Goal: Task Accomplishment & Management: Use online tool/utility

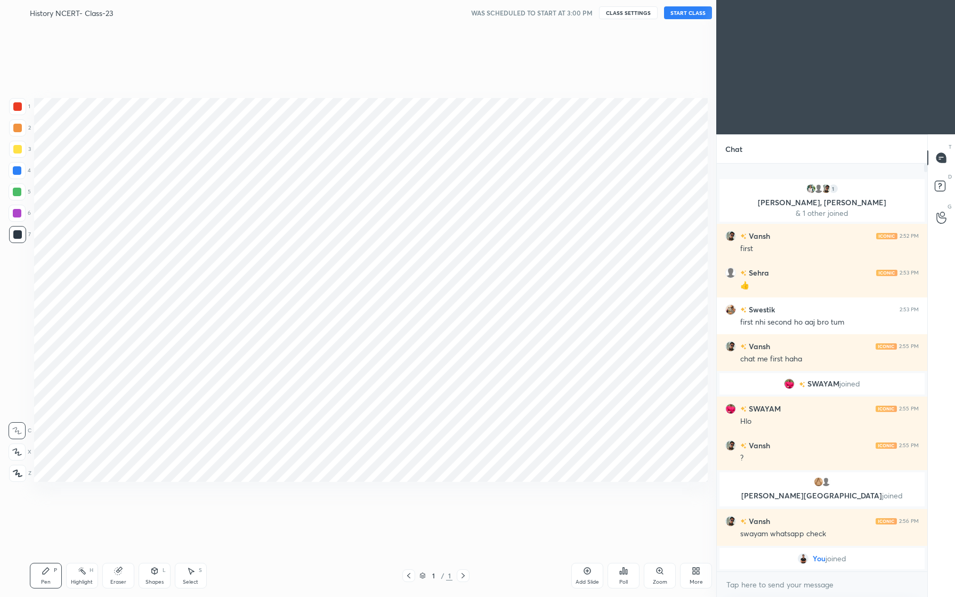
scroll to position [529, 673]
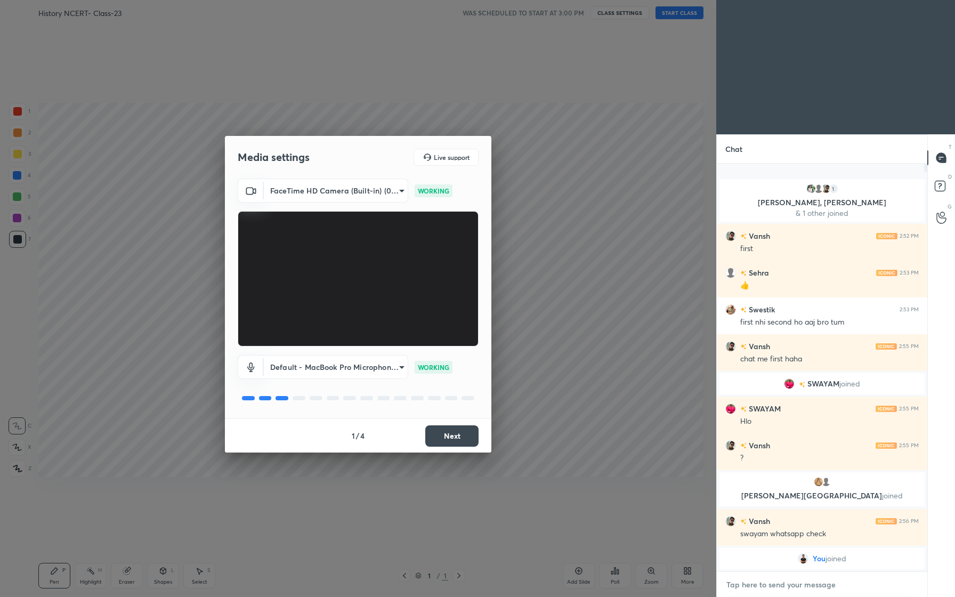
click at [799, 586] on textarea at bounding box center [821, 584] width 193 height 17
type textarea "x"
paste textarea "O [PERSON_NAME] Zara Jalwa Dikha [PERSON_NAME]"
type textarea "O [PERSON_NAME] Zara Jalwa Dikha [PERSON_NAME]"
type textarea "x"
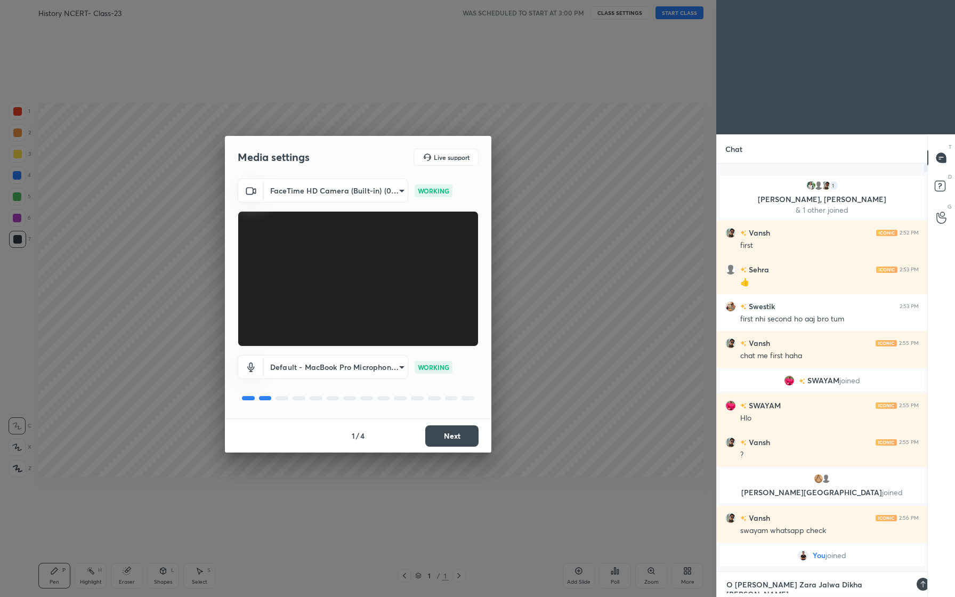
scroll to position [326, 207]
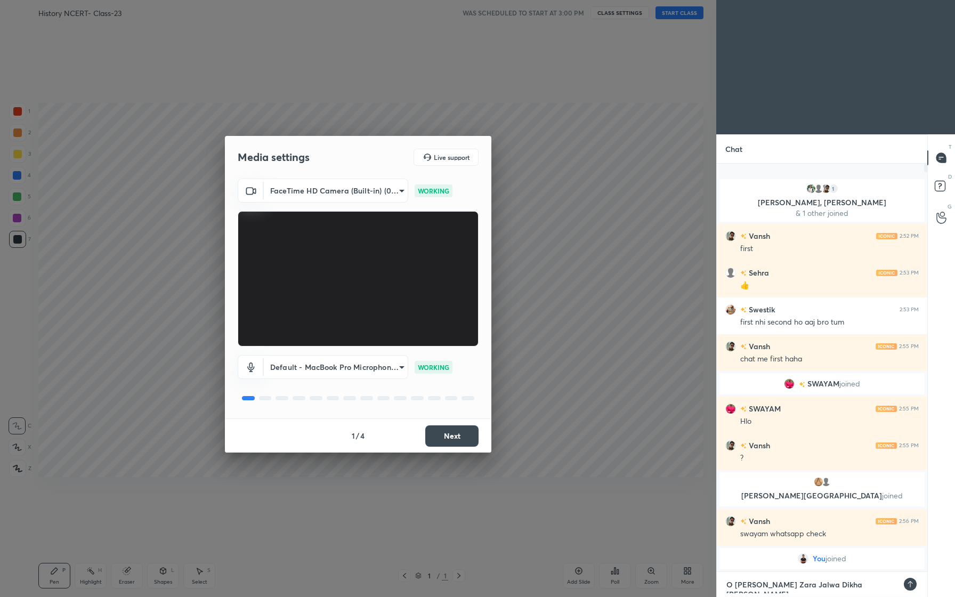
type textarea "x"
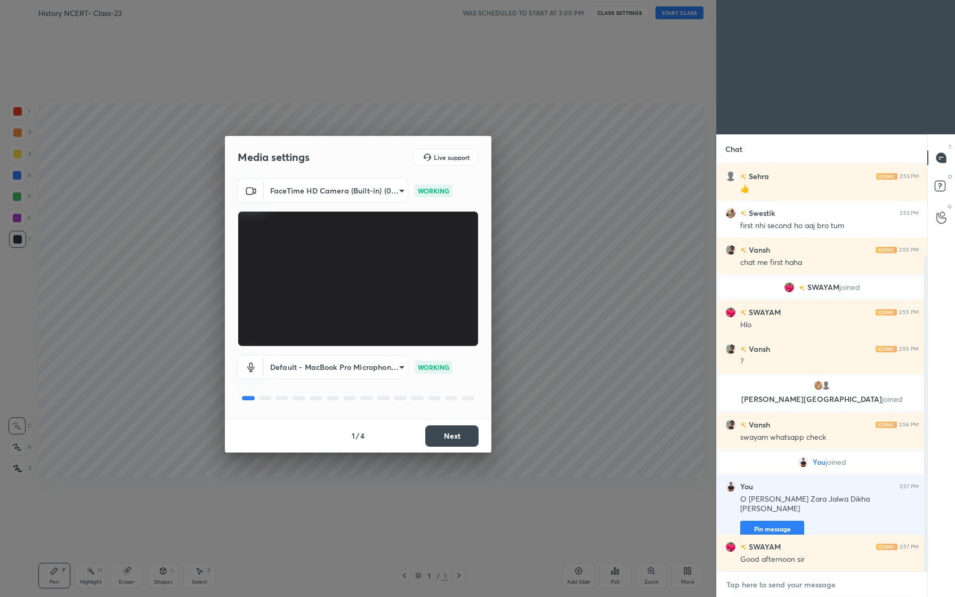
scroll to position [120, 0]
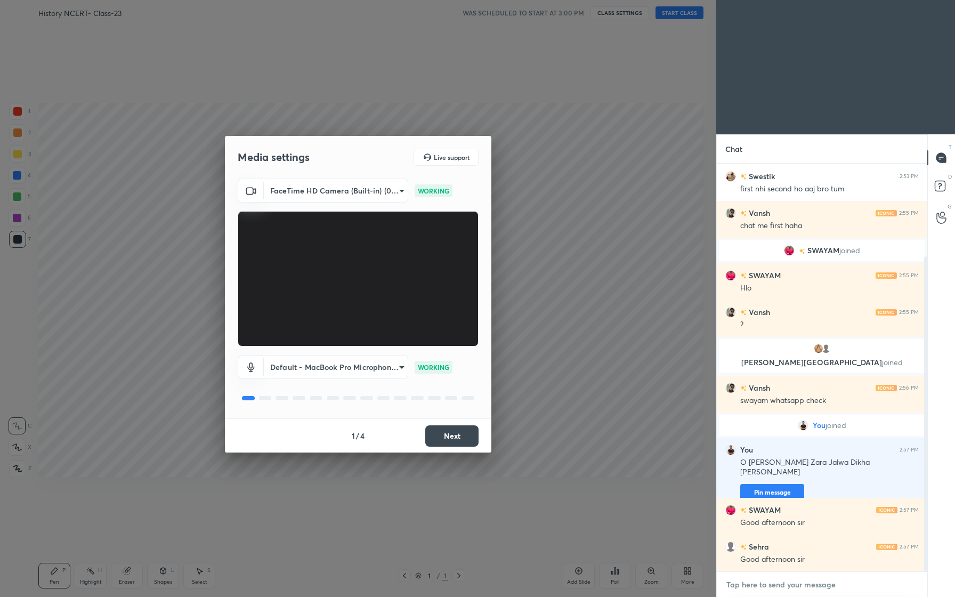
click at [773, 587] on textarea at bounding box center [821, 584] width 193 height 17
type textarea "G"
type textarea "x"
type textarea "Go"
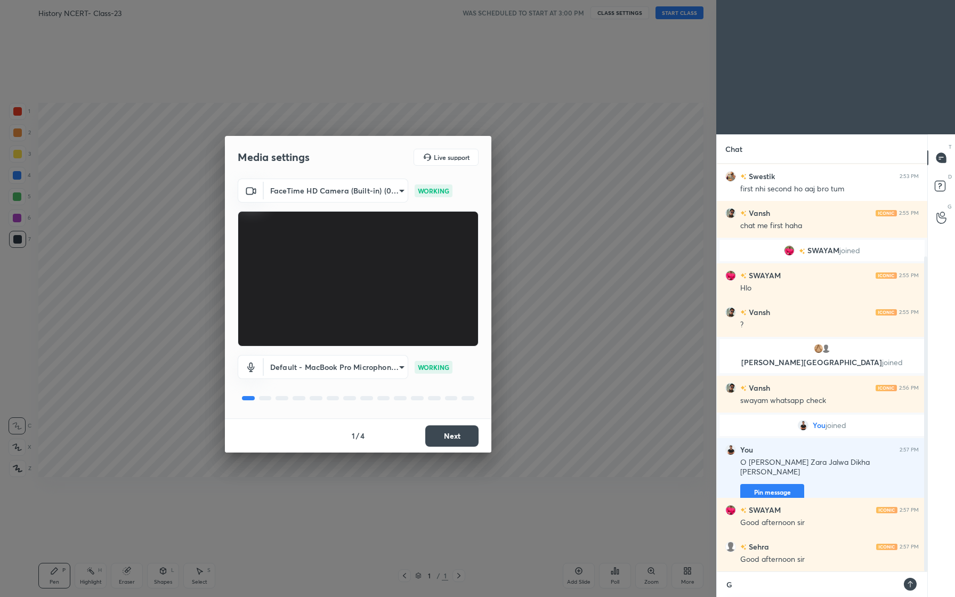
type textarea "x"
type textarea "Goo"
type textarea "x"
type textarea "Good"
type textarea "x"
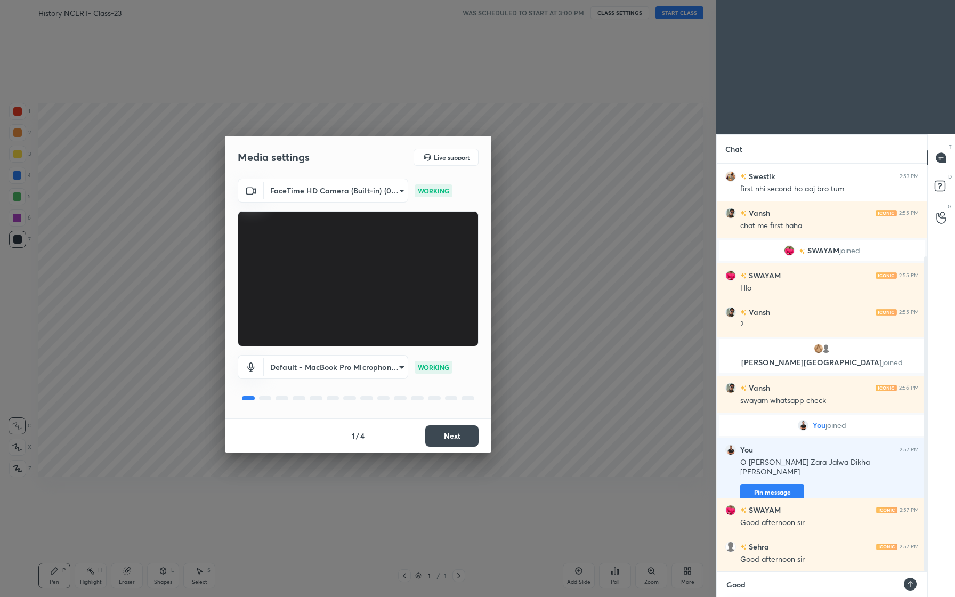
type textarea "Good"
type textarea "x"
type textarea "Good A"
type textarea "x"
type textarea "Good Af"
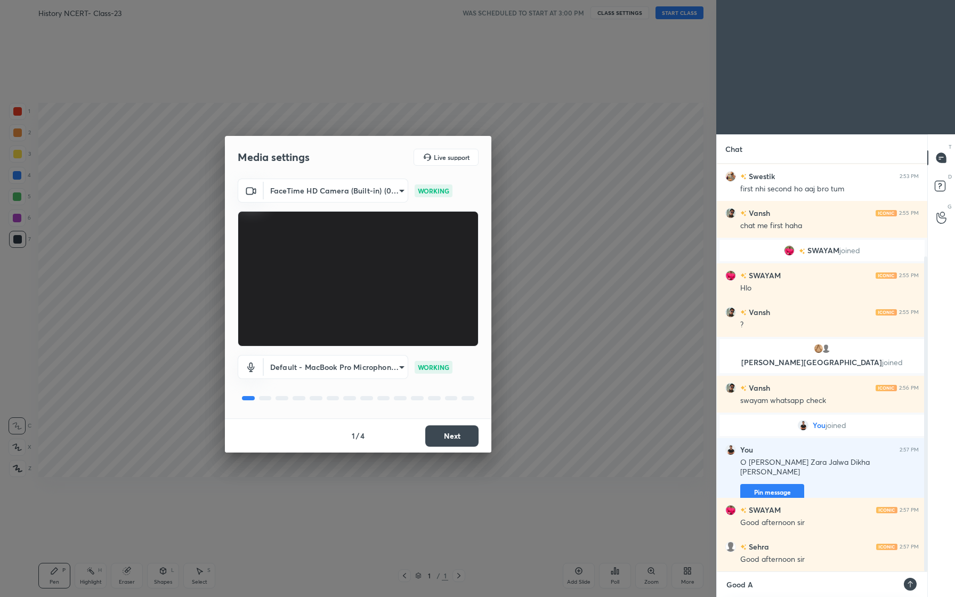
type textarea "x"
type textarea "Good Aft"
type textarea "x"
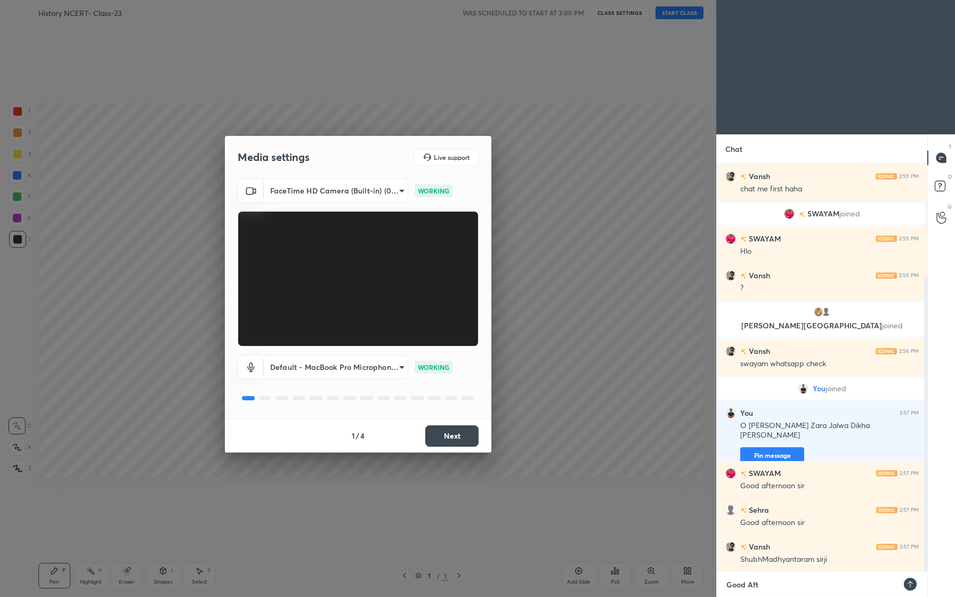
type textarea "Good Afte"
type textarea "x"
type textarea "Good After"
type textarea "x"
type textarea "Good Aftern"
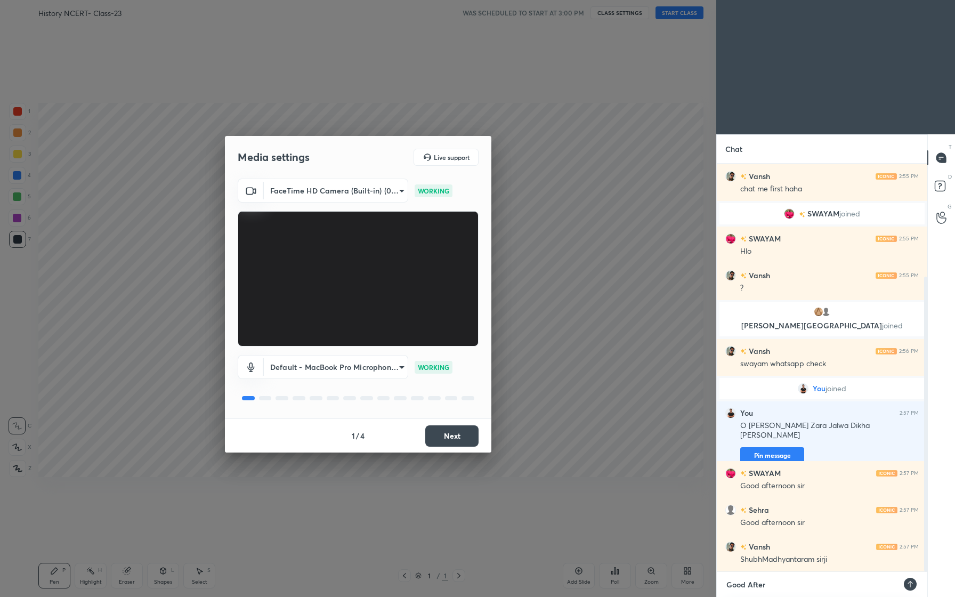
type textarea "x"
type textarea "Good Afterno"
type textarea "x"
type textarea "Good Afternoo"
type textarea "x"
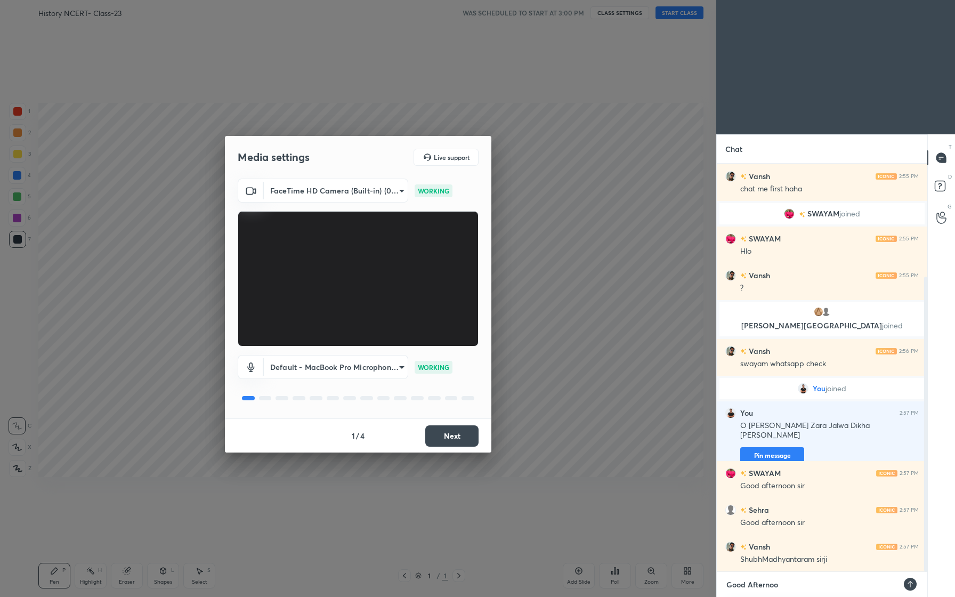
type textarea "Good Afternoon"
type textarea "x"
type textarea "Good Afternoon."
type textarea "x"
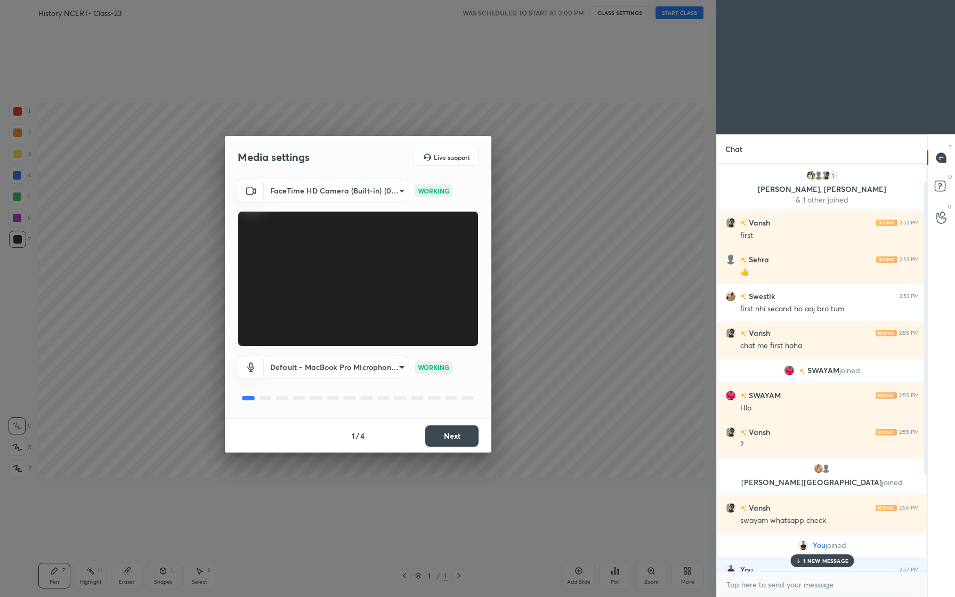
type textarea "x"
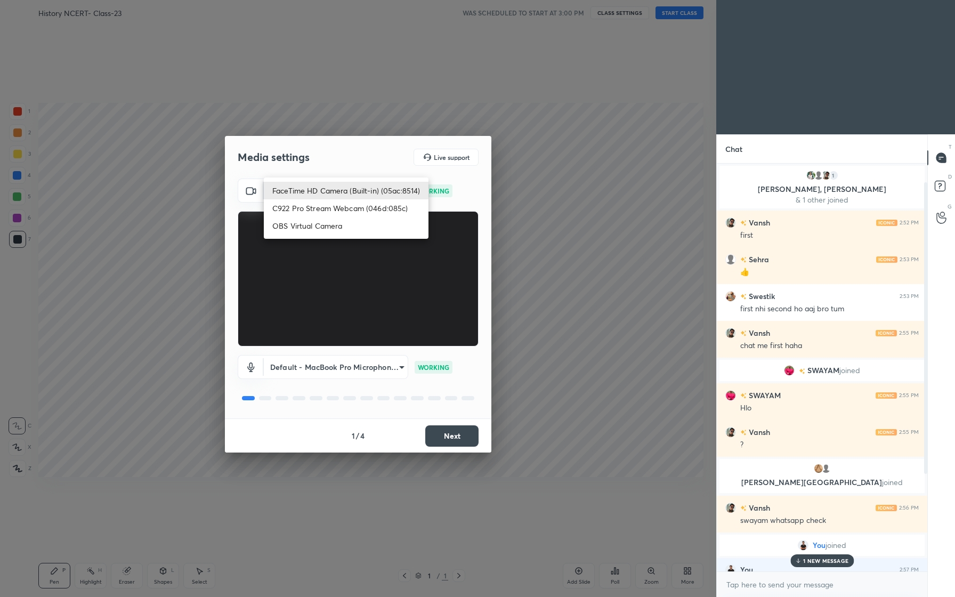
click at [395, 196] on body "1 2 3 4 5 6 7 C X Z C X Z E E Erase all H H History NCERT- Class-23 WAS SCHEDUL…" at bounding box center [477, 298] width 955 height 597
click at [358, 212] on li "C922 Pro Stream Webcam (046d:085c)" at bounding box center [346, 208] width 165 height 18
type input "7e00b5f2f2a6936d9914ec1f7d4f2dd26473f295ab12647d04ef030873badd51"
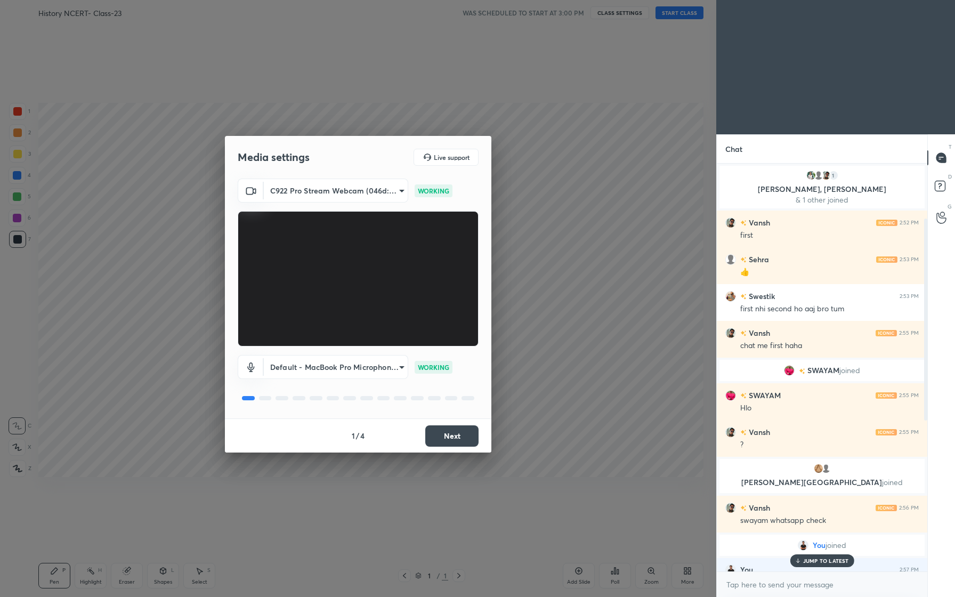
click at [703, 411] on div "Media settings Live support C922 Pro Stream Webcam (046d:085c) 7e00b5f2f2a6936d…" at bounding box center [358, 298] width 716 height 597
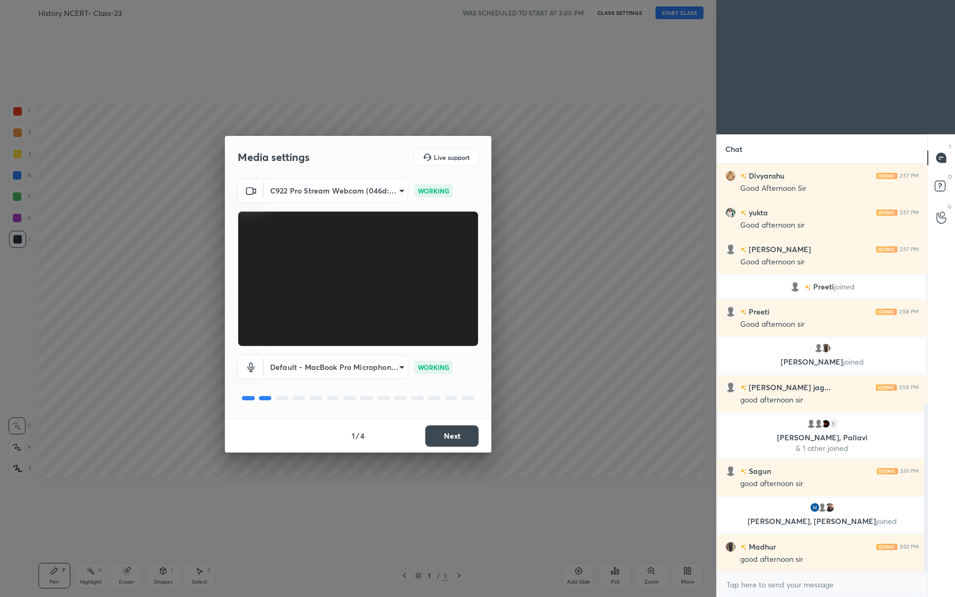
scroll to position [609, 0]
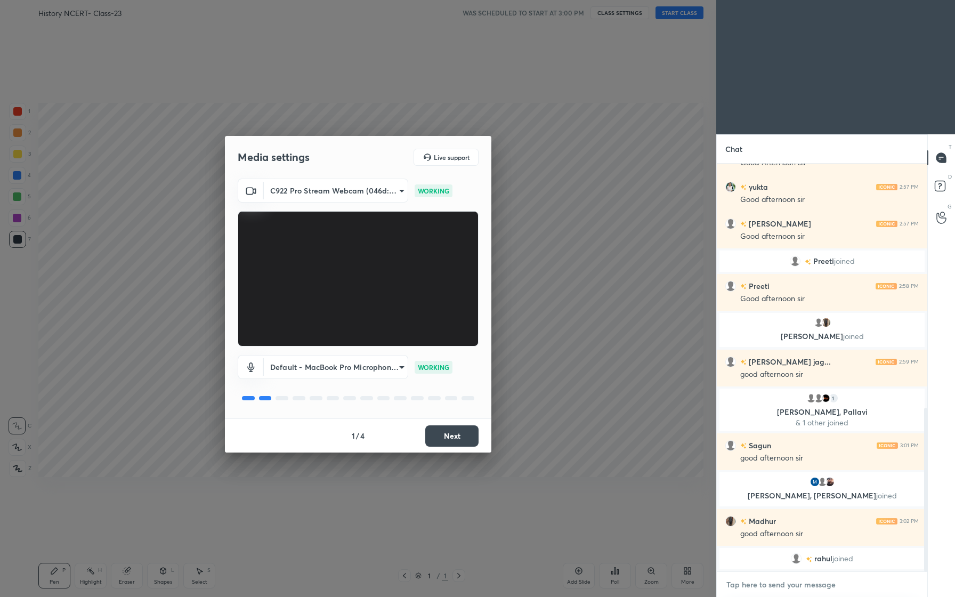
type textarea "x"
click at [788, 583] on textarea at bounding box center [821, 584] width 193 height 17
type textarea "S"
type textarea "x"
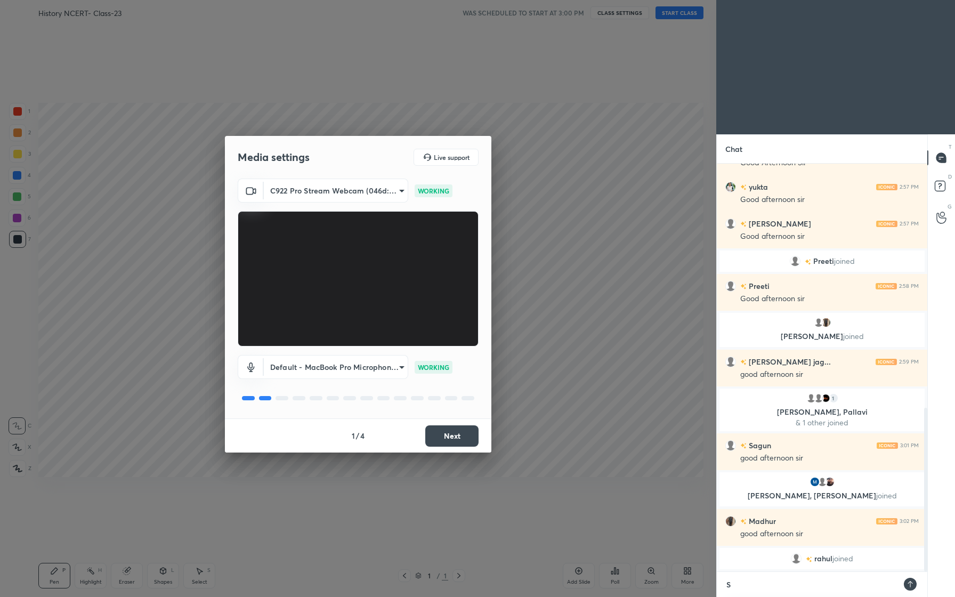
type textarea "Sh"
type textarea "x"
type textarea "Sha"
type textarea "x"
type textarea "Shal"
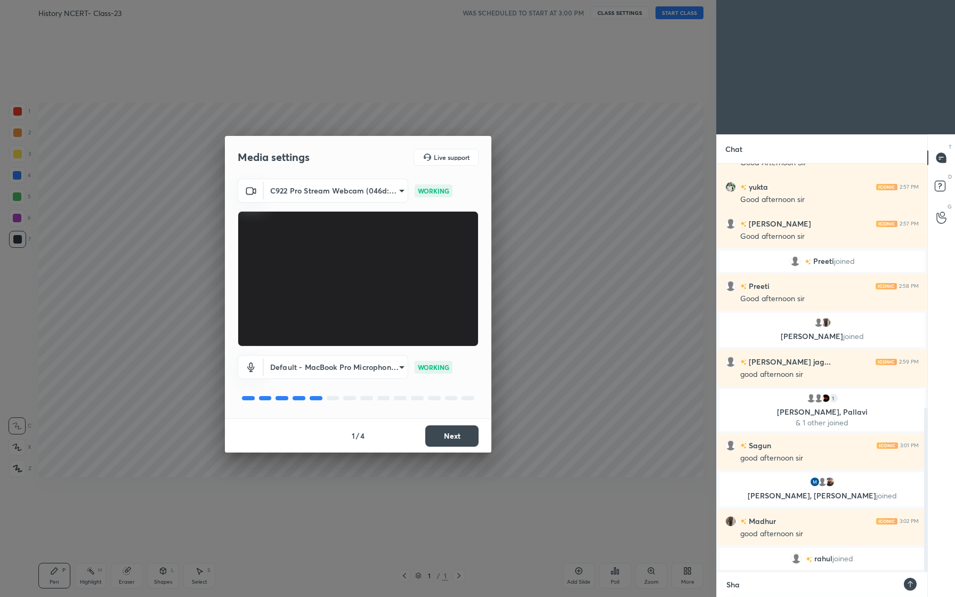
type textarea "x"
type textarea "Shall"
type textarea "x"
type textarea "Shall"
type textarea "x"
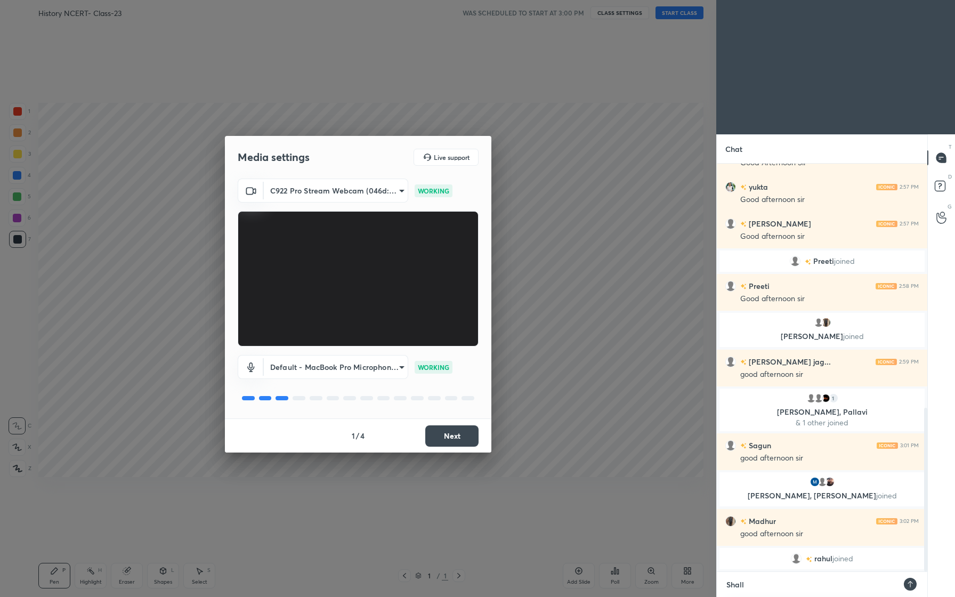
type textarea "Shall w"
type textarea "x"
type textarea "Shall we"
type textarea "x"
type textarea "Shall we"
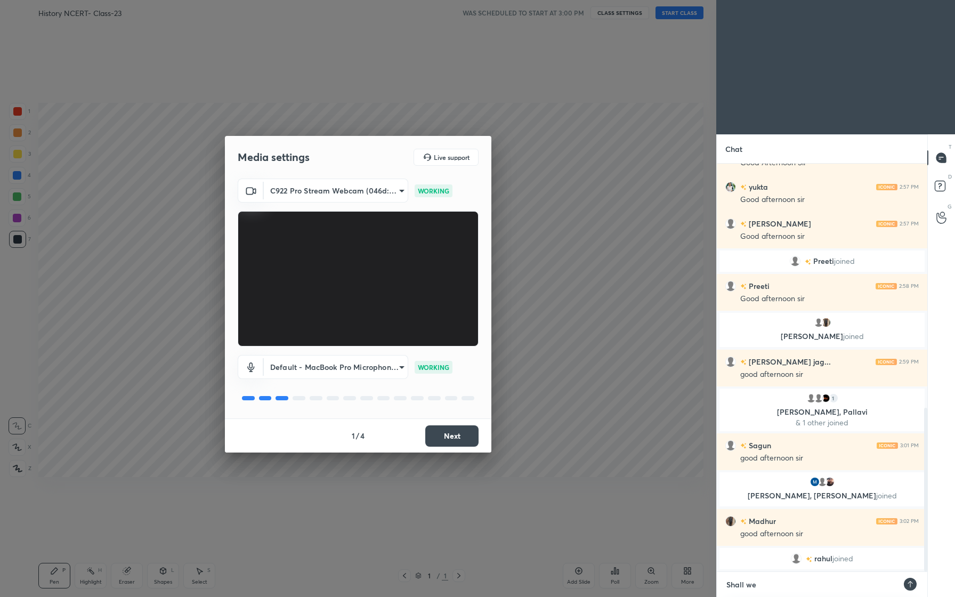
type textarea "x"
type textarea "Shall we s"
type textarea "x"
type textarea "Shall we st"
type textarea "x"
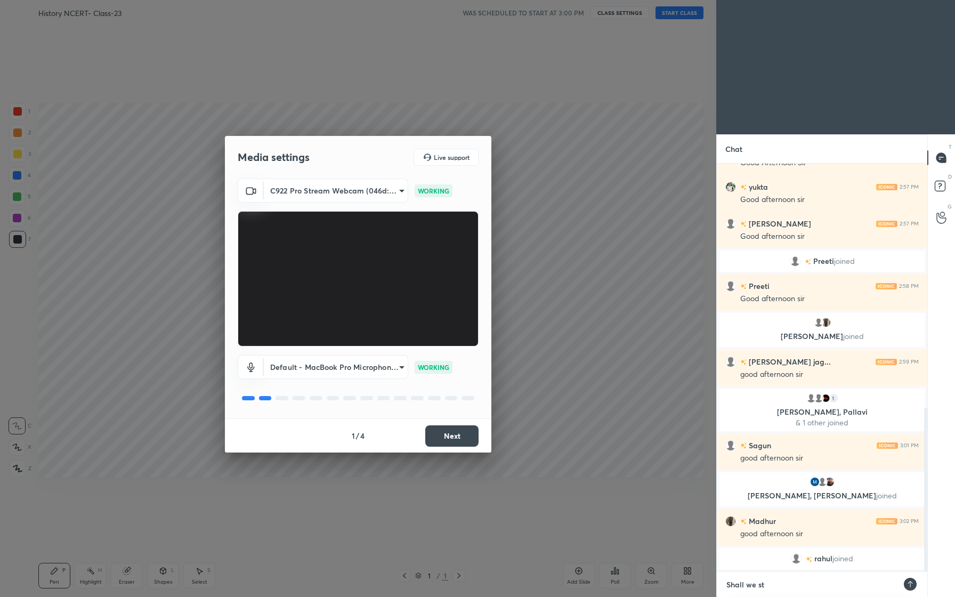
type textarea "Shall we sta"
type textarea "x"
type textarea "Shall we star"
type textarea "x"
type textarea "Shall we start"
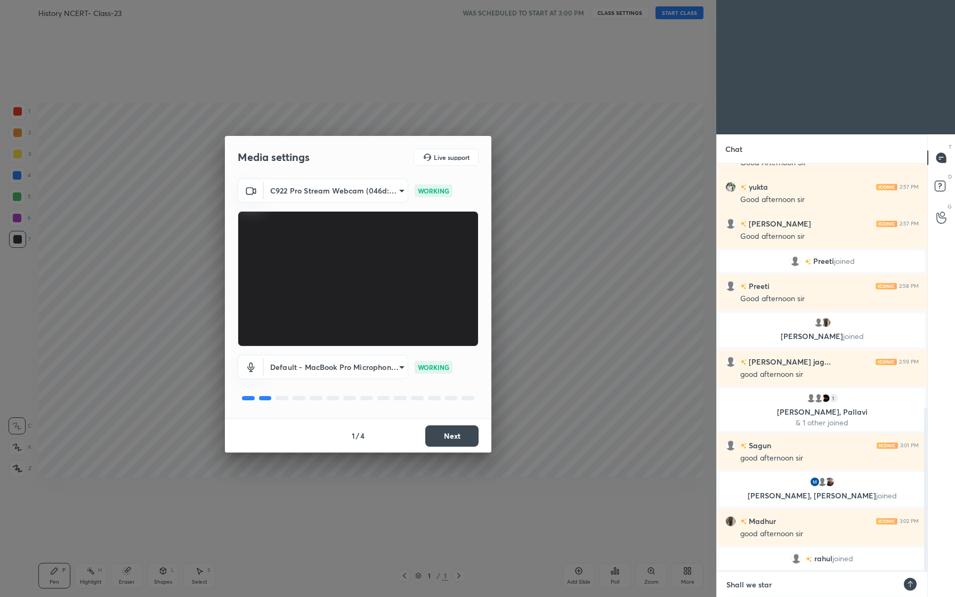
type textarea "x"
type textarea "Shall we start"
type textarea "x"
type textarea "Shall we start f"
type textarea "x"
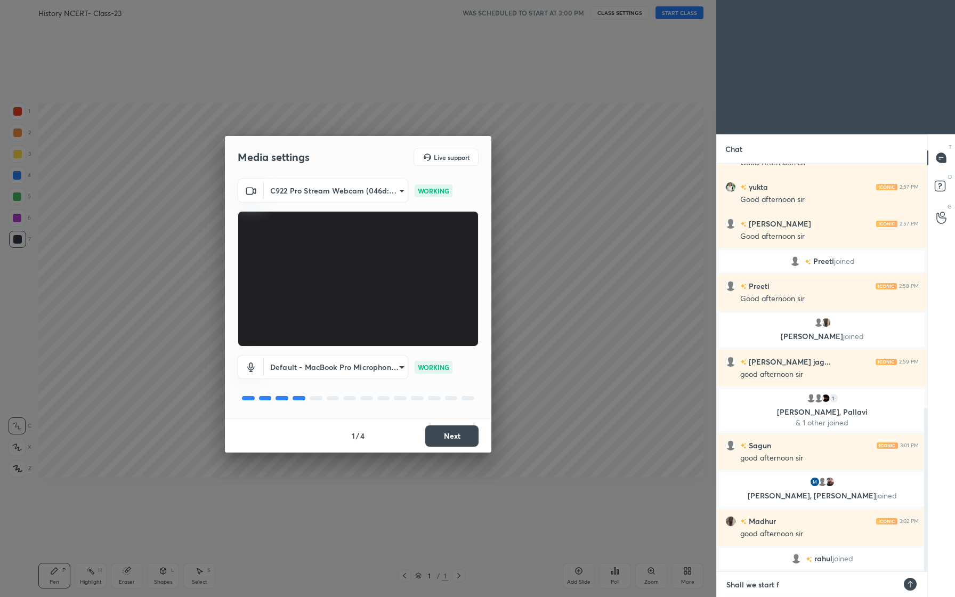
type textarea "Shall we start fr"
type textarea "x"
type textarea "Shall we start fri"
type textarea "x"
type textarea "Shall we start frie"
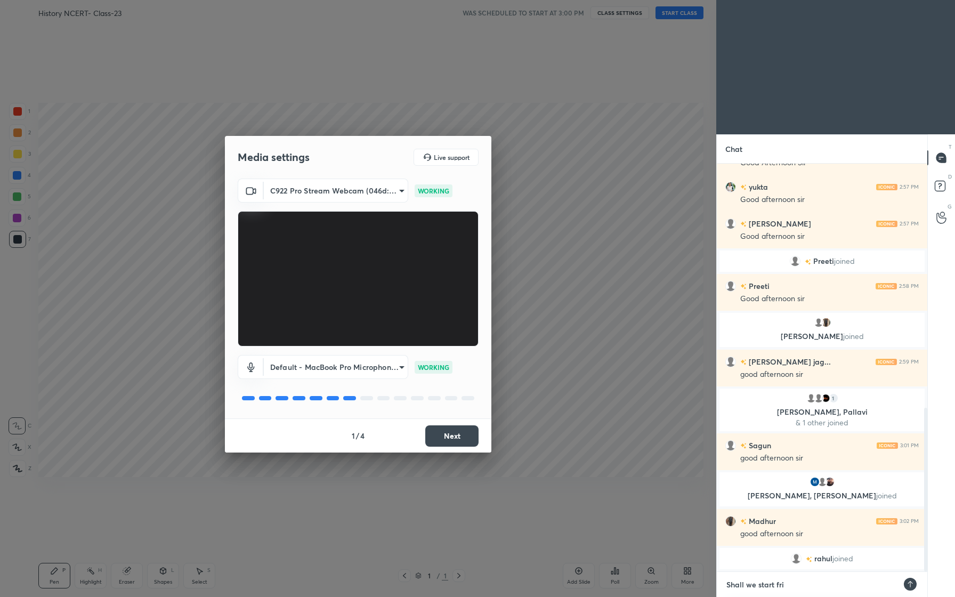
type textarea "x"
type textarea "Shall we start frien"
type textarea "x"
type textarea "Shall we start friend"
type textarea "x"
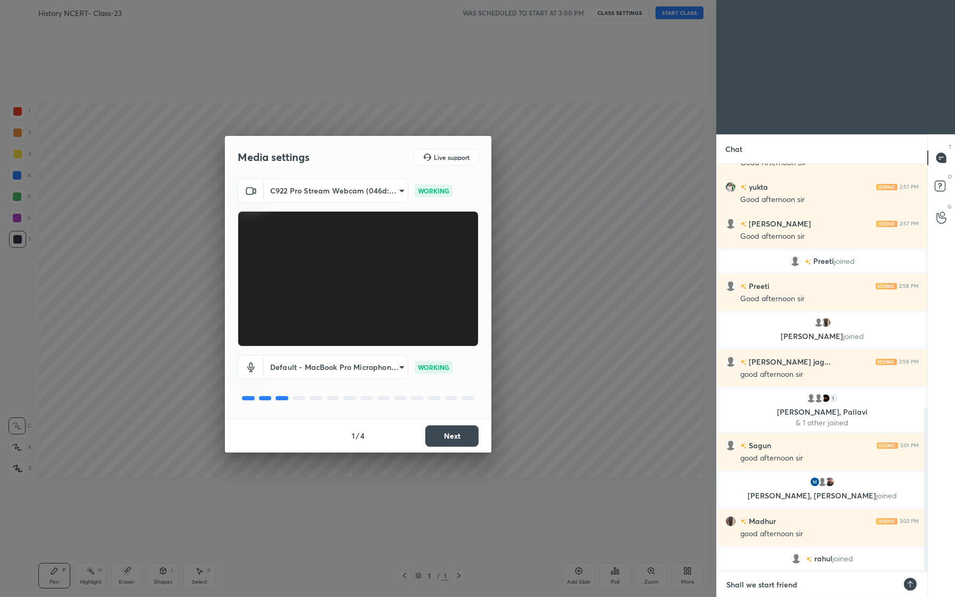
type textarea "Shall we start friends"
type textarea "x"
type textarea "Shall we start friends?"
type textarea "x"
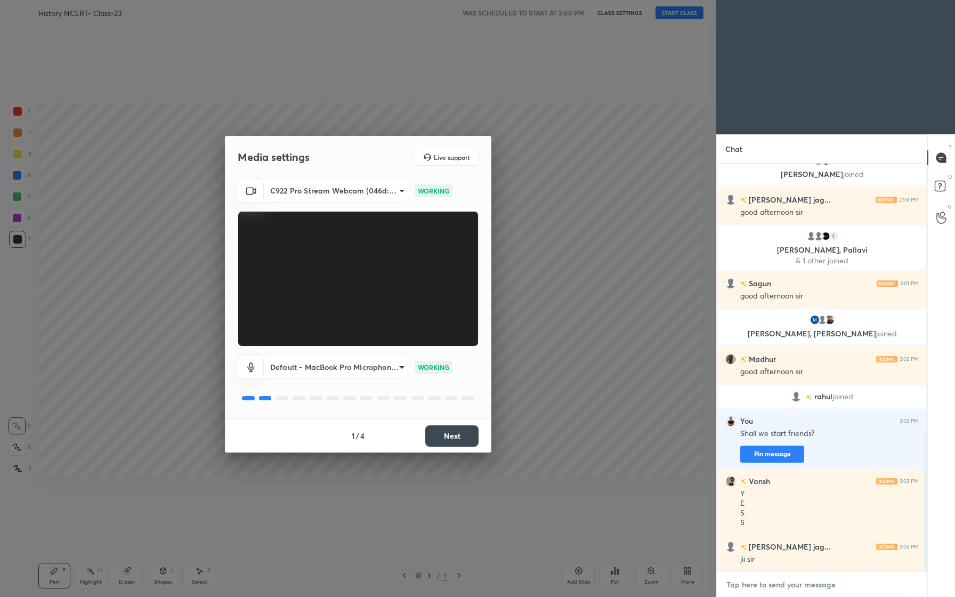
scroll to position [788, 0]
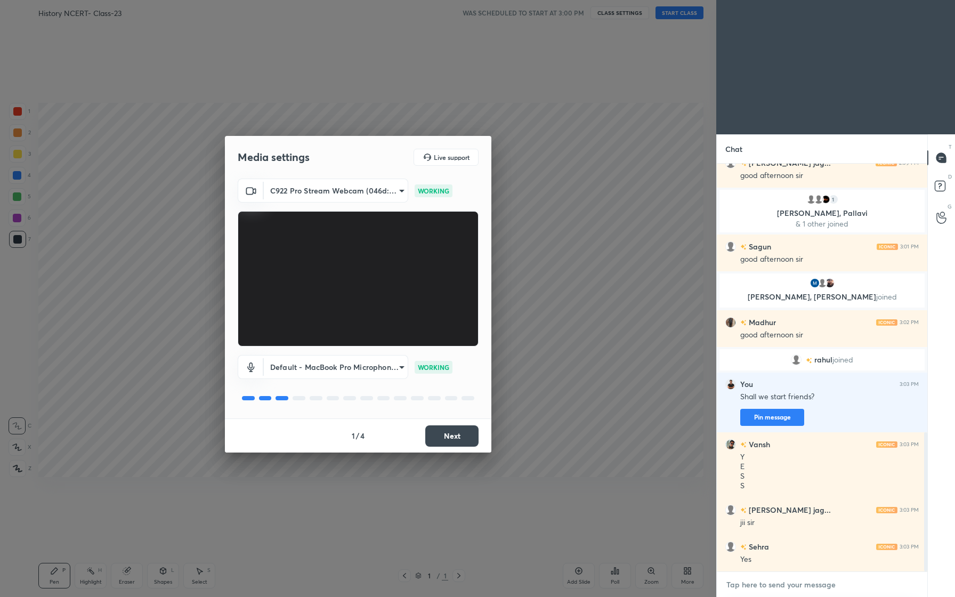
click at [770, 590] on textarea at bounding box center [821, 584] width 193 height 17
type textarea "Y"
type textarea "x"
type textarea "Yo"
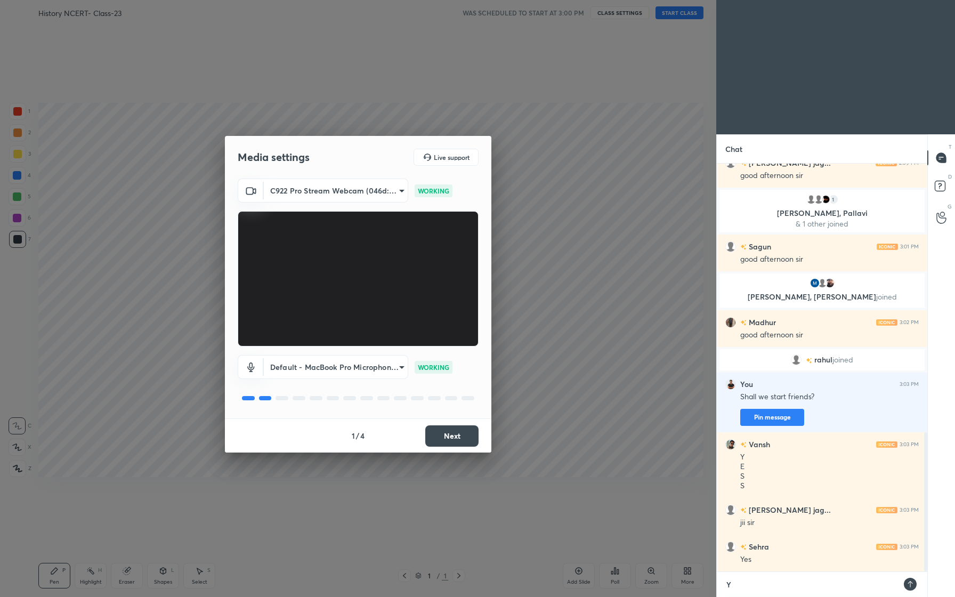
type textarea "x"
type textarea "[PERSON_NAME]"
type textarea "x"
type textarea "Yooo"
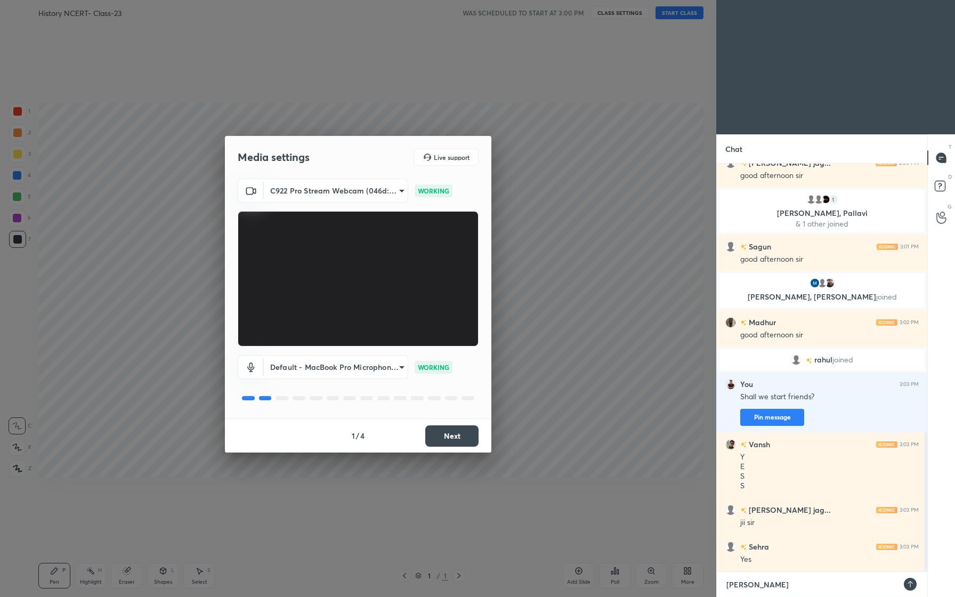
type textarea "x"
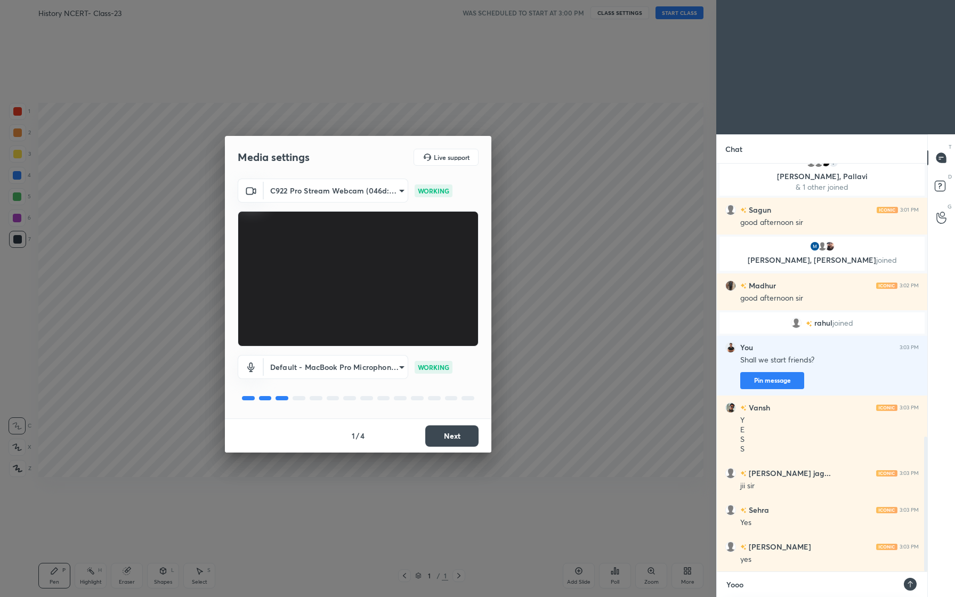
type textarea "Yoooo"
type textarea "x"
type textarea "Yooooo"
type textarea "x"
type textarea "Yoooooo"
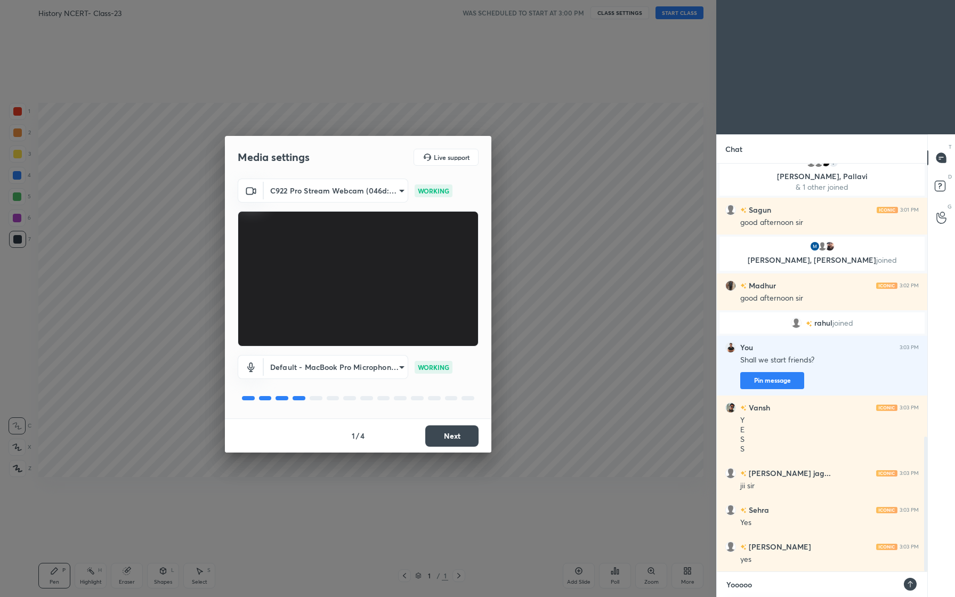
type textarea "x"
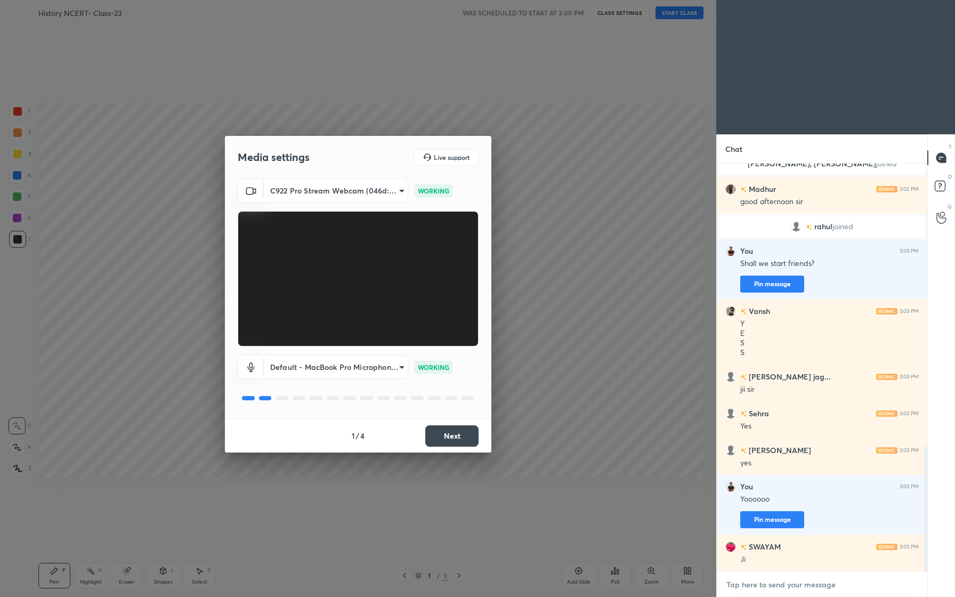
scroll to position [957, 0]
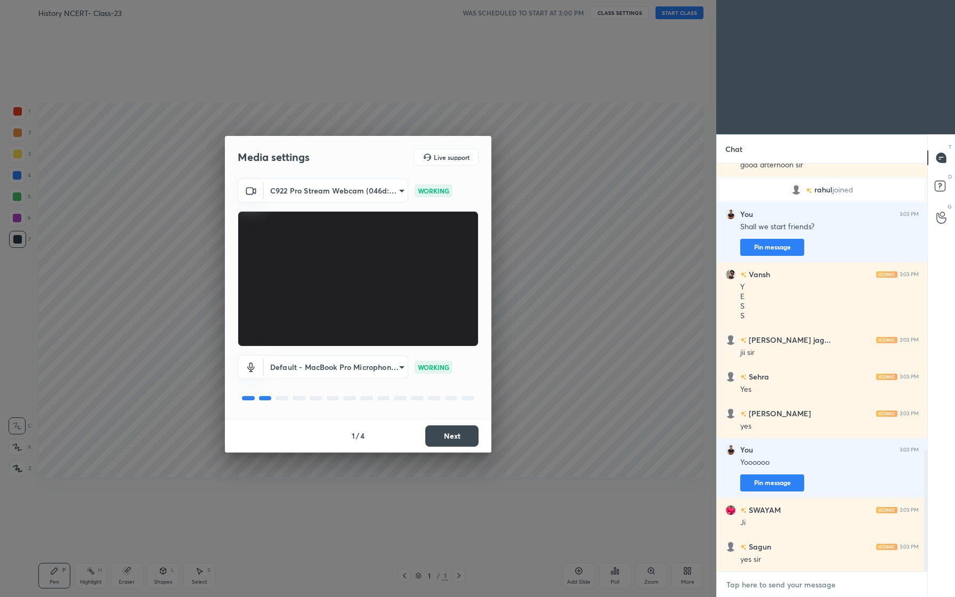
click at [789, 585] on textarea at bounding box center [821, 584] width 193 height 17
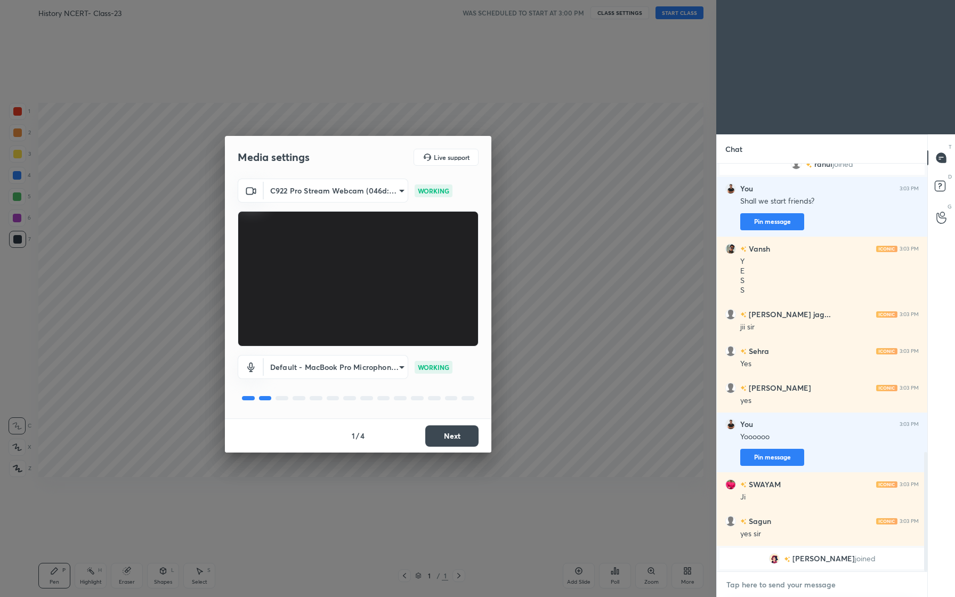
click at [789, 585] on textarea at bounding box center [821, 584] width 193 height 17
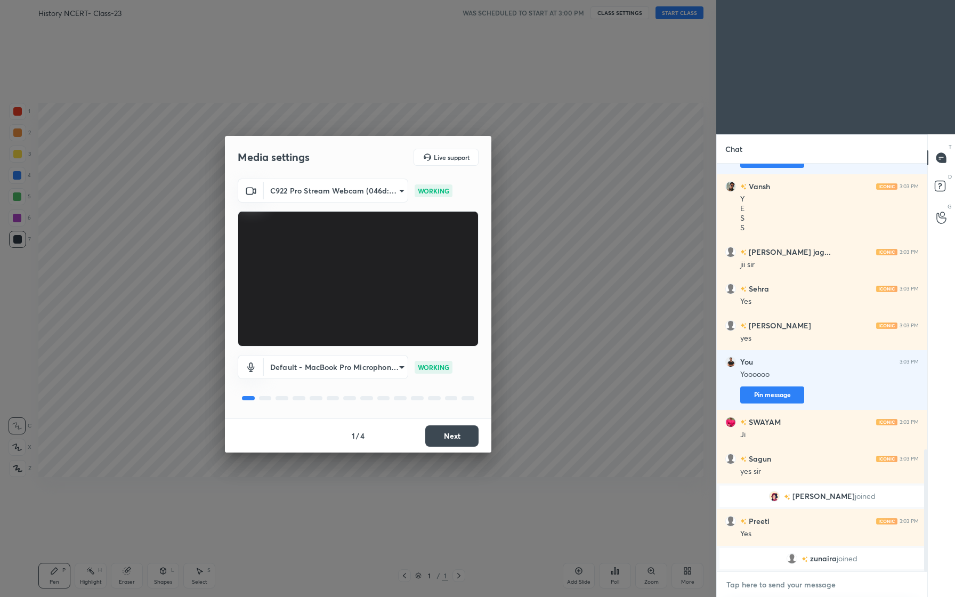
scroll to position [935, 0]
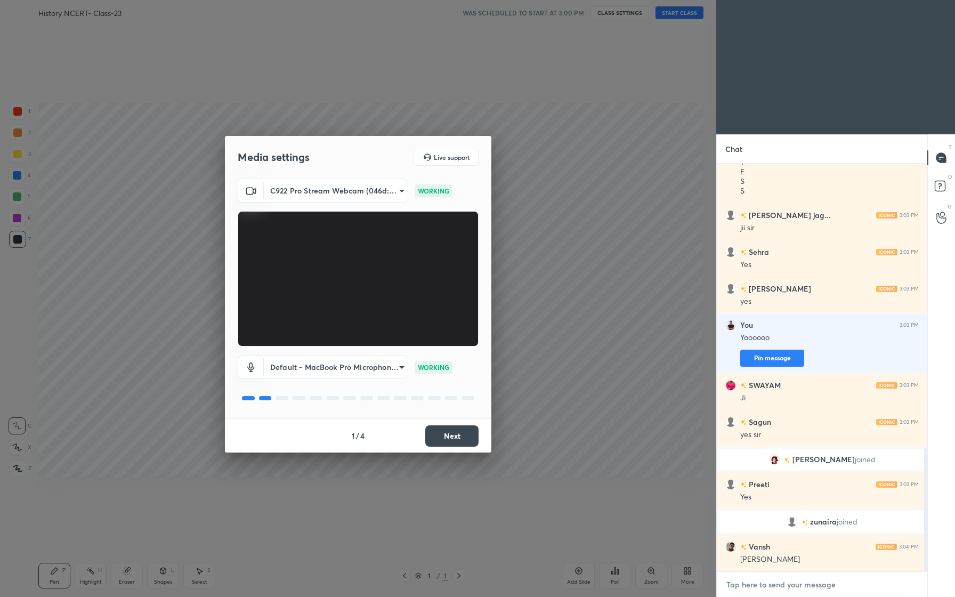
type textarea "n"
type textarea "x"
type textarea "no"
type textarea "x"
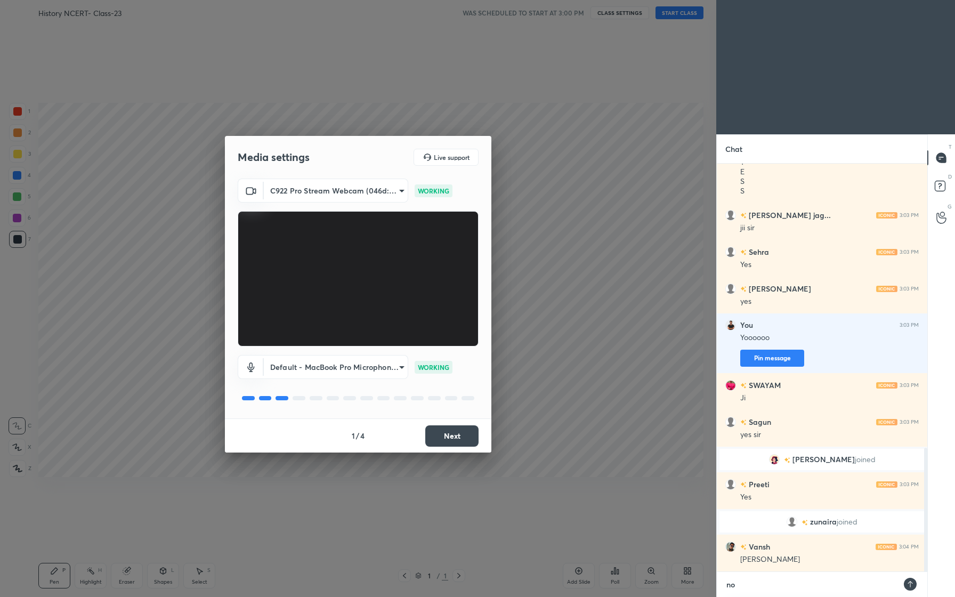
scroll to position [326, 207]
type textarea "no"
type textarea "x"
type textarea "no n"
type textarea "x"
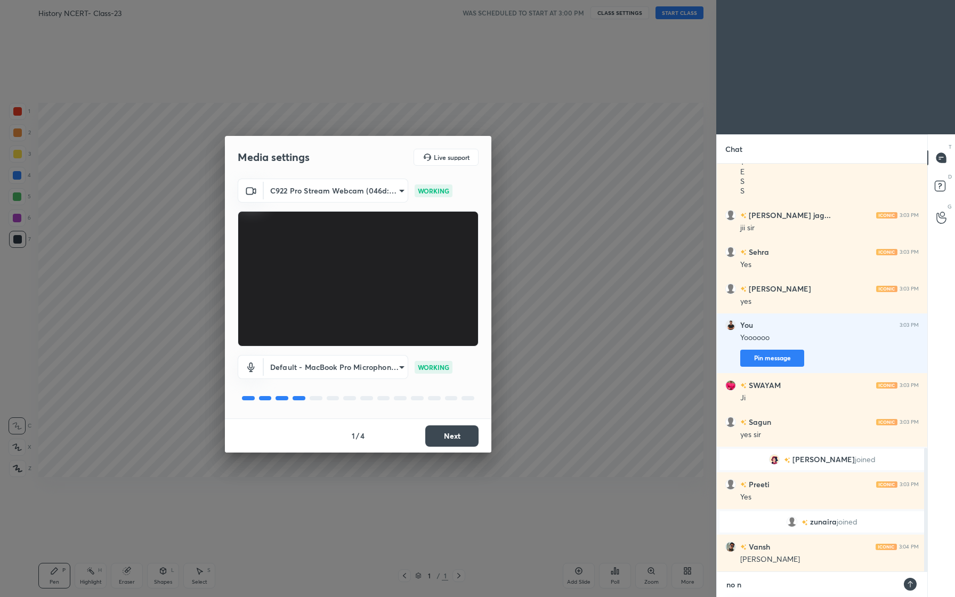
type textarea "no no"
type textarea "x"
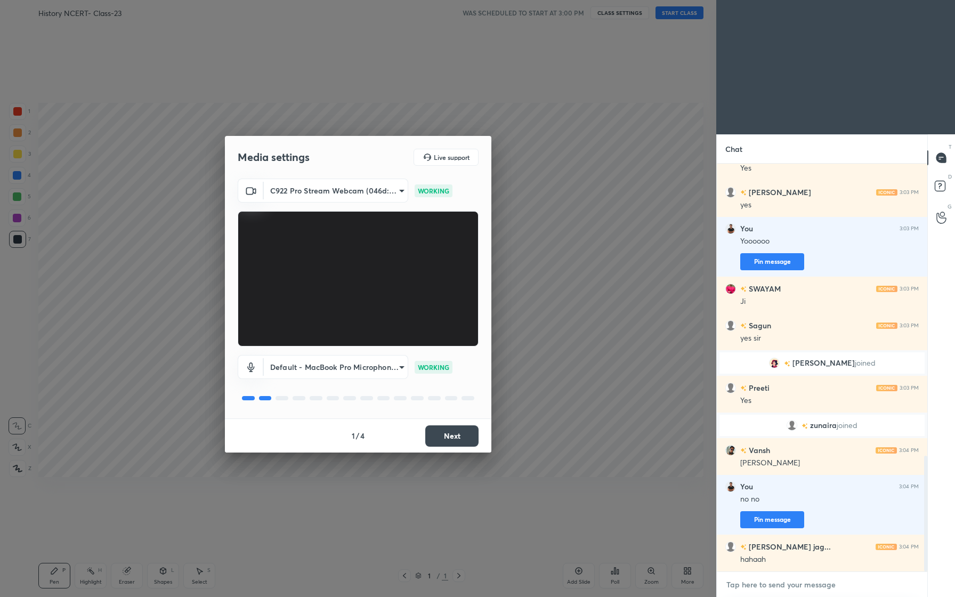
click at [781, 588] on textarea at bounding box center [821, 584] width 193 height 17
click at [785, 585] on textarea at bounding box center [821, 584] width 193 height 17
type textarea "x"
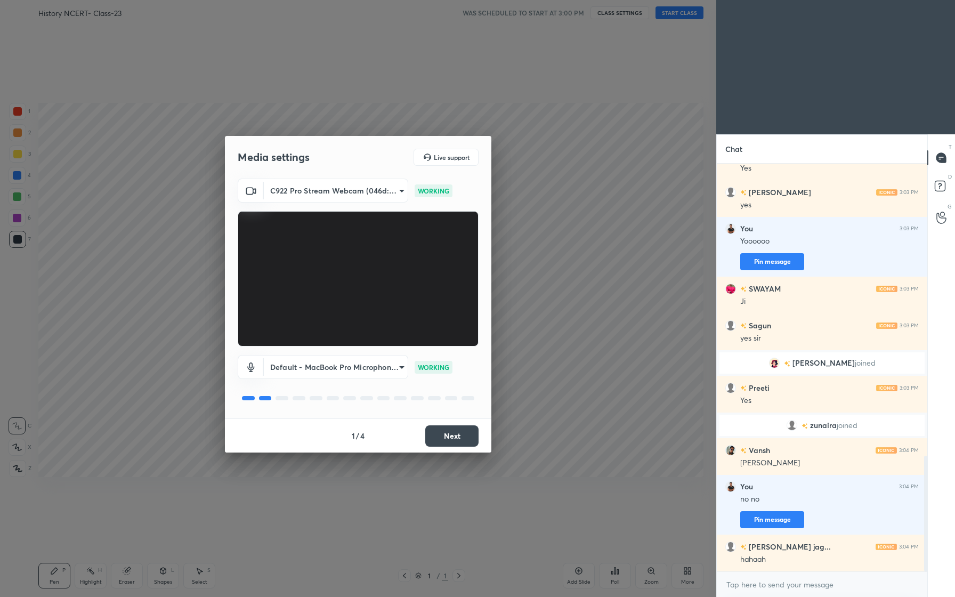
click at [378, 366] on body "1 2 3 4 5 6 7 C X Z C X Z E E Erase all H H History NCERT- Class-23 WAS SCHEDUL…" at bounding box center [477, 298] width 955 height 597
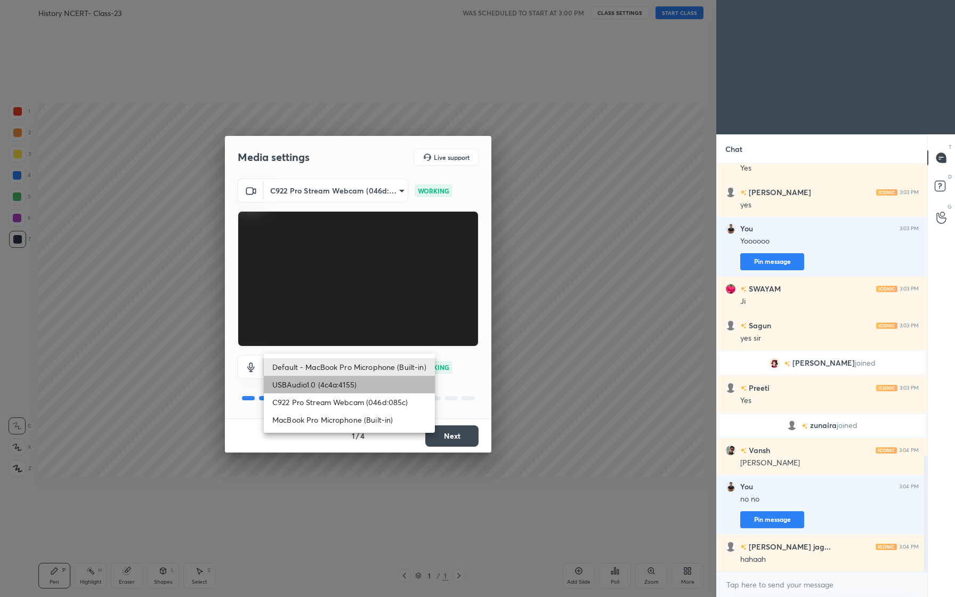
click at [362, 386] on li "USBAudio1.0 (4c4a:4155)" at bounding box center [349, 385] width 171 height 18
type input "fe77802c1116251c58ea4f0703343607ba17ab22deed9febceeeea0e0b195c41"
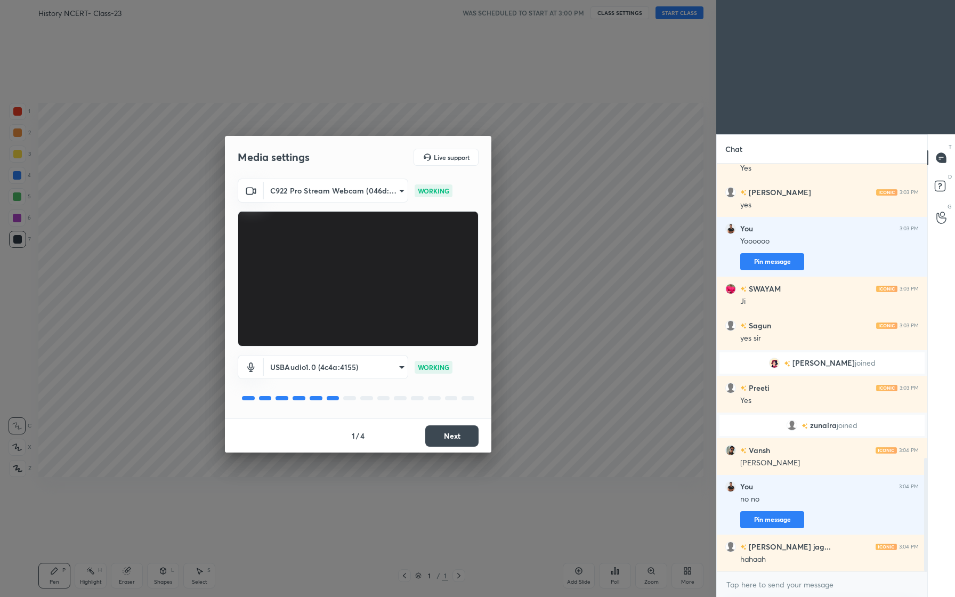
scroll to position [1057, 0]
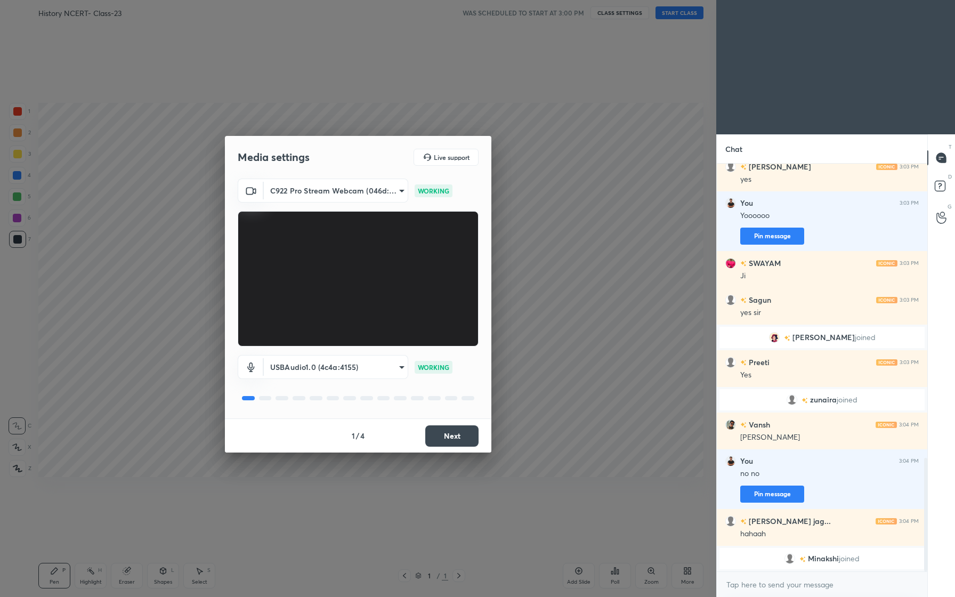
click at [447, 437] on button "Next" at bounding box center [451, 435] width 53 height 21
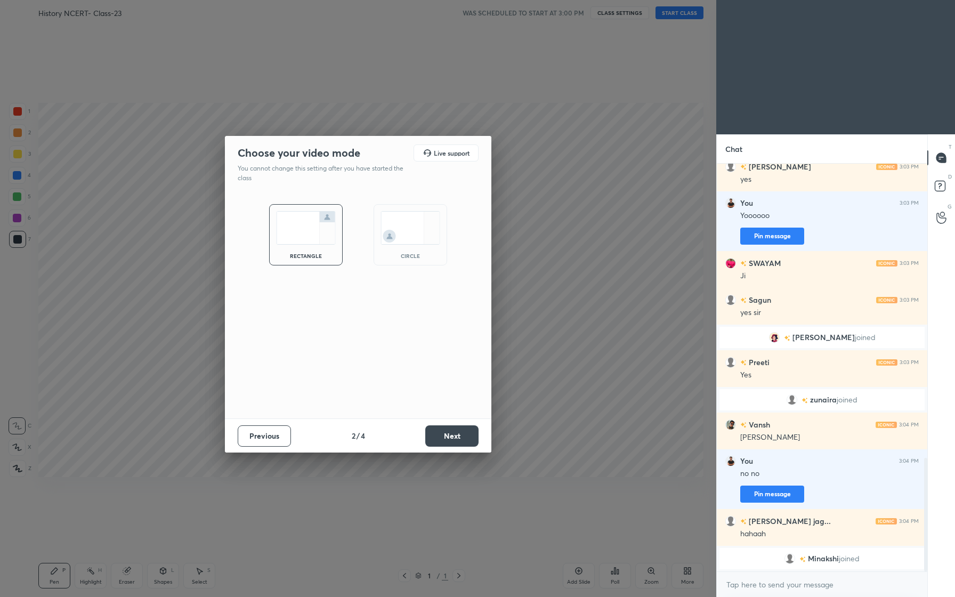
click at [447, 437] on button "Next" at bounding box center [451, 435] width 53 height 21
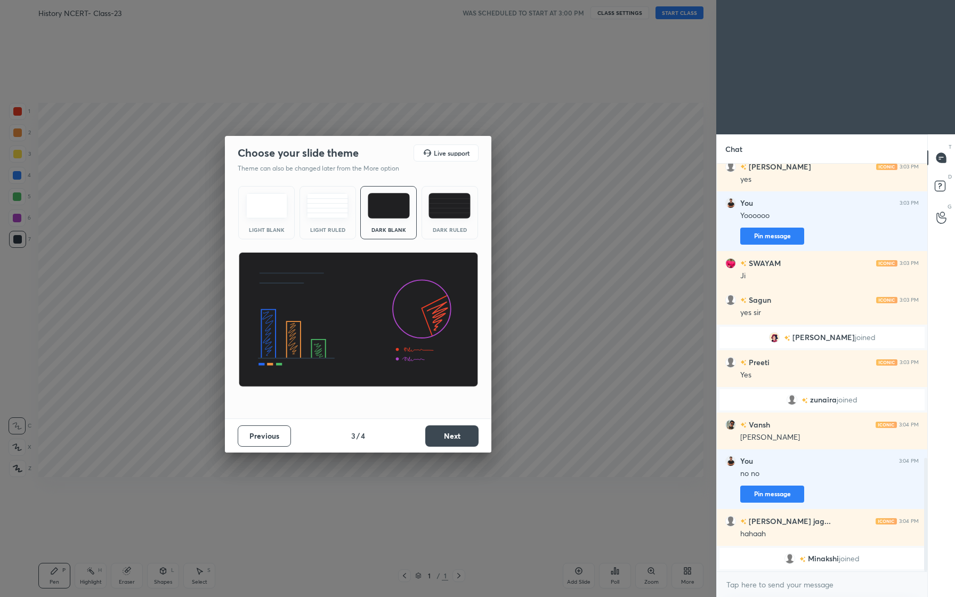
click at [447, 437] on button "Next" at bounding box center [451, 435] width 53 height 21
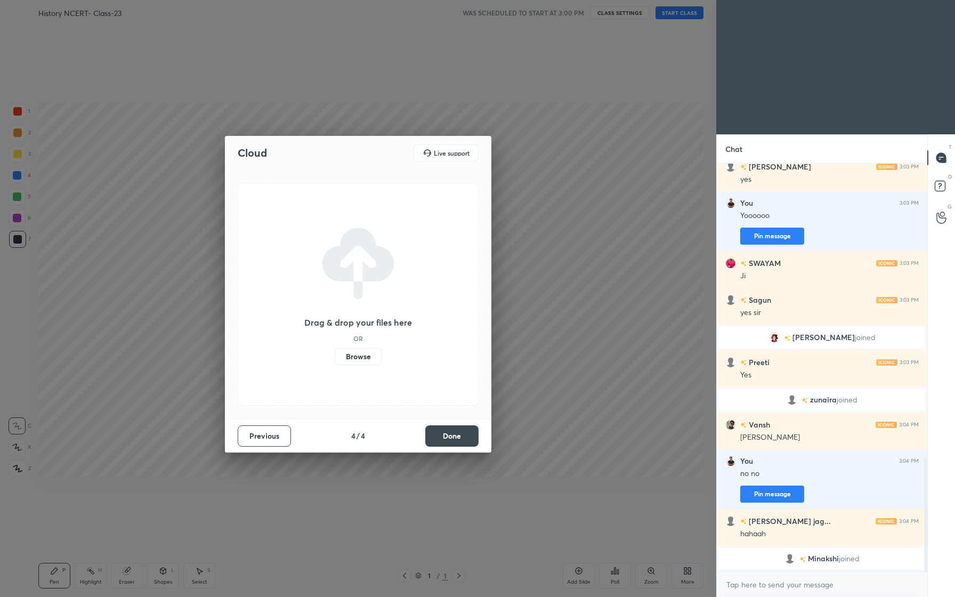
click at [447, 437] on button "Done" at bounding box center [451, 435] width 53 height 21
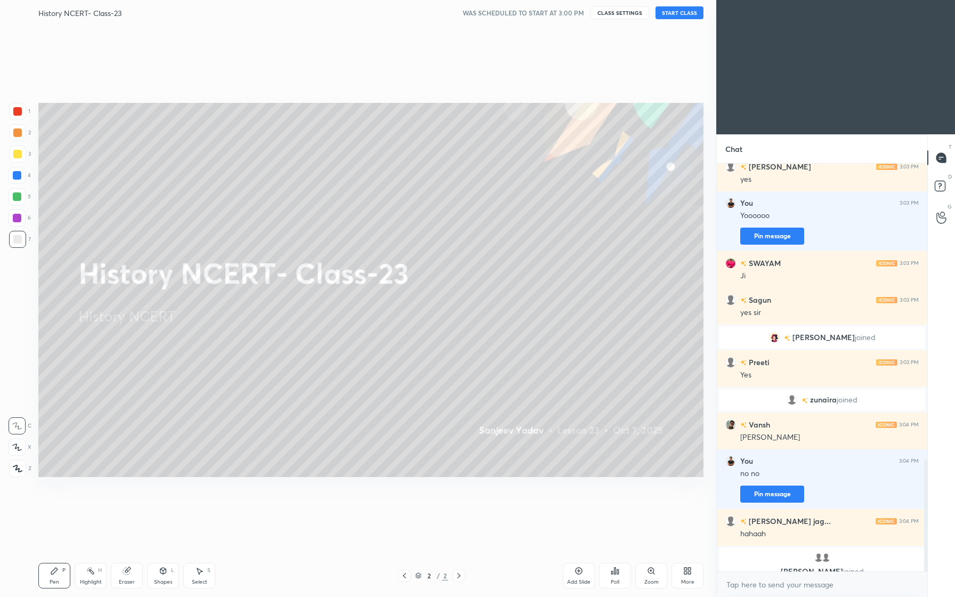
scroll to position [1070, 0]
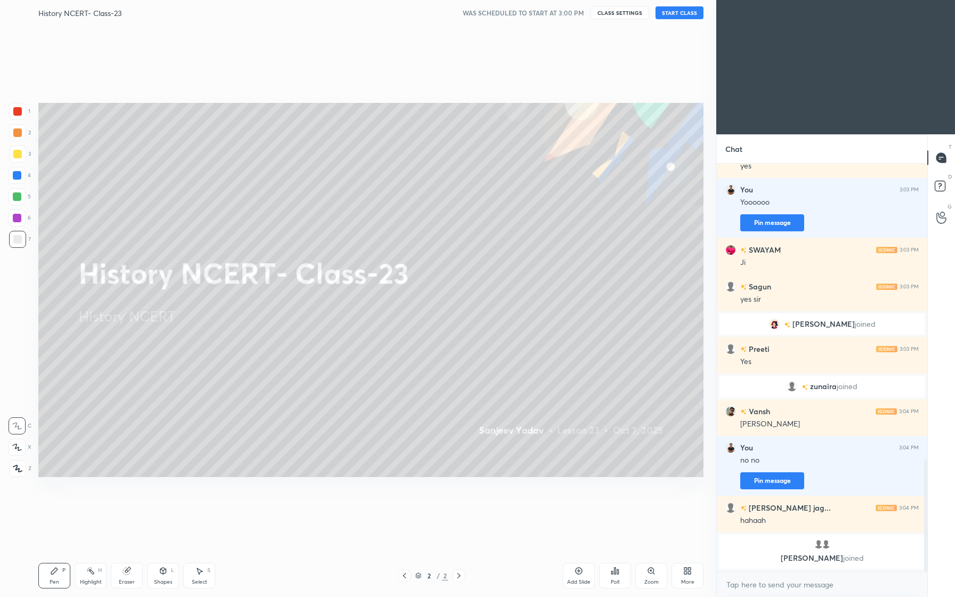
click at [685, 17] on button "START CLASS" at bounding box center [679, 12] width 48 height 13
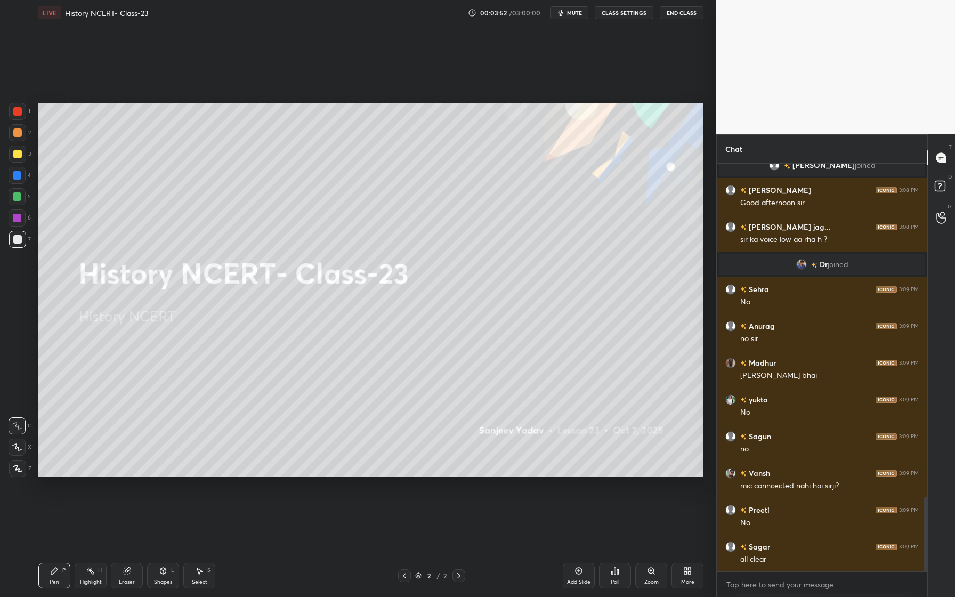
scroll to position [1857, 0]
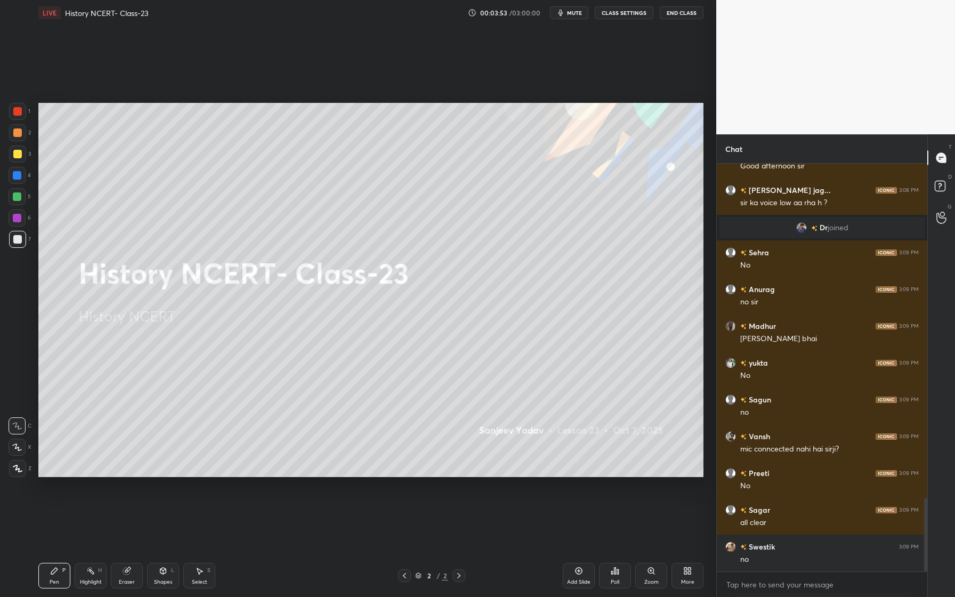
click at [632, 19] on div "LIVE History NCERT- Class-23 00:03:53 / 03:00:00 mute CLASS SETTINGS End Class" at bounding box center [370, 13] width 665 height 26
click at [627, 17] on button "CLASS SETTINGS" at bounding box center [624, 12] width 59 height 13
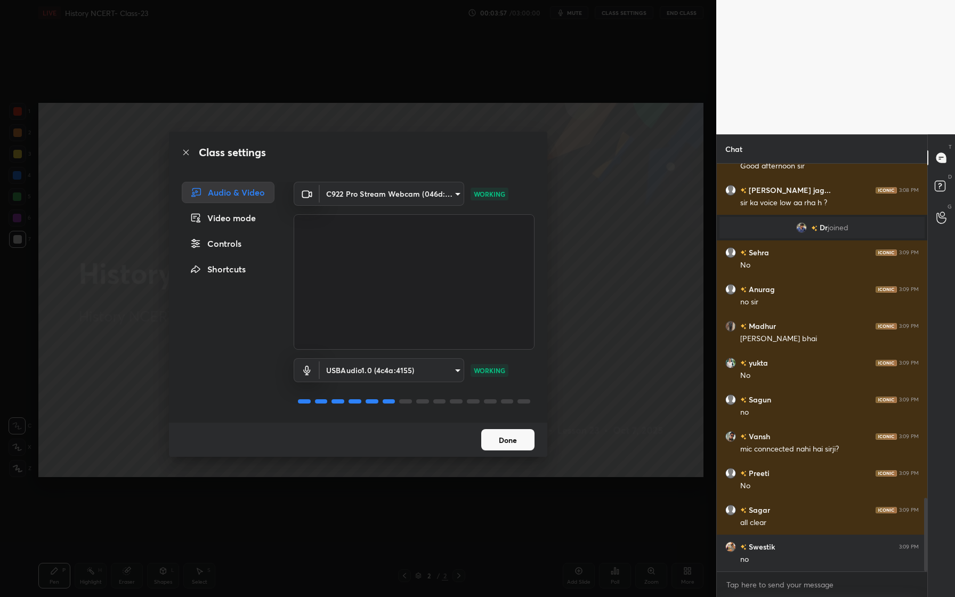
click at [437, 371] on body "1 2 3 4 5 6 7 C X Z C X Z E E Erase all H H LIVE History NCERT- Class-23 00:03:…" at bounding box center [477, 298] width 955 height 597
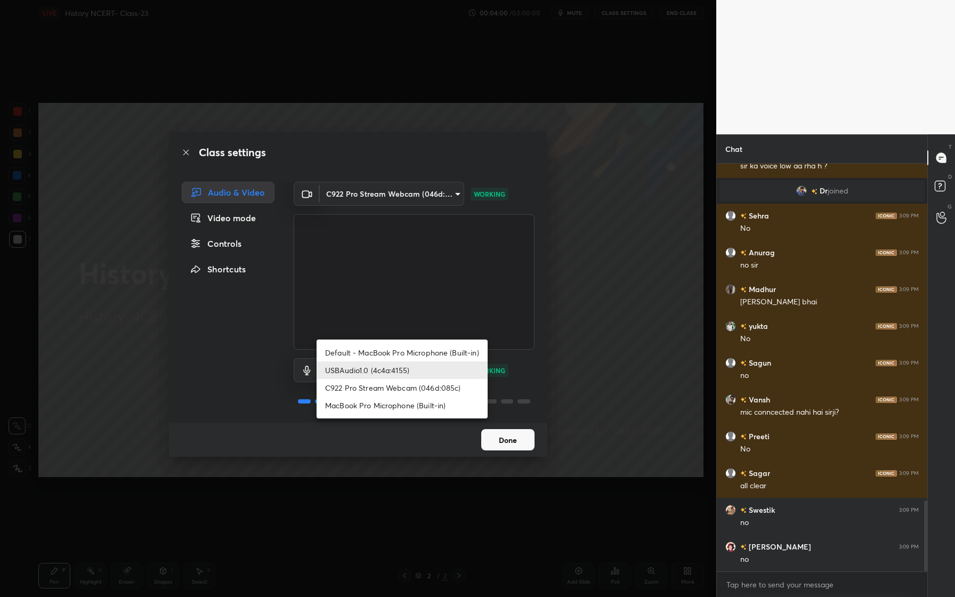
scroll to position [1930, 0]
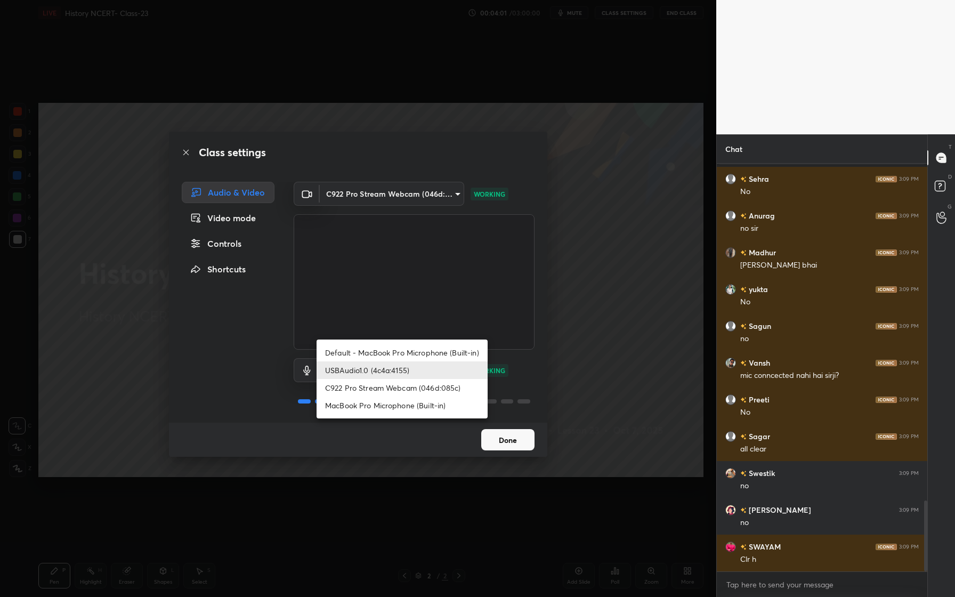
click at [605, 309] on div at bounding box center [477, 298] width 955 height 597
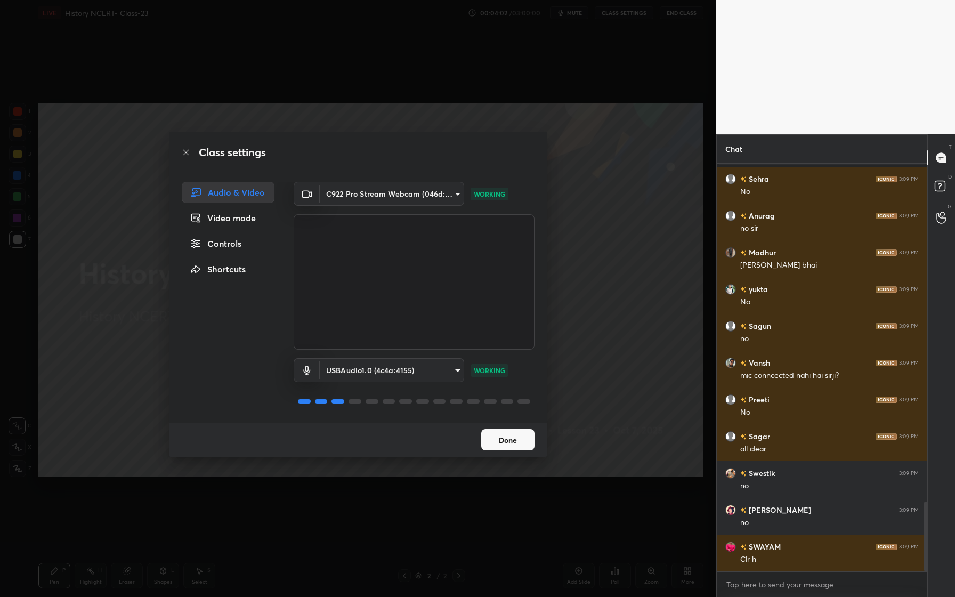
click at [514, 438] on button "Done" at bounding box center [507, 439] width 53 height 21
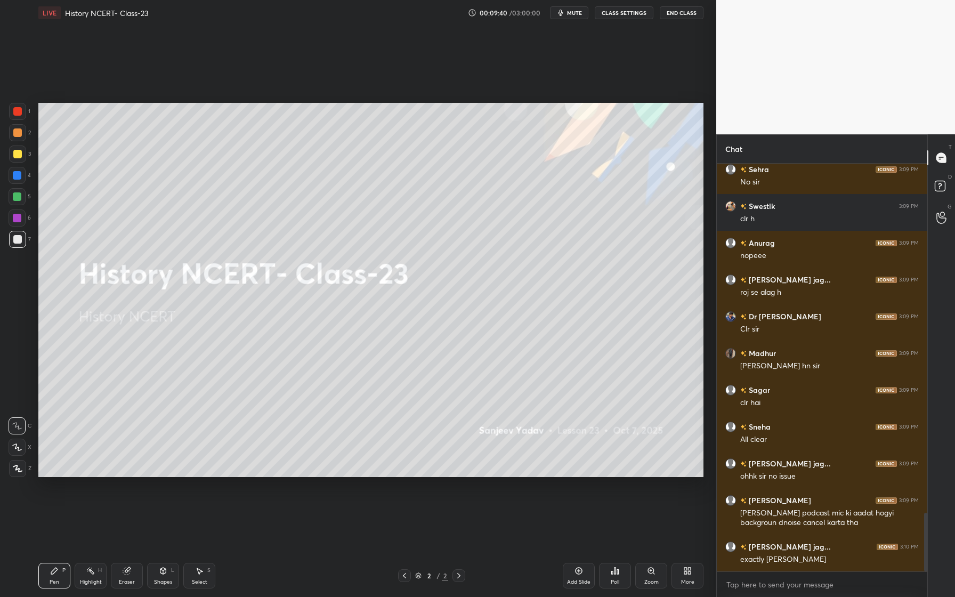
scroll to position [2428, 0]
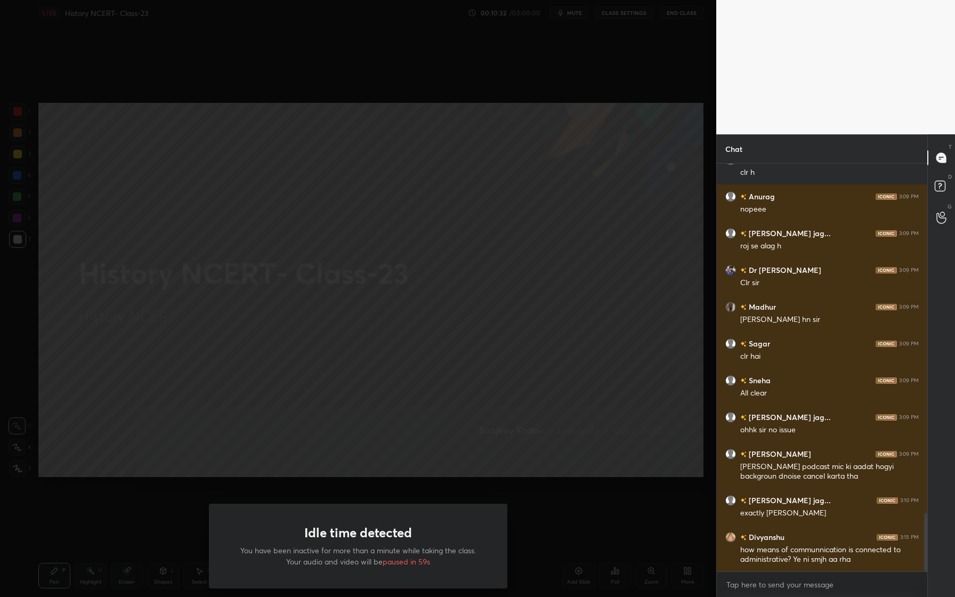
click at [527, 294] on div "Idle time detected You have been inactive for more than a minute while taking t…" at bounding box center [358, 298] width 716 height 597
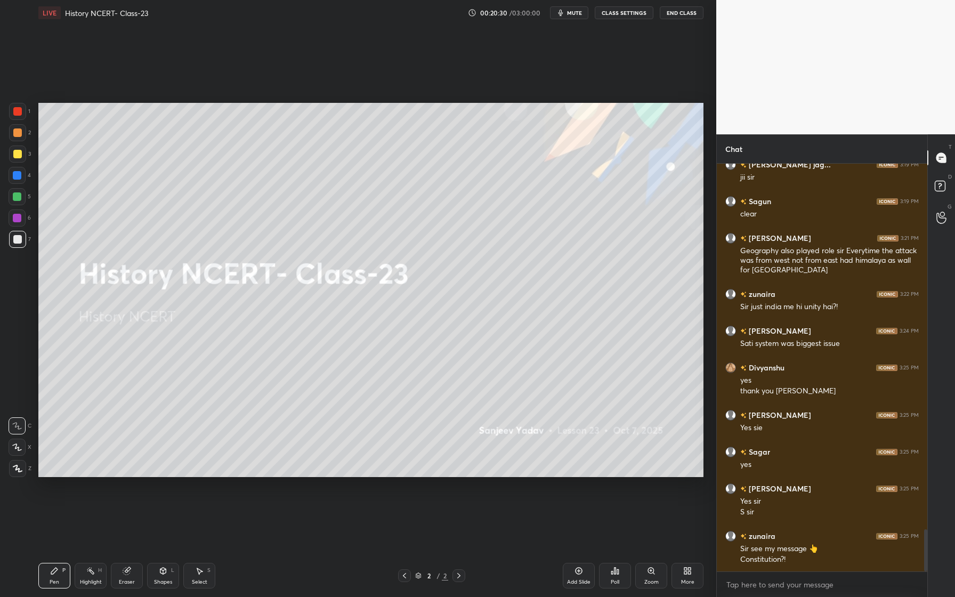
scroll to position [3557, 0]
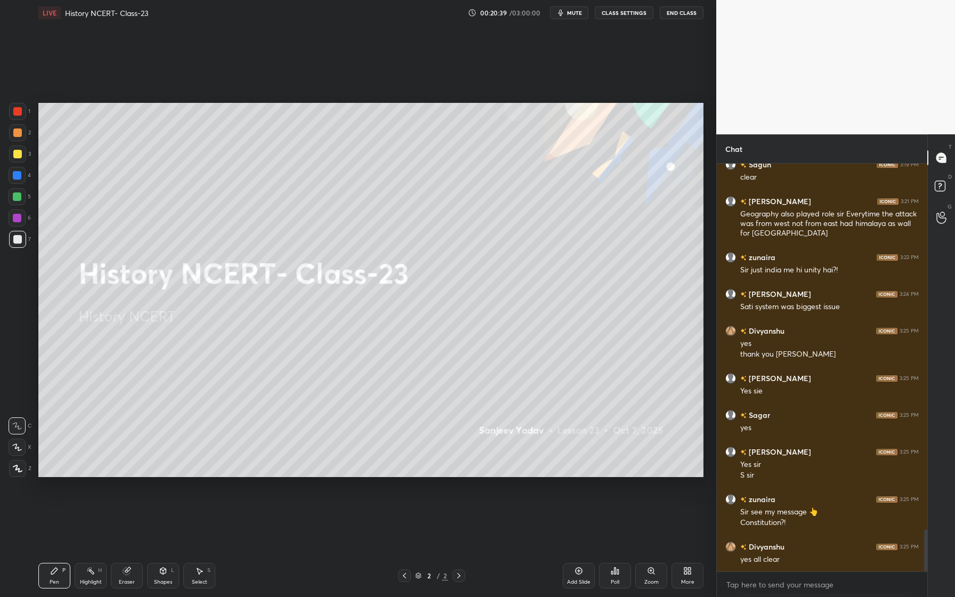
click at [580, 572] on icon at bounding box center [578, 570] width 9 height 9
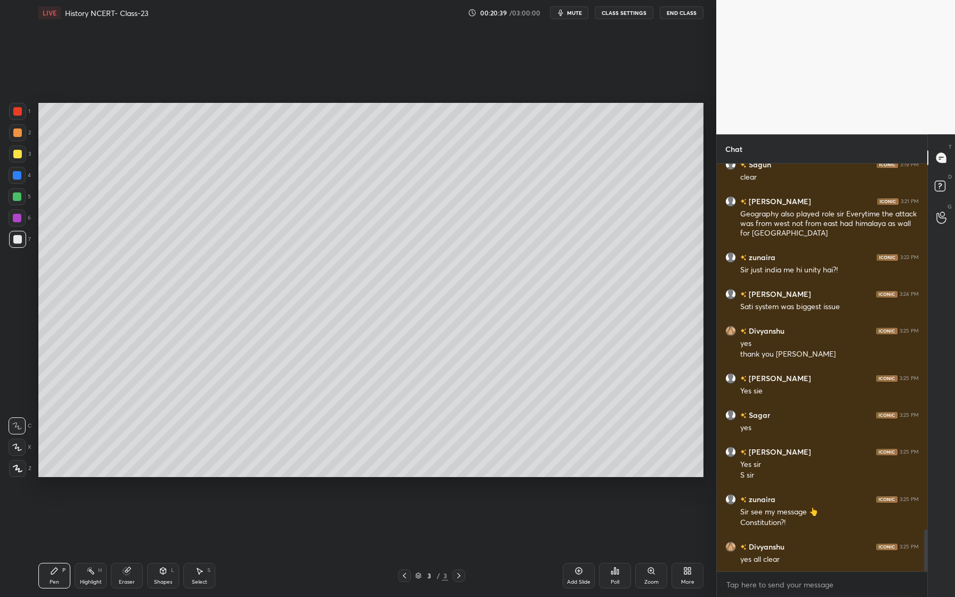
scroll to position [3594, 0]
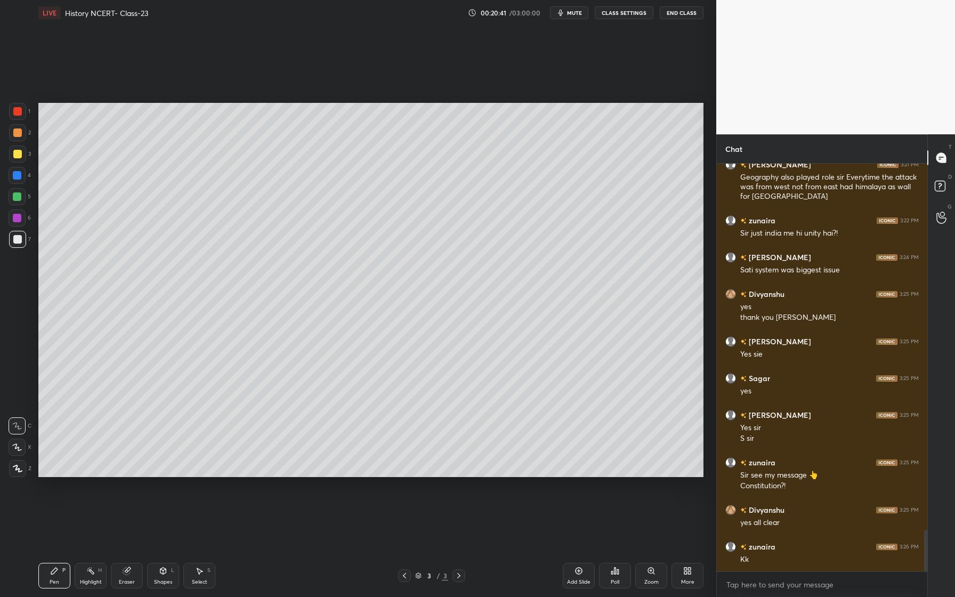
click at [25, 132] on div "2" at bounding box center [20, 132] width 22 height 17
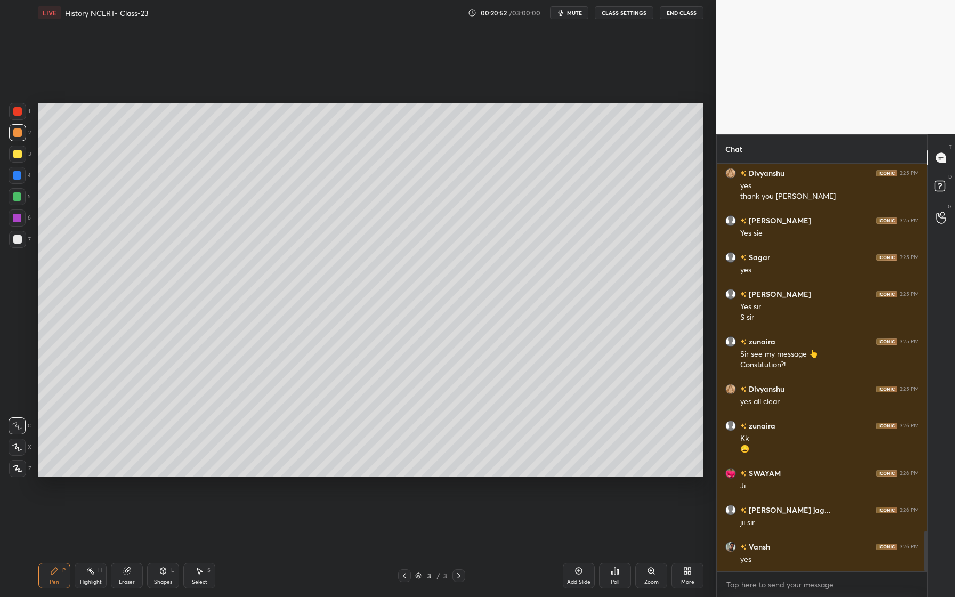
scroll to position [3752, 0]
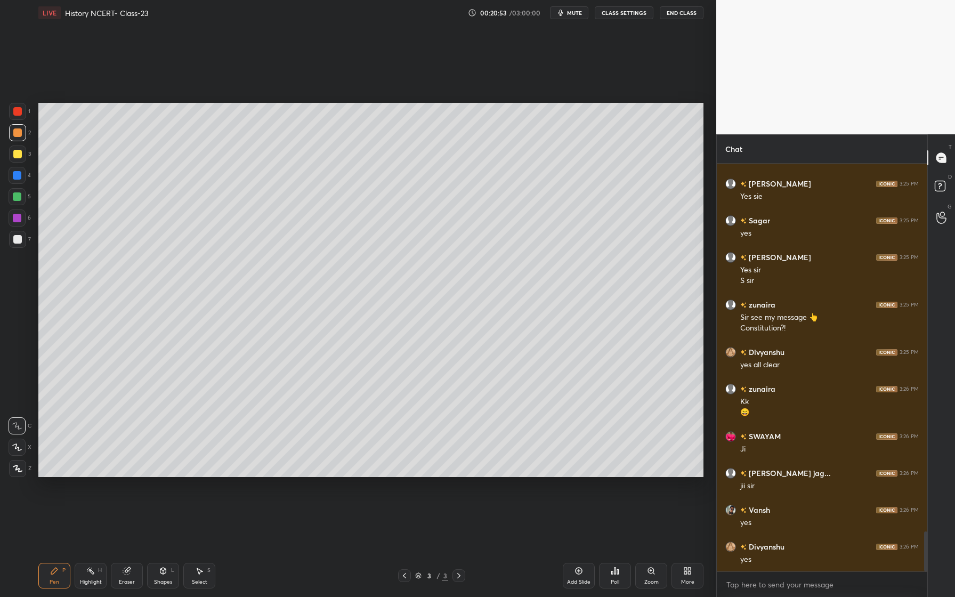
drag, startPoint x: 133, startPoint y: 570, endPoint x: 139, endPoint y: 565, distance: 7.6
click at [134, 569] on div "Eraser" at bounding box center [127, 576] width 32 height 26
click at [48, 583] on div "Pen P" at bounding box center [54, 576] width 32 height 26
click at [21, 472] on div at bounding box center [17, 468] width 17 height 17
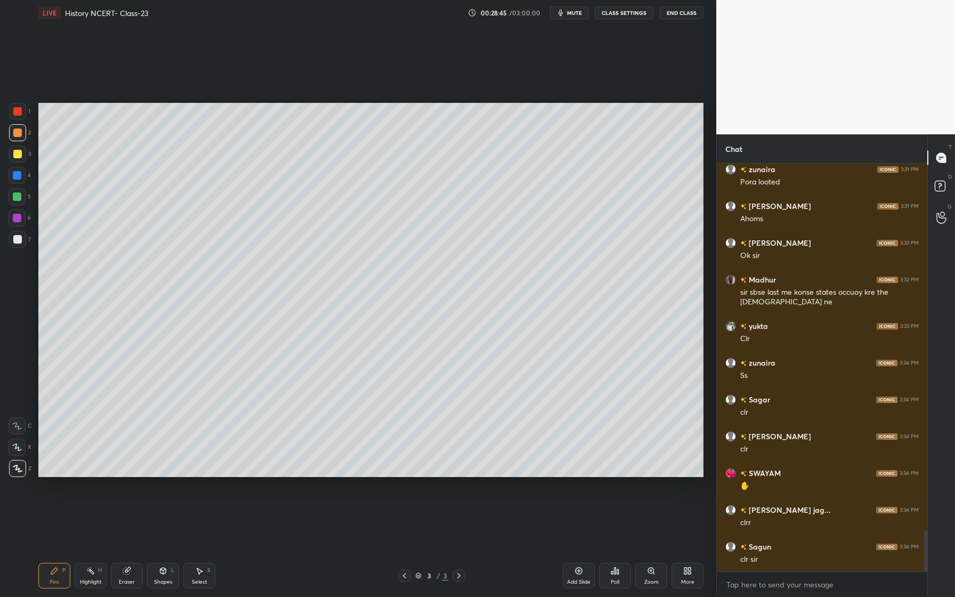
scroll to position [3656, 0]
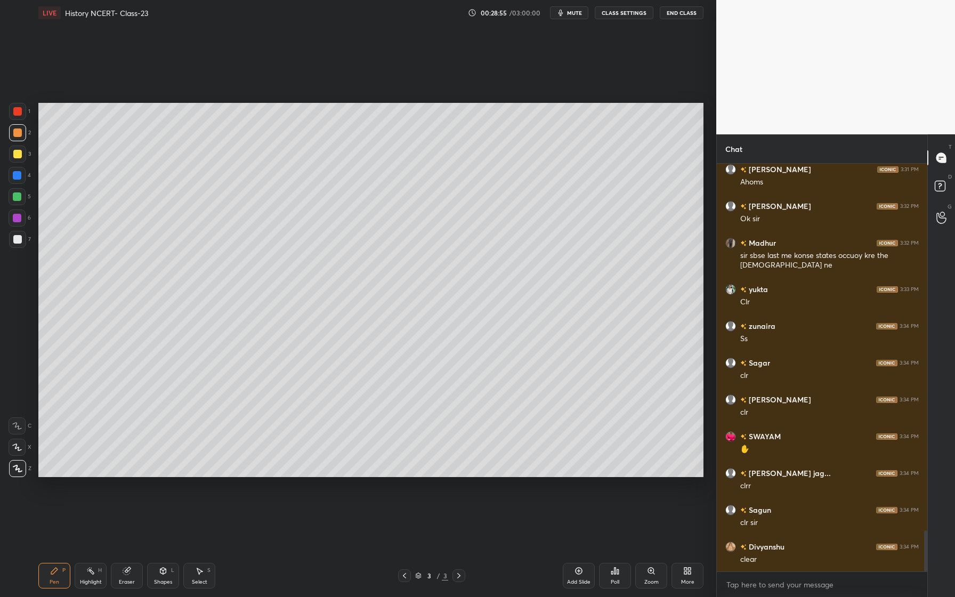
click at [18, 153] on div at bounding box center [17, 154] width 9 height 9
click at [166, 569] on icon at bounding box center [163, 570] width 9 height 9
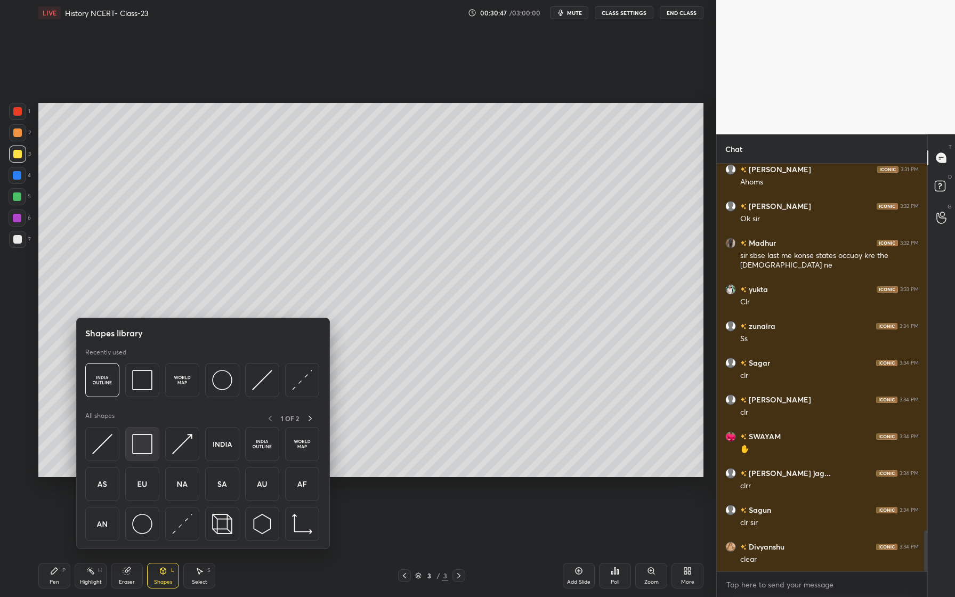
click at [136, 446] on img at bounding box center [142, 444] width 20 height 20
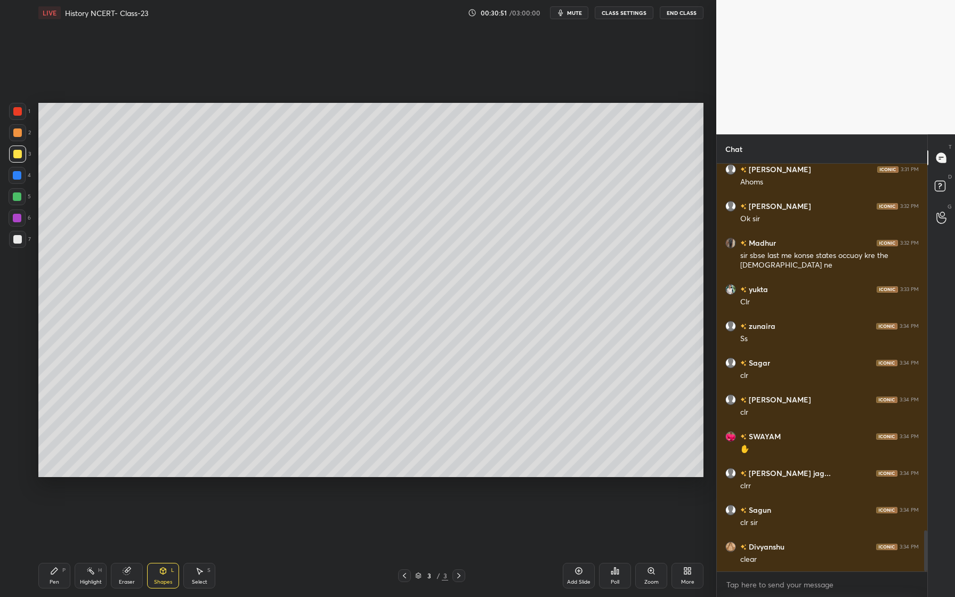
click at [57, 573] on icon at bounding box center [54, 570] width 9 height 9
drag, startPoint x: 18, startPoint y: 222, endPoint x: 15, endPoint y: 229, distance: 7.4
click at [18, 222] on div at bounding box center [17, 218] width 9 height 9
click at [132, 579] on div "Eraser" at bounding box center [127, 581] width 16 height 5
drag, startPoint x: 21, startPoint y: 447, endPoint x: 36, endPoint y: 426, distance: 25.6
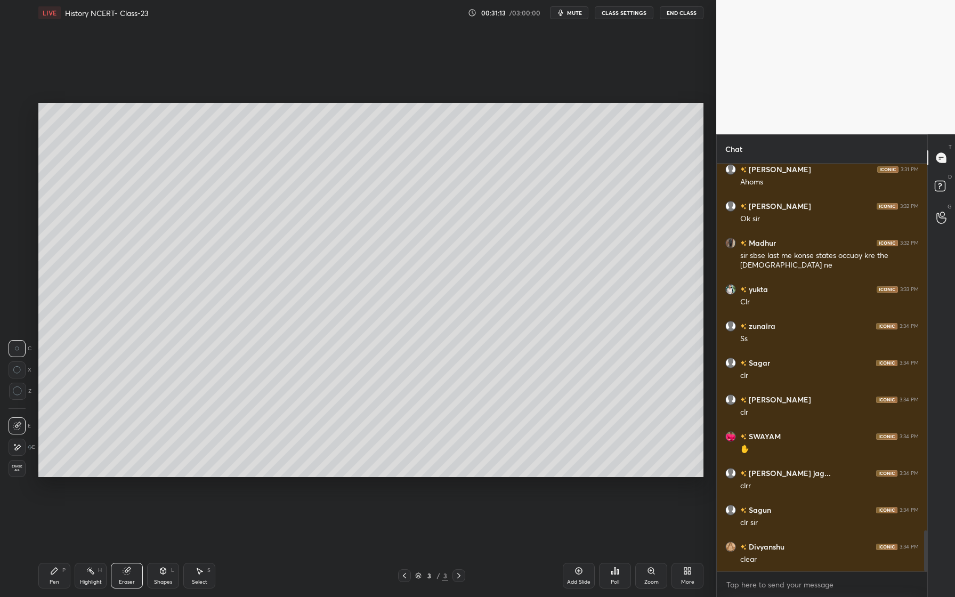
click at [21, 447] on icon at bounding box center [17, 447] width 9 height 9
click at [54, 581] on div "Pen" at bounding box center [55, 581] width 10 height 5
click at [121, 586] on div "Eraser" at bounding box center [127, 576] width 32 height 26
click at [57, 563] on div "Pen P" at bounding box center [54, 576] width 32 height 26
click at [16, 199] on div at bounding box center [17, 196] width 9 height 9
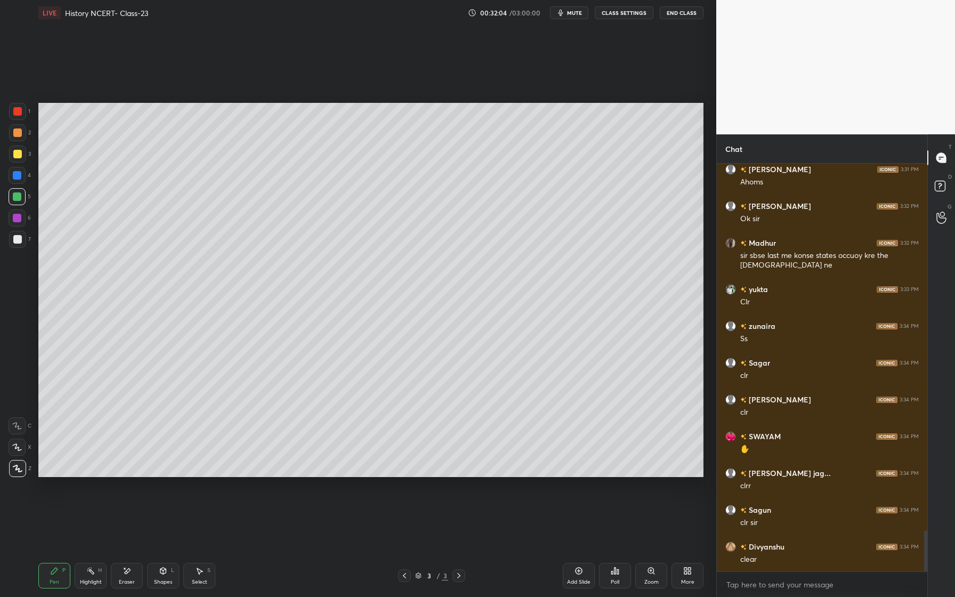
drag, startPoint x: 128, startPoint y: 567, endPoint x: 139, endPoint y: 559, distance: 13.6
click at [128, 567] on icon at bounding box center [127, 570] width 9 height 9
drag, startPoint x: 52, startPoint y: 580, endPoint x: 58, endPoint y: 572, distance: 9.8
click at [54, 579] on div "Pen" at bounding box center [55, 581] width 10 height 5
click at [19, 240] on div at bounding box center [17, 239] width 9 height 9
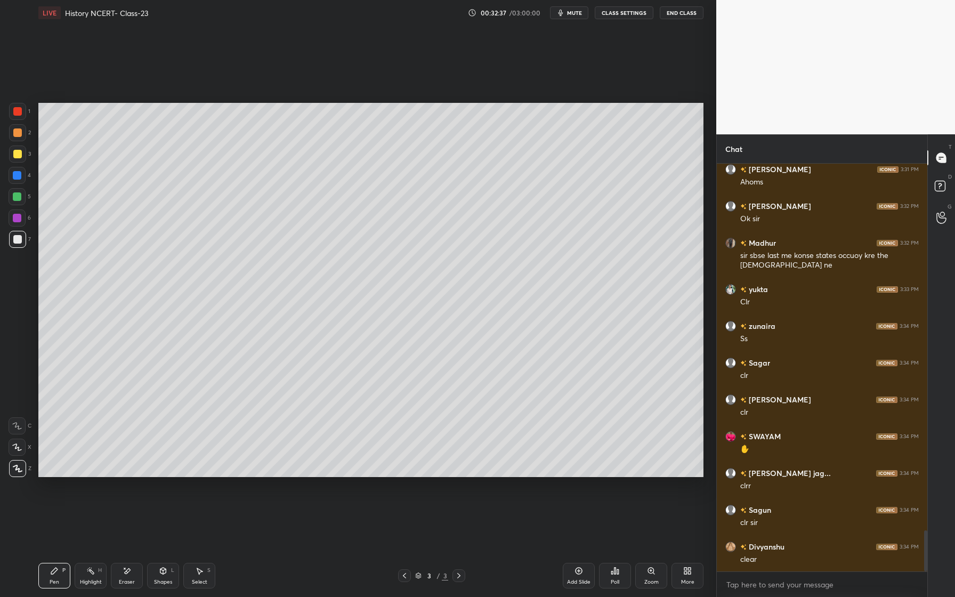
click at [131, 569] on div "Eraser" at bounding box center [127, 576] width 32 height 26
click at [60, 571] on div "Pen P" at bounding box center [54, 576] width 32 height 26
click at [581, 574] on icon at bounding box center [578, 570] width 9 height 9
drag, startPoint x: 21, startPoint y: 136, endPoint x: 27, endPoint y: 136, distance: 5.4
click at [21, 136] on div at bounding box center [17, 132] width 17 height 17
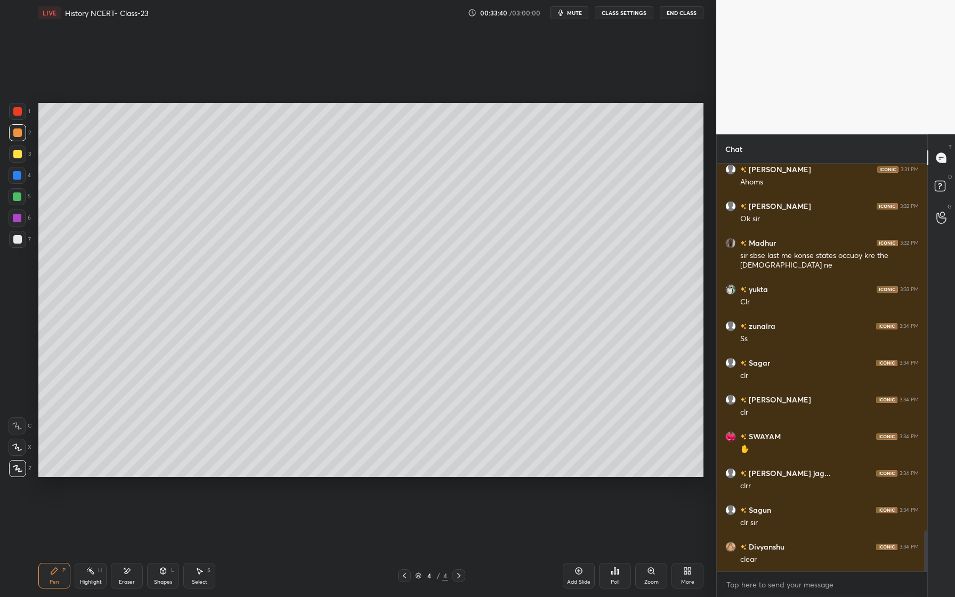
click at [25, 174] on div at bounding box center [17, 175] width 17 height 17
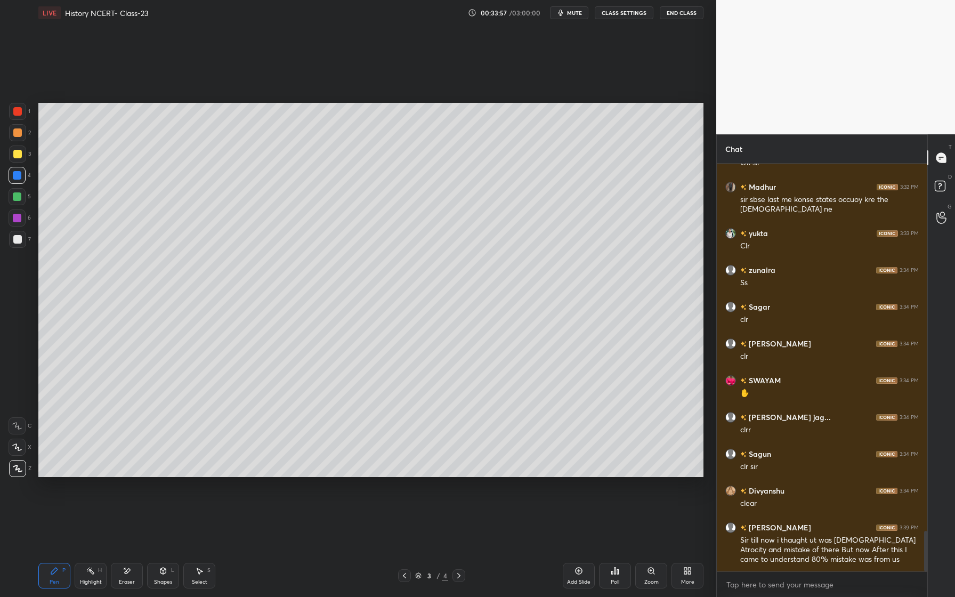
drag, startPoint x: 16, startPoint y: 198, endPoint x: 9, endPoint y: 200, distance: 7.2
click at [16, 198] on div at bounding box center [17, 196] width 9 height 9
drag, startPoint x: 22, startPoint y: 173, endPoint x: 21, endPoint y: 180, distance: 7.5
click at [22, 173] on div at bounding box center [17, 175] width 17 height 17
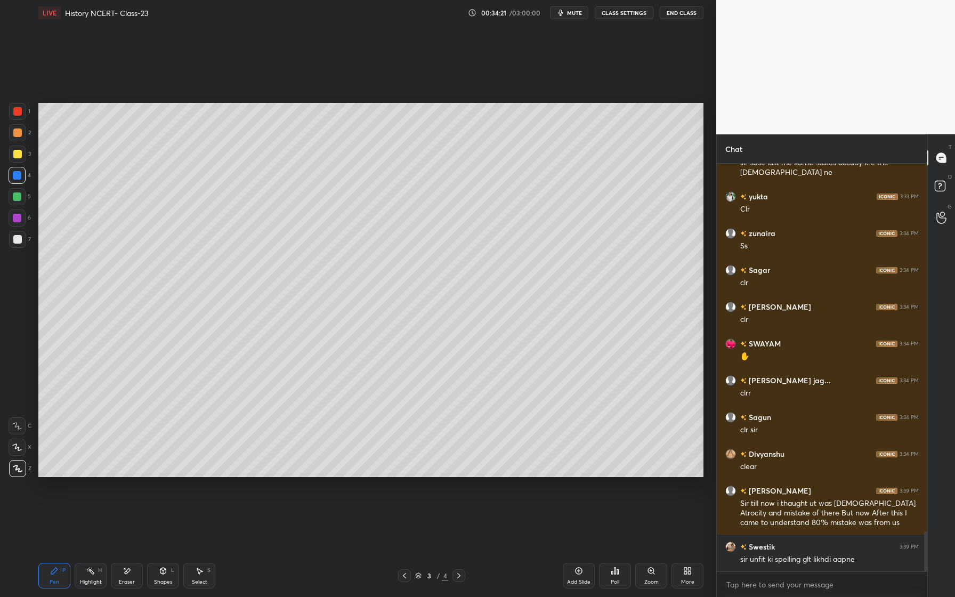
drag, startPoint x: 20, startPoint y: 214, endPoint x: 14, endPoint y: 217, distance: 6.9
click at [22, 213] on div at bounding box center [17, 217] width 17 height 17
click at [22, 134] on div at bounding box center [17, 132] width 17 height 17
click at [14, 150] on div at bounding box center [17, 154] width 9 height 9
click at [19, 199] on div at bounding box center [17, 196] width 9 height 9
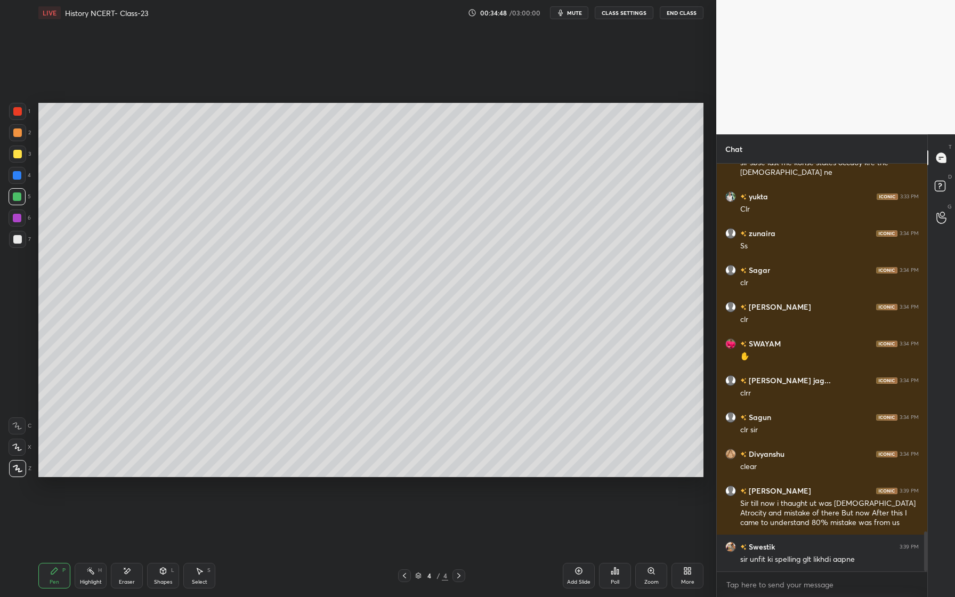
click at [132, 572] on div "Eraser" at bounding box center [127, 576] width 32 height 26
click at [47, 567] on div "Pen P" at bounding box center [54, 576] width 32 height 26
drag, startPoint x: 14, startPoint y: 127, endPoint x: 17, endPoint y: 137, distance: 11.1
click at [14, 127] on div at bounding box center [17, 132] width 17 height 17
click at [21, 203] on div at bounding box center [17, 196] width 17 height 17
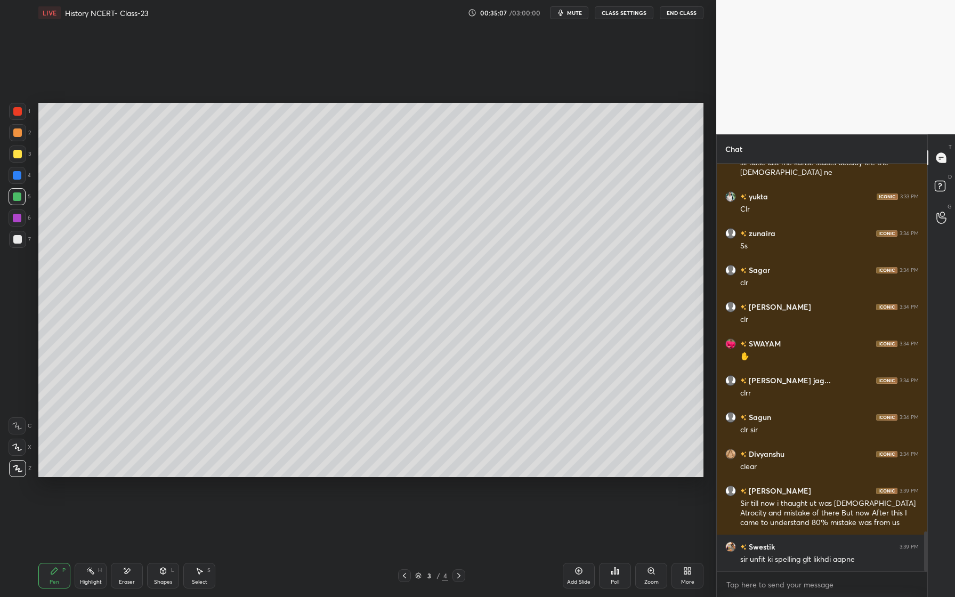
click at [127, 573] on icon at bounding box center [127, 570] width 9 height 9
click at [158, 573] on div "Shapes L" at bounding box center [163, 576] width 32 height 26
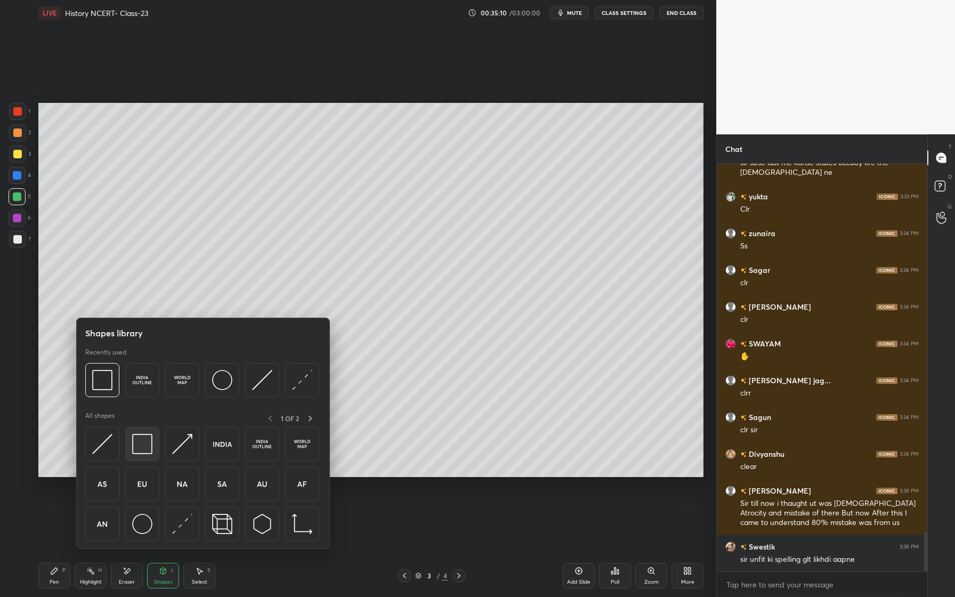
click at [149, 453] on img at bounding box center [142, 444] width 20 height 20
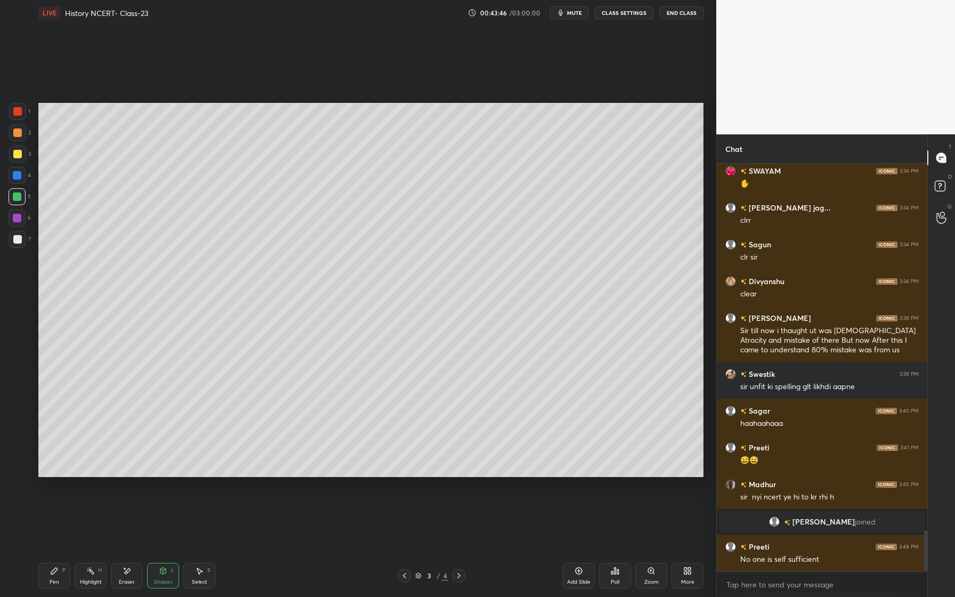
scroll to position [3704, 0]
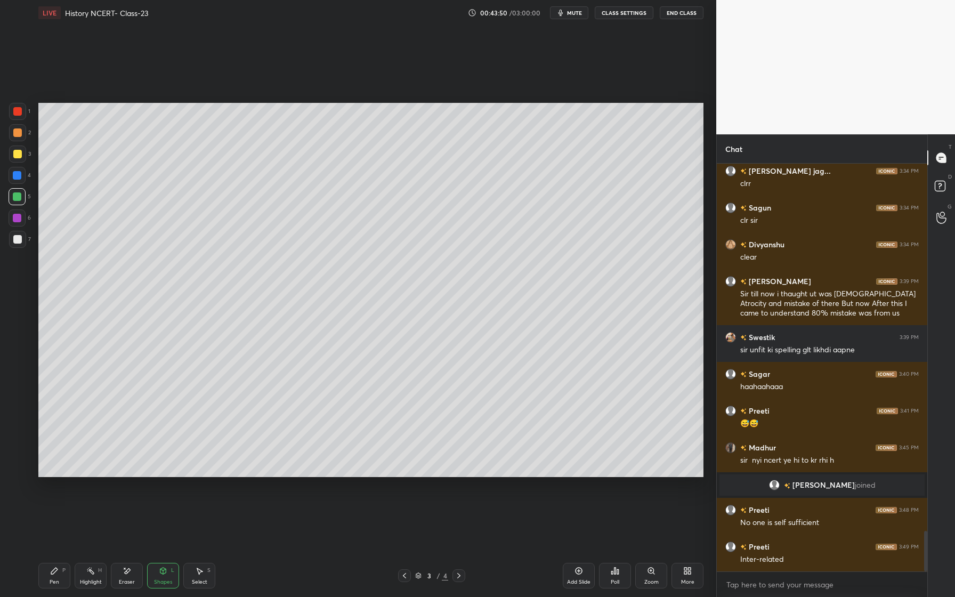
drag, startPoint x: 21, startPoint y: 217, endPoint x: 14, endPoint y: 228, distance: 12.3
click at [20, 218] on div at bounding box center [17, 218] width 9 height 9
click at [15, 237] on div at bounding box center [17, 239] width 9 height 9
click at [60, 565] on div "Pen P" at bounding box center [54, 576] width 32 height 26
drag, startPoint x: 23, startPoint y: 132, endPoint x: 16, endPoint y: 133, distance: 7.5
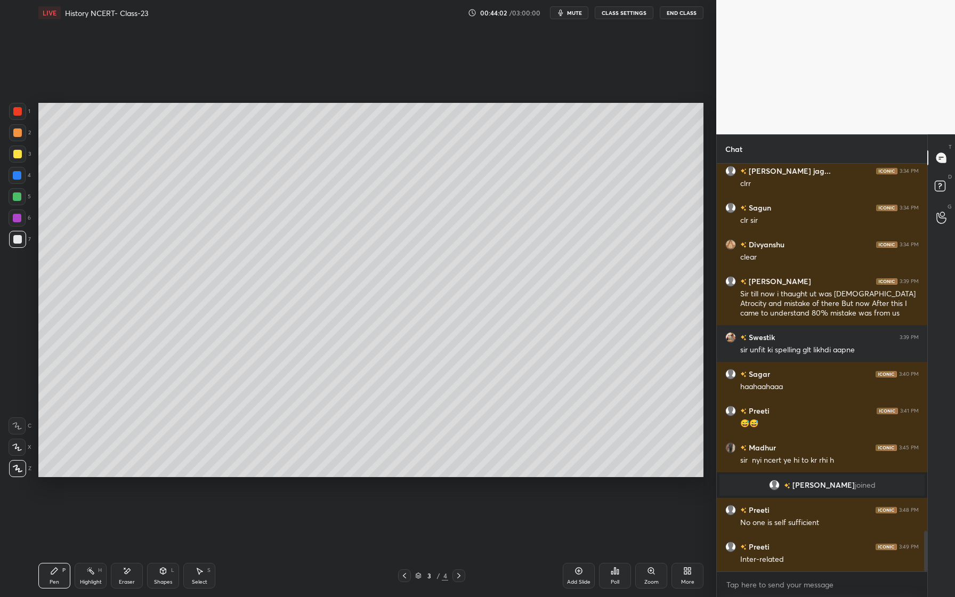
click at [23, 132] on div at bounding box center [17, 132] width 17 height 17
click at [19, 199] on div at bounding box center [17, 196] width 9 height 9
drag, startPoint x: 17, startPoint y: 174, endPoint x: 31, endPoint y: 182, distance: 16.0
click at [17, 174] on div at bounding box center [17, 175] width 9 height 9
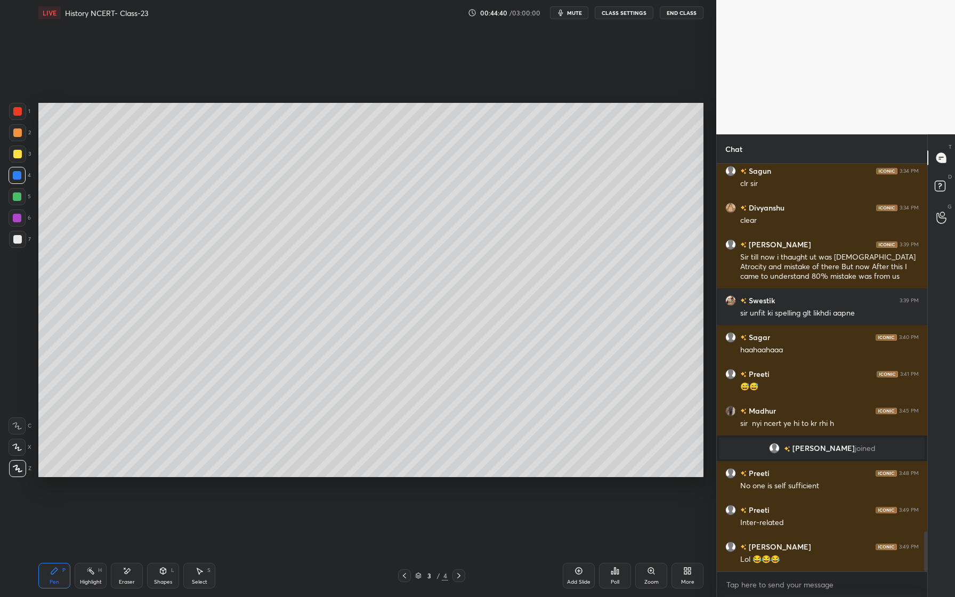
click at [52, 583] on div "Pen" at bounding box center [55, 581] width 10 height 5
click at [19, 216] on div at bounding box center [17, 218] width 9 height 9
click at [17, 154] on div at bounding box center [17, 154] width 9 height 9
click at [21, 193] on div at bounding box center [17, 196] width 17 height 17
click at [22, 200] on div at bounding box center [17, 196] width 17 height 17
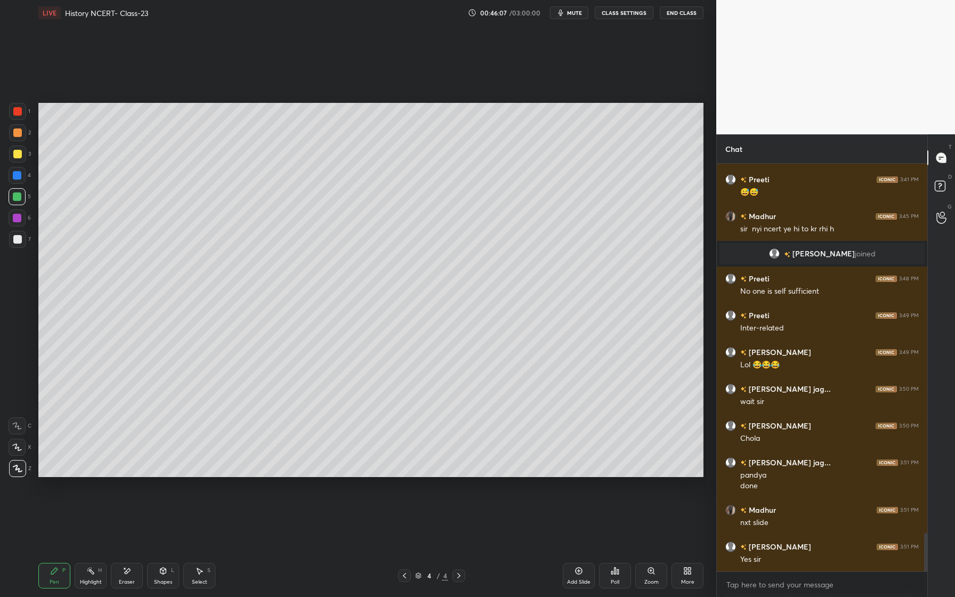
scroll to position [3972, 0]
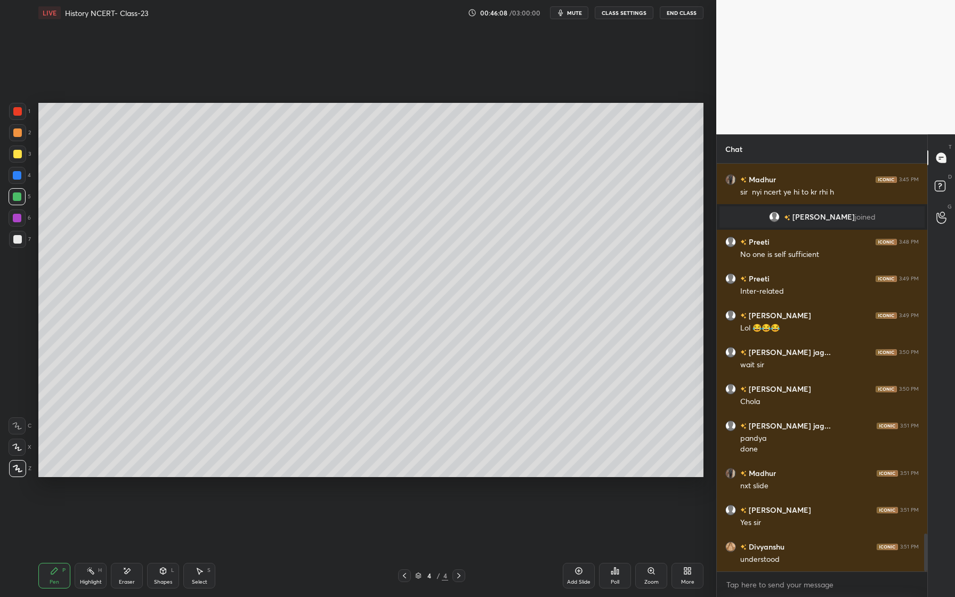
click at [21, 158] on div at bounding box center [17, 153] width 17 height 17
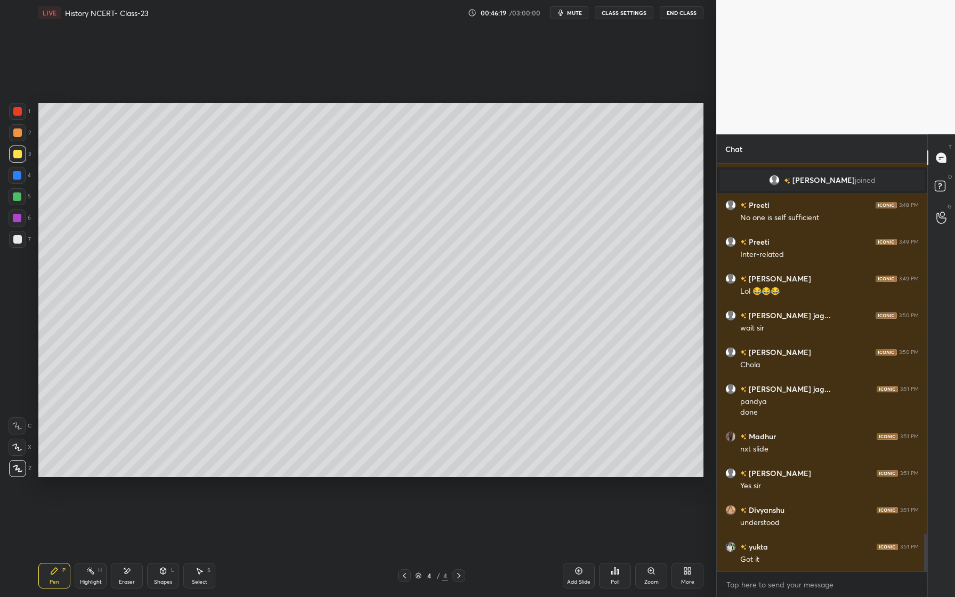
scroll to position [4045, 0]
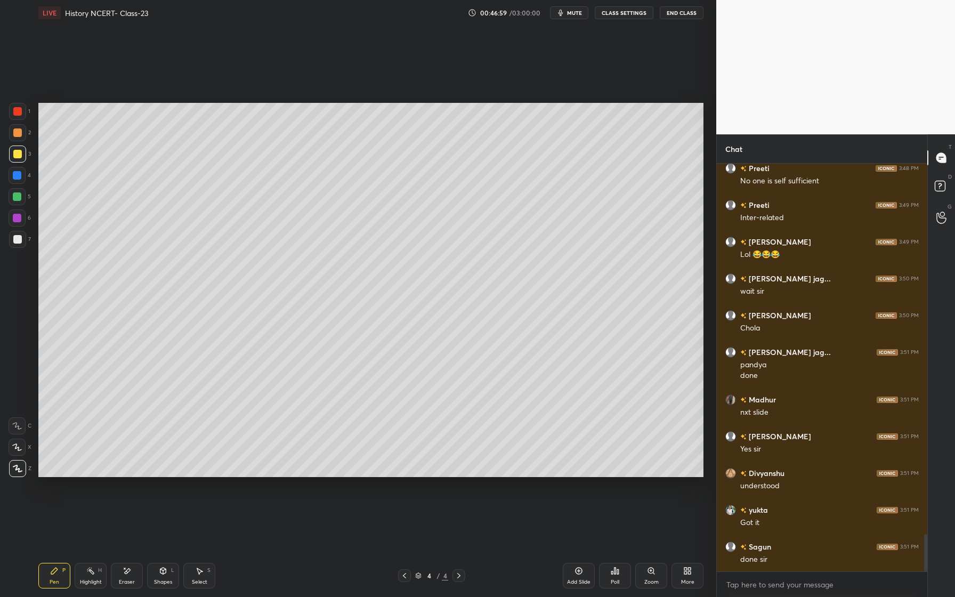
drag, startPoint x: 158, startPoint y: 567, endPoint x: 158, endPoint y: 551, distance: 15.5
click at [159, 567] on icon at bounding box center [163, 570] width 9 height 9
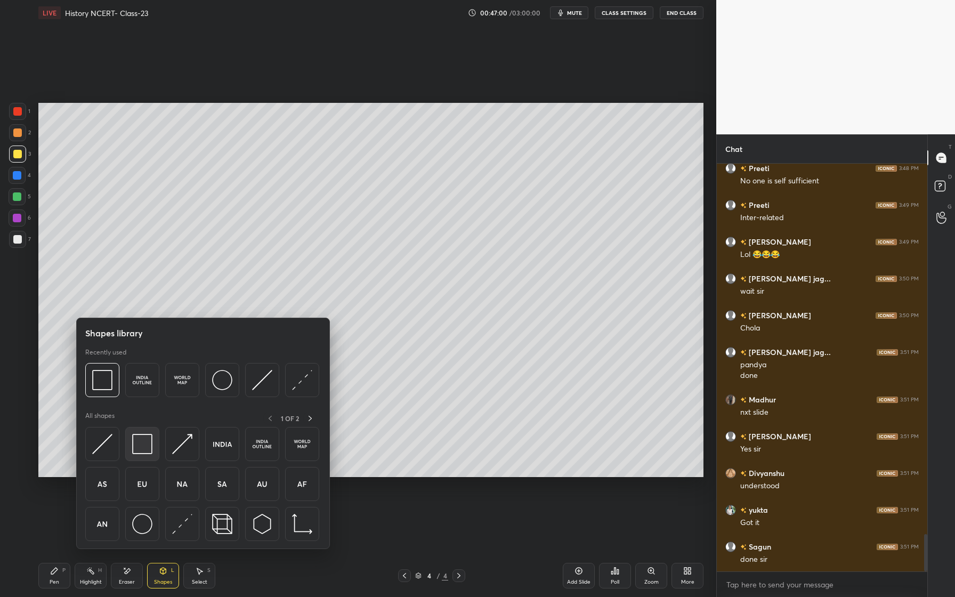
click at [132, 449] on div at bounding box center [142, 444] width 34 height 34
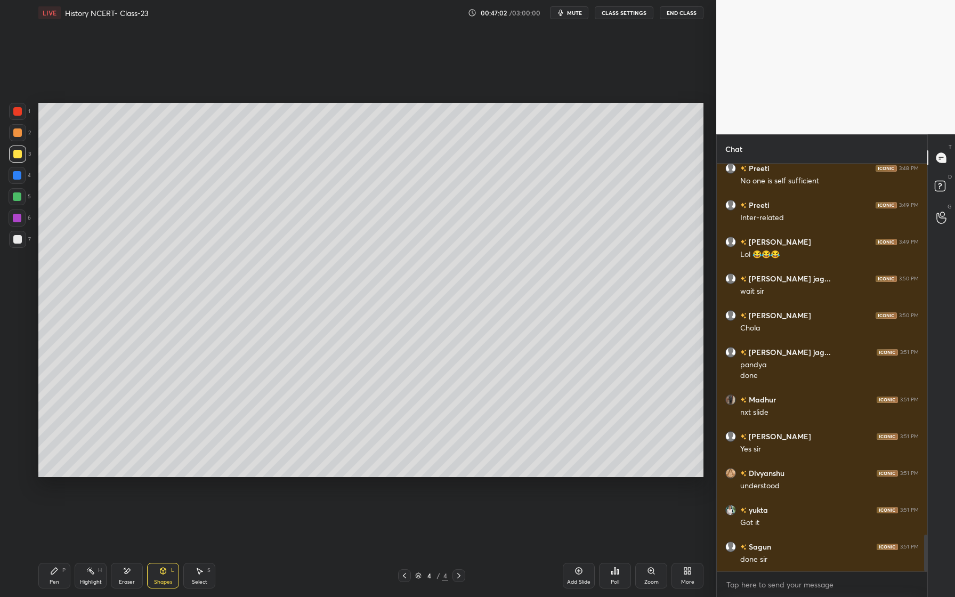
scroll to position [4092, 0]
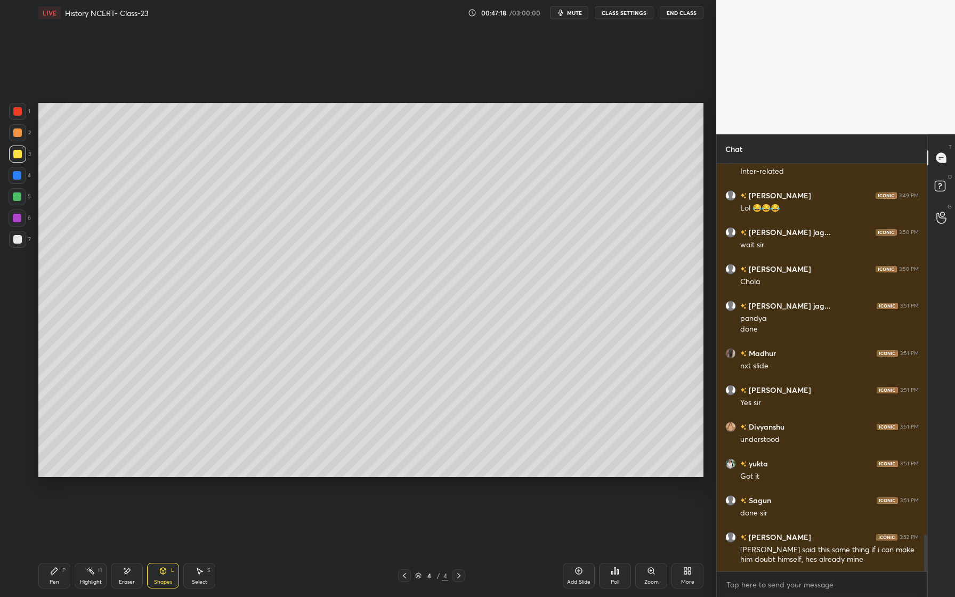
click at [15, 199] on div at bounding box center [17, 196] width 9 height 9
drag, startPoint x: 55, startPoint y: 570, endPoint x: 76, endPoint y: 549, distance: 29.8
click at [55, 570] on icon at bounding box center [54, 570] width 6 height 6
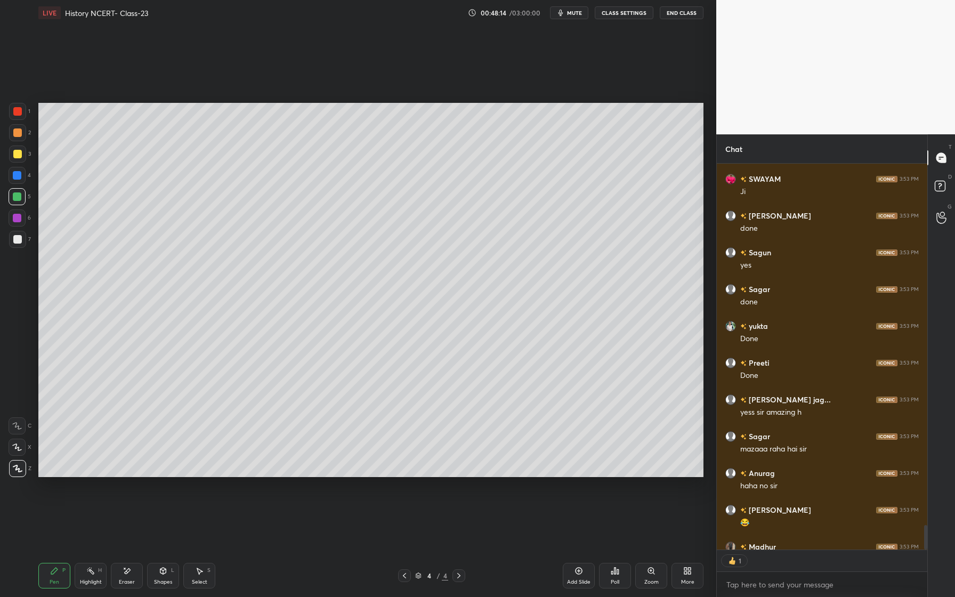
scroll to position [383, 207]
click at [583, 575] on div "Add Slide" at bounding box center [579, 576] width 32 height 26
click at [20, 158] on div at bounding box center [17, 153] width 17 height 17
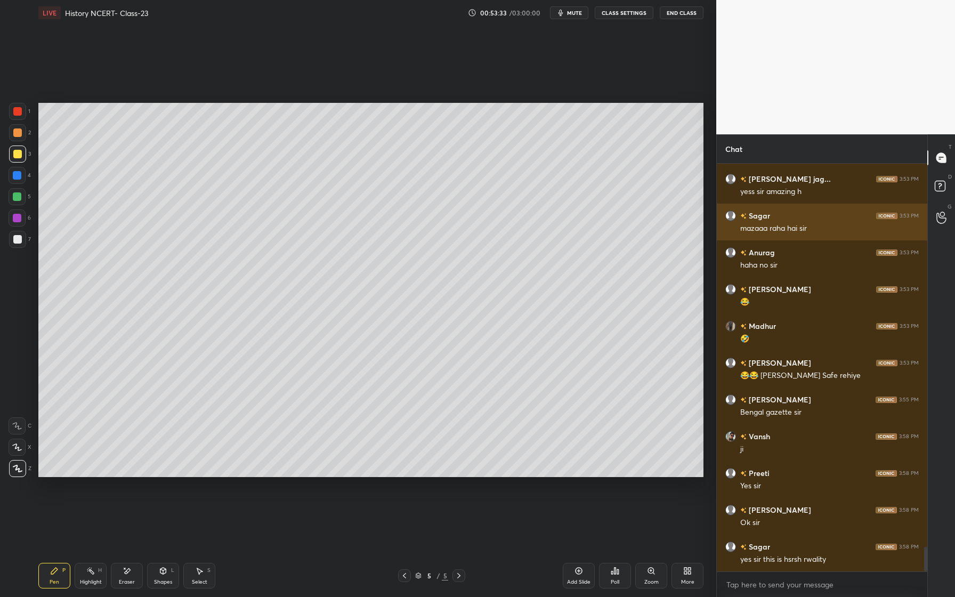
scroll to position [6300, 0]
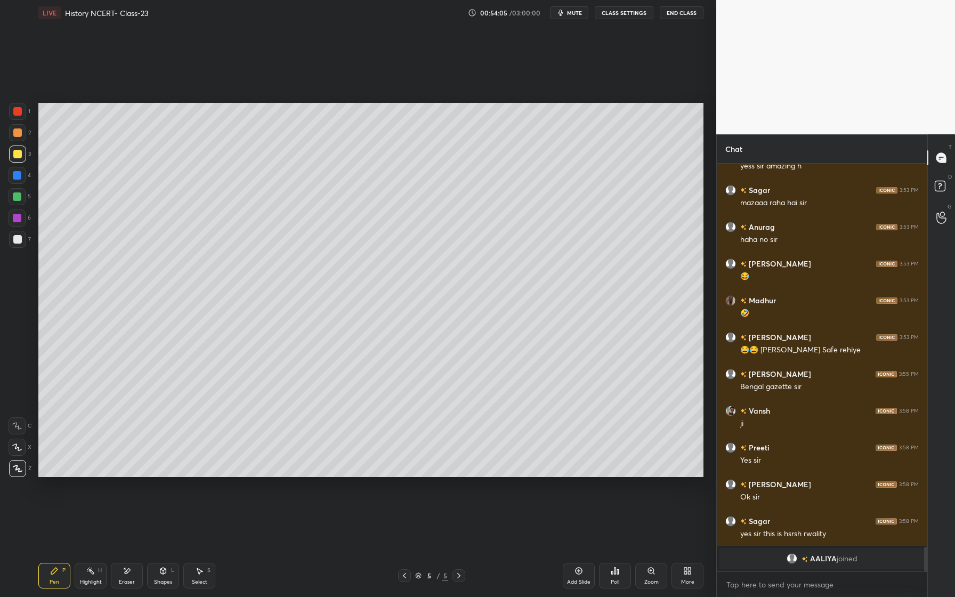
drag, startPoint x: 12, startPoint y: 177, endPoint x: 29, endPoint y: 174, distance: 17.3
click at [12, 177] on div at bounding box center [17, 175] width 17 height 17
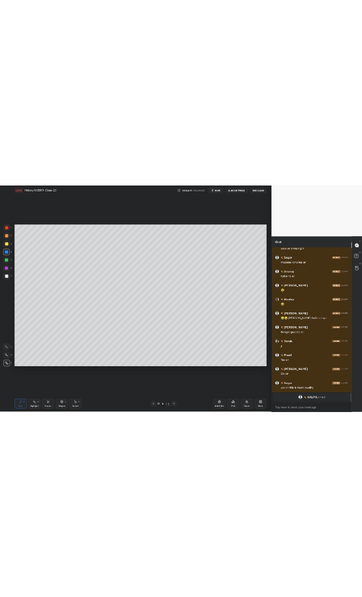
scroll to position [4579, 0]
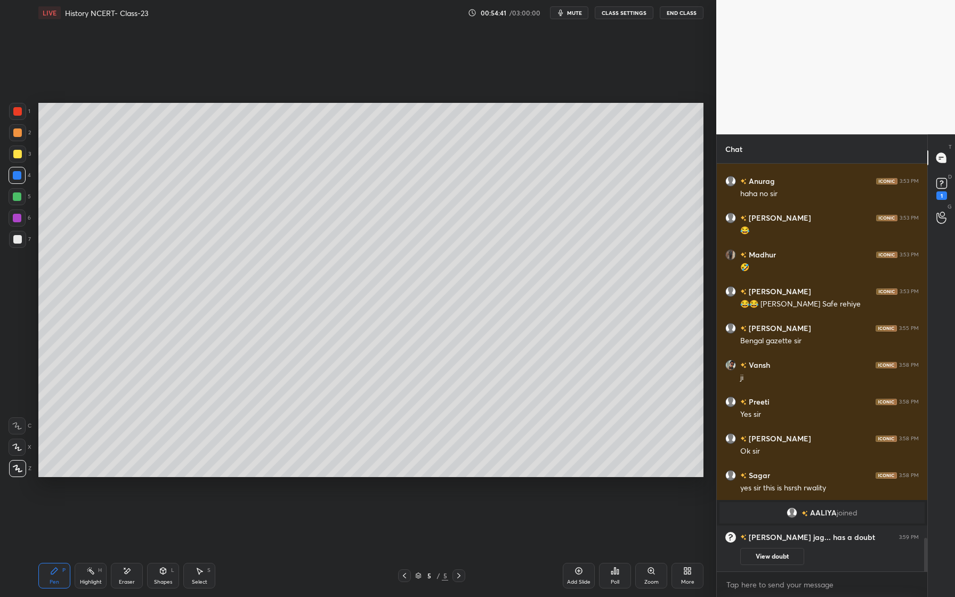
click at [21, 218] on div at bounding box center [17, 217] width 17 height 17
drag, startPoint x: 129, startPoint y: 581, endPoint x: 135, endPoint y: 577, distance: 7.7
click at [129, 581] on div "Eraser" at bounding box center [127, 581] width 16 height 5
click at [46, 567] on div "Pen P" at bounding box center [54, 576] width 32 height 26
click at [20, 244] on div at bounding box center [17, 239] width 17 height 17
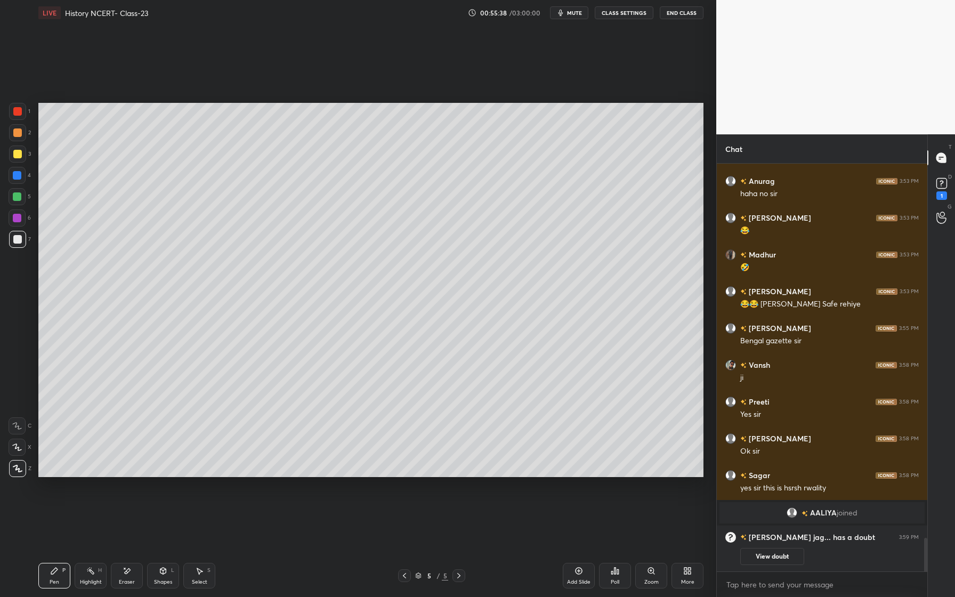
drag, startPoint x: 132, startPoint y: 574, endPoint x: 149, endPoint y: 557, distance: 24.5
click at [132, 574] on div "Eraser" at bounding box center [127, 576] width 32 height 26
click at [56, 575] on div "Pen P" at bounding box center [54, 576] width 32 height 26
click at [150, 581] on div "Shapes L" at bounding box center [163, 576] width 32 height 26
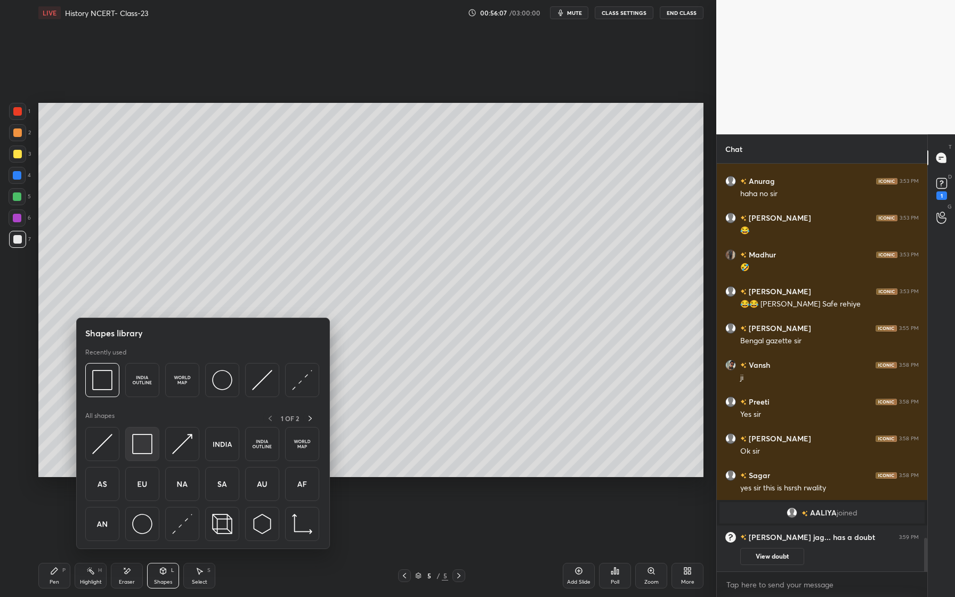
click at [145, 446] on img at bounding box center [142, 444] width 20 height 20
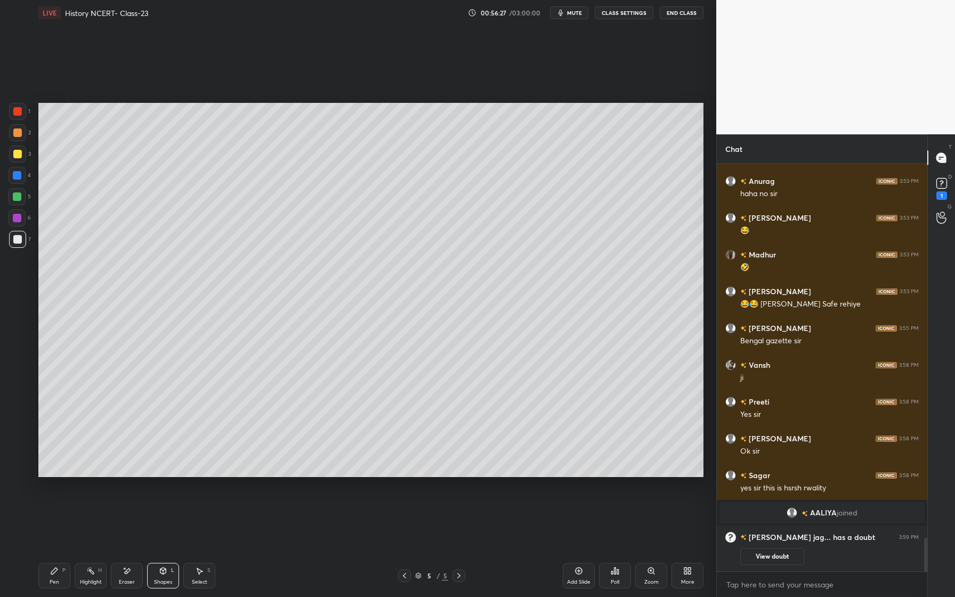
drag, startPoint x: 20, startPoint y: 196, endPoint x: 13, endPoint y: 201, distance: 8.3
click at [18, 198] on div at bounding box center [17, 196] width 9 height 9
click at [55, 575] on div "Pen P" at bounding box center [54, 576] width 32 height 26
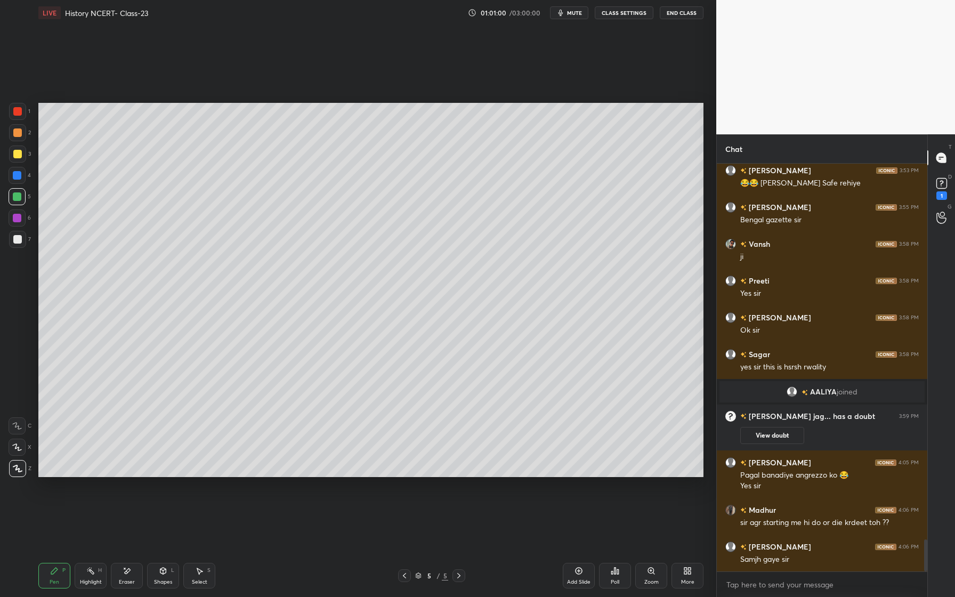
scroll to position [4808, 0]
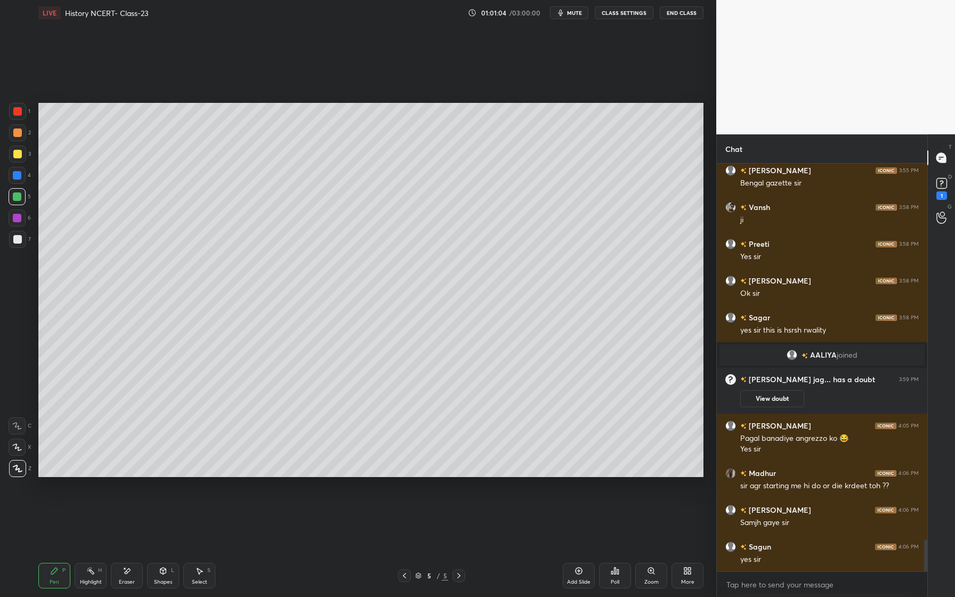
click at [20, 199] on div at bounding box center [17, 196] width 9 height 9
click at [139, 575] on div "Eraser" at bounding box center [127, 576] width 32 height 26
click at [54, 581] on div "Pen" at bounding box center [55, 581] width 10 height 5
drag, startPoint x: 16, startPoint y: 239, endPoint x: 20, endPoint y: 247, distance: 9.1
click at [15, 240] on div at bounding box center [17, 239] width 9 height 9
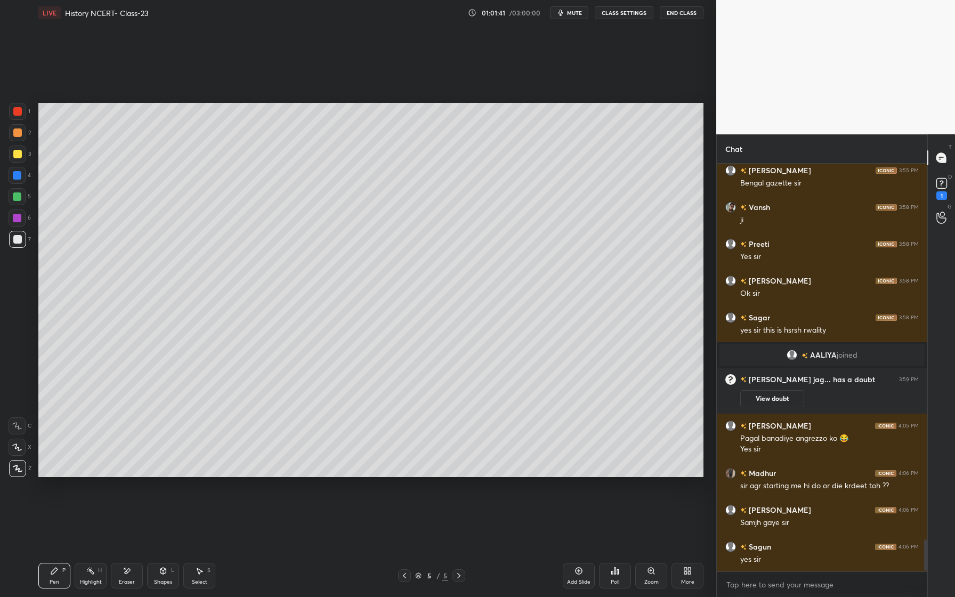
scroll to position [4855, 0]
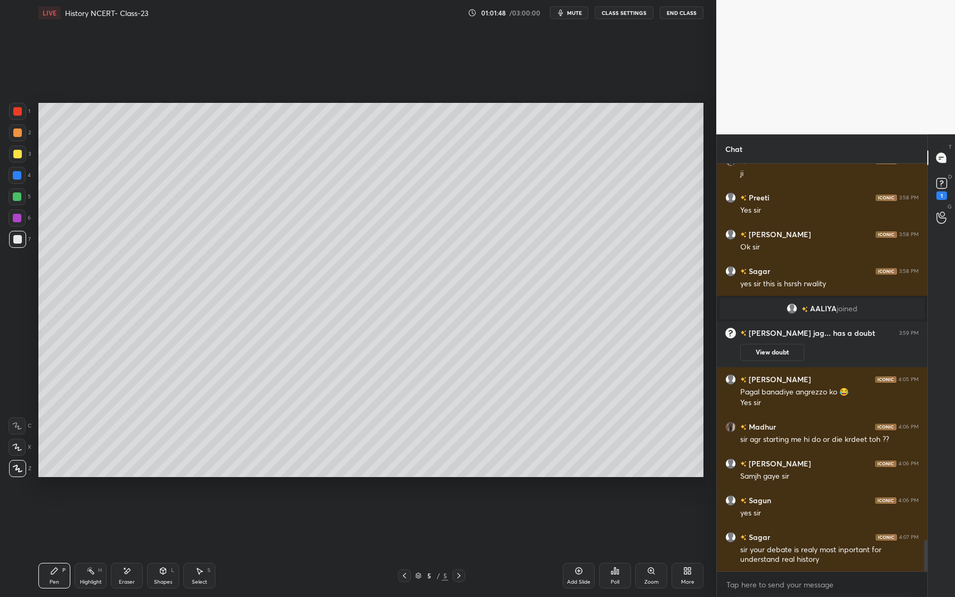
drag, startPoint x: 18, startPoint y: 201, endPoint x: 7, endPoint y: 205, distance: 11.0
click at [18, 201] on div at bounding box center [17, 196] width 17 height 17
click at [23, 134] on div at bounding box center [17, 132] width 17 height 17
click at [579, 579] on div "Add Slide" at bounding box center [578, 581] width 23 height 5
click at [16, 174] on div at bounding box center [17, 175] width 9 height 9
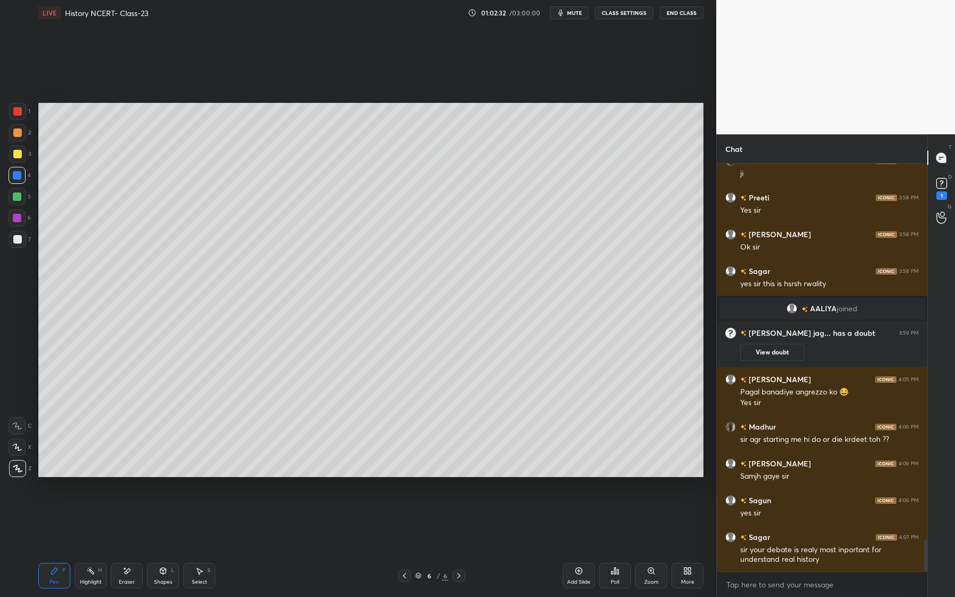
scroll to position [4901, 0]
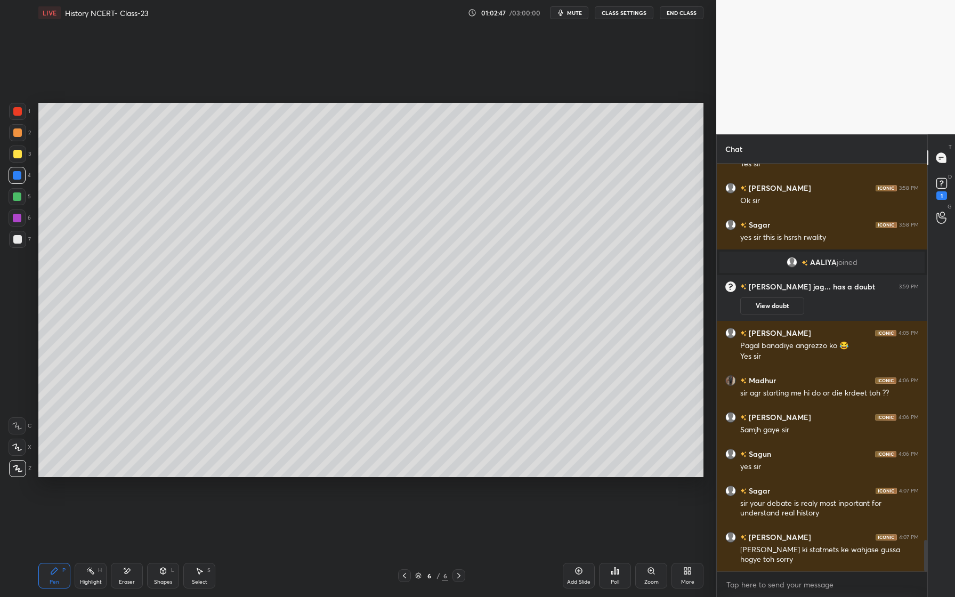
click at [172, 561] on div "Pen P Highlight H Eraser Shapes L Select S 6 / 6 Add Slide Poll Zoom More" at bounding box center [370, 575] width 665 height 43
click at [157, 572] on div "Shapes L" at bounding box center [163, 576] width 32 height 26
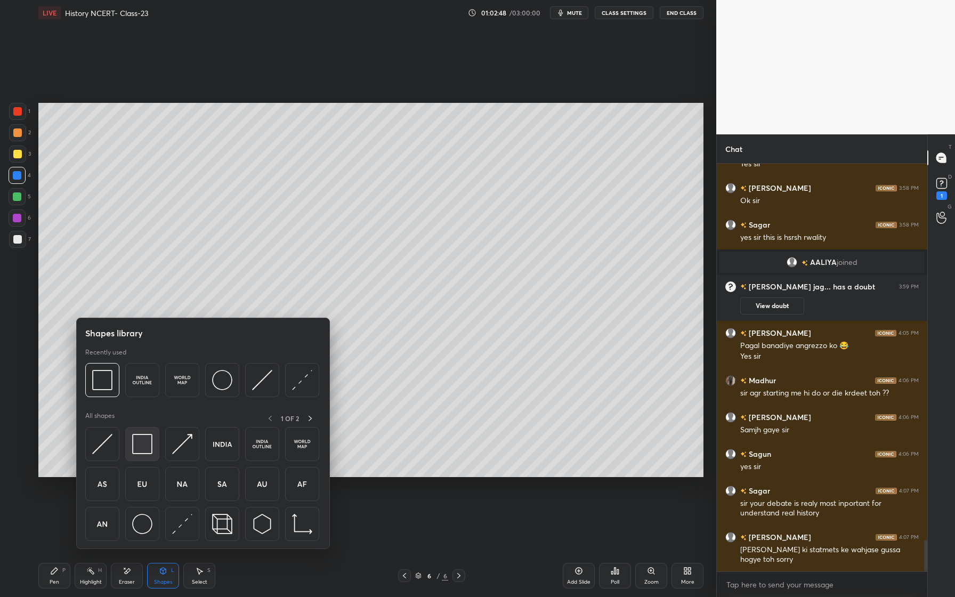
click at [147, 441] on img at bounding box center [142, 444] width 20 height 20
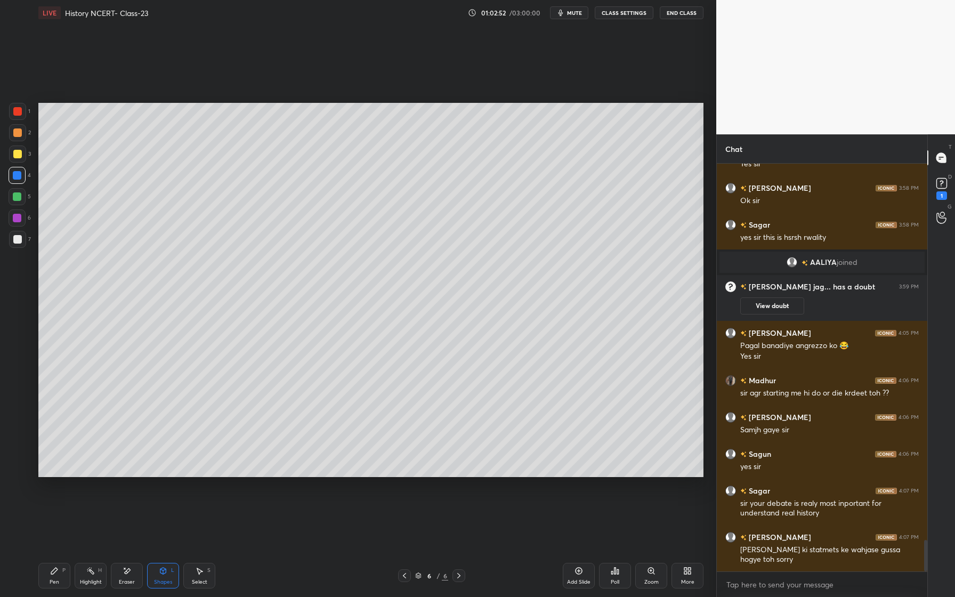
click at [21, 217] on div at bounding box center [17, 217] width 17 height 17
click at [15, 250] on div "7" at bounding box center [20, 241] width 22 height 21
click at [59, 580] on div "Pen" at bounding box center [55, 581] width 10 height 5
drag, startPoint x: 19, startPoint y: 220, endPoint x: 33, endPoint y: 222, distance: 13.9
click at [19, 220] on div at bounding box center [17, 218] width 9 height 9
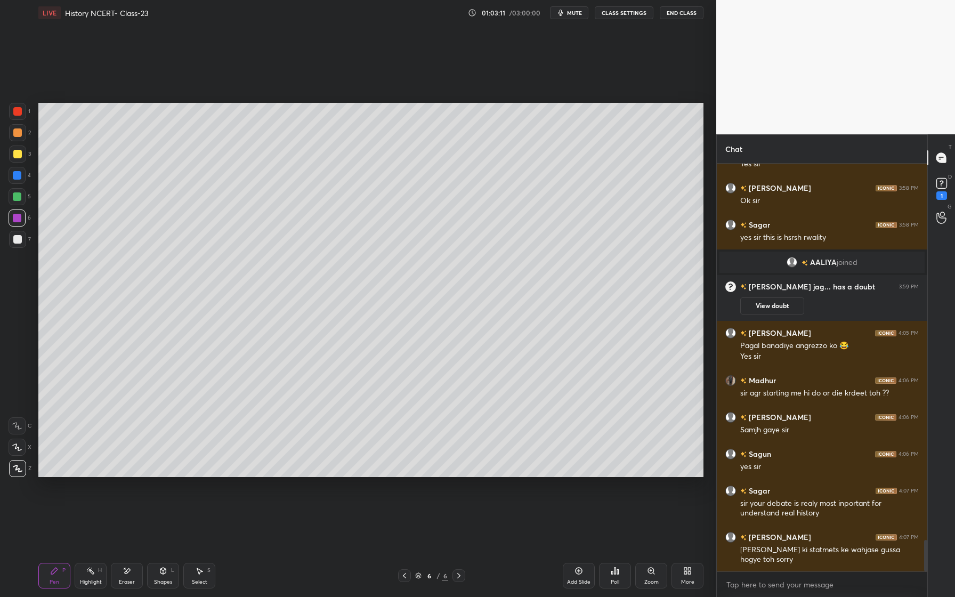
drag, startPoint x: 20, startPoint y: 196, endPoint x: 12, endPoint y: 199, distance: 9.1
click at [20, 197] on div at bounding box center [17, 196] width 9 height 9
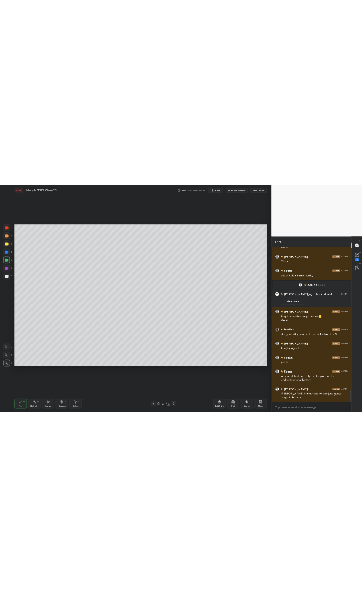
scroll to position [4938, 0]
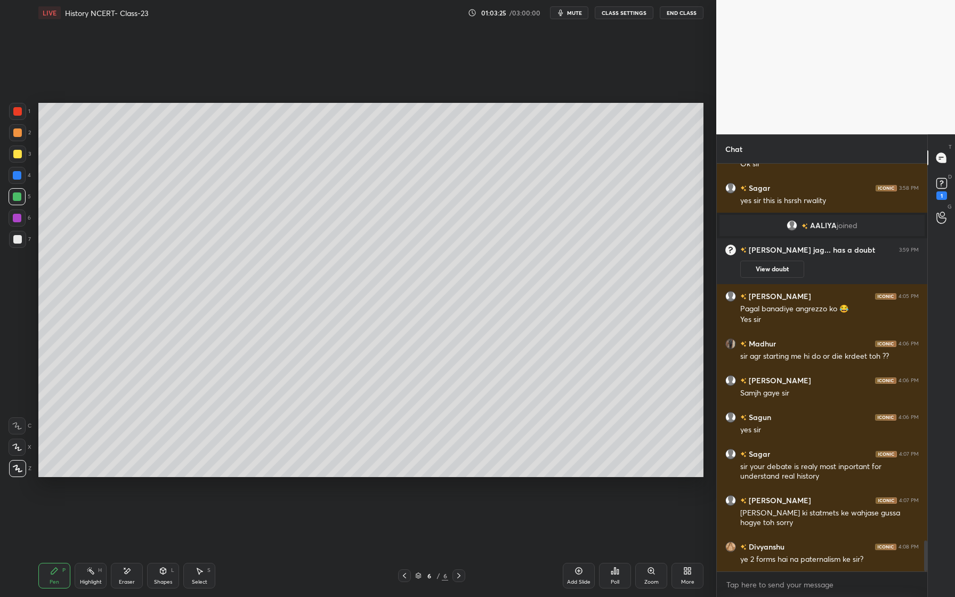
drag, startPoint x: 19, startPoint y: 154, endPoint x: 31, endPoint y: 158, distance: 13.5
click at [20, 155] on div at bounding box center [17, 154] width 9 height 9
click at [168, 579] on div "Shapes" at bounding box center [163, 581] width 18 height 5
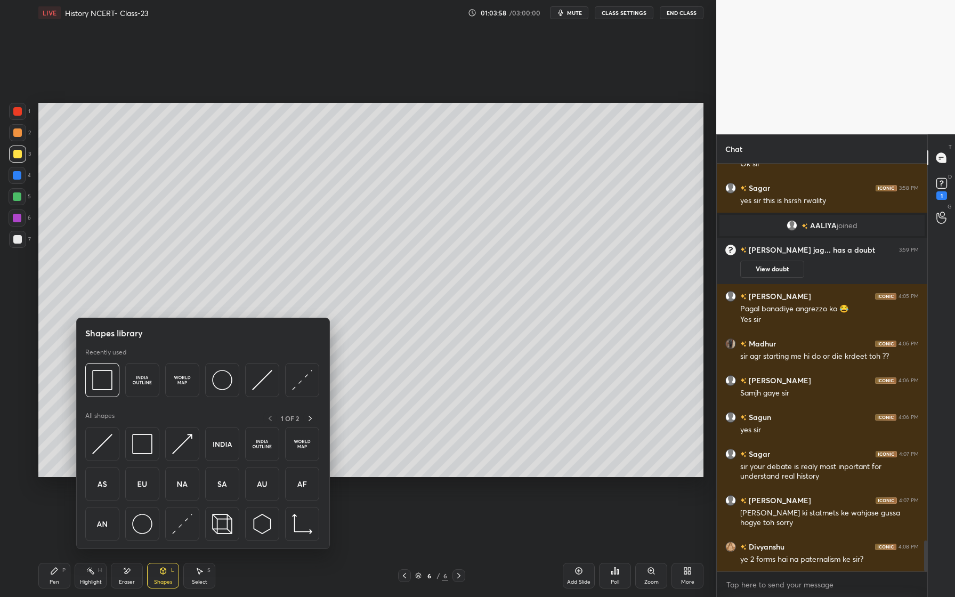
click at [140, 460] on div at bounding box center [142, 444] width 34 height 34
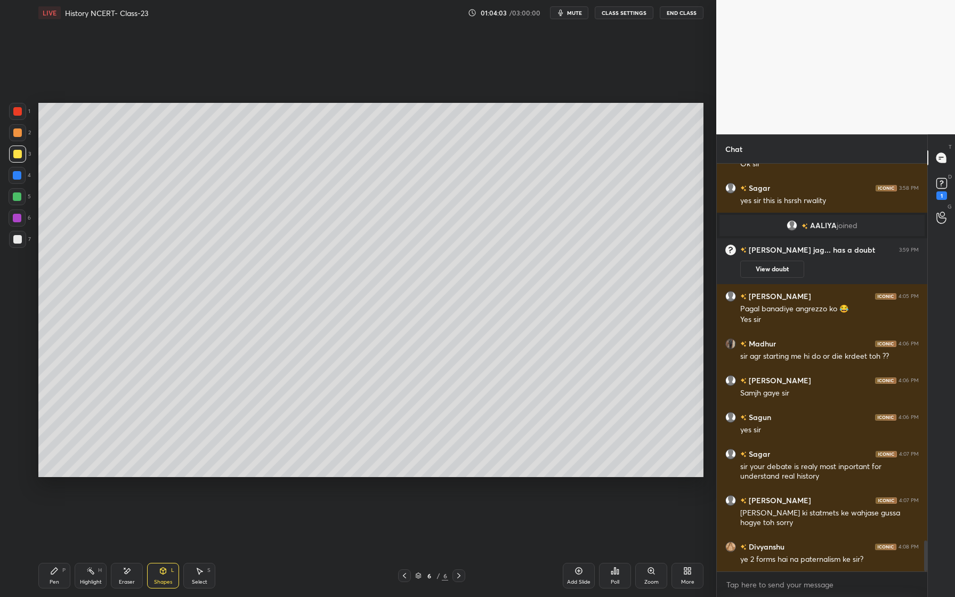
click at [703, 242] on div "Setting up your live class Poll for secs No correct answer Start poll" at bounding box center [370, 290] width 673 height 529
click at [22, 217] on div at bounding box center [17, 217] width 17 height 17
drag, startPoint x: 20, startPoint y: 195, endPoint x: 13, endPoint y: 199, distance: 8.3
click at [20, 196] on div at bounding box center [17, 196] width 9 height 9
click at [60, 557] on div "Pen P Highlight H Eraser Shapes L Select S 6 / 6 Add Slide Poll Zoom More" at bounding box center [370, 575] width 665 height 43
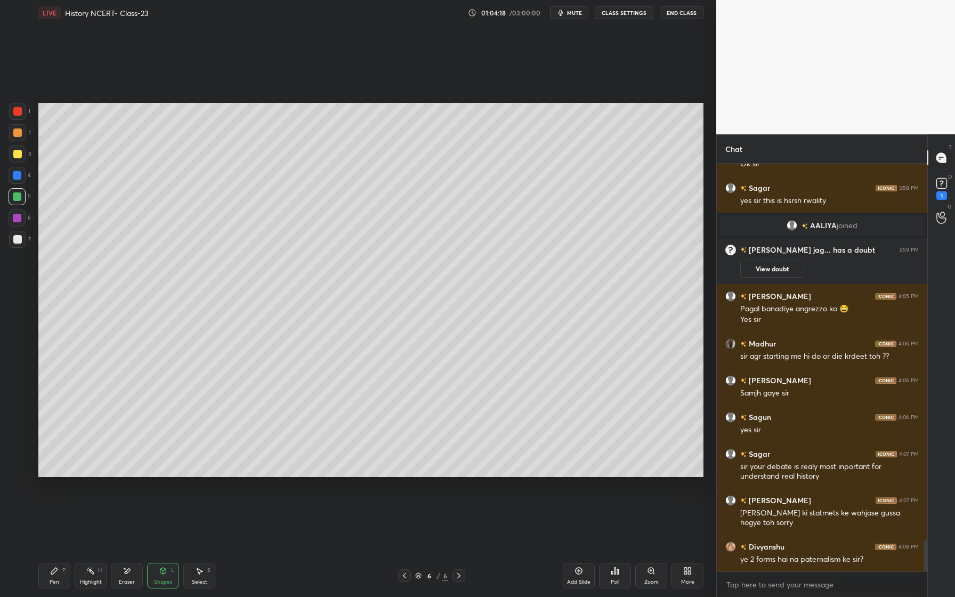
drag, startPoint x: 66, startPoint y: 569, endPoint x: 75, endPoint y: 548, distance: 23.2
click at [66, 571] on div "Pen P" at bounding box center [54, 576] width 32 height 26
click at [136, 569] on div "Eraser" at bounding box center [127, 576] width 32 height 26
click at [60, 578] on div "Pen P" at bounding box center [54, 576] width 32 height 26
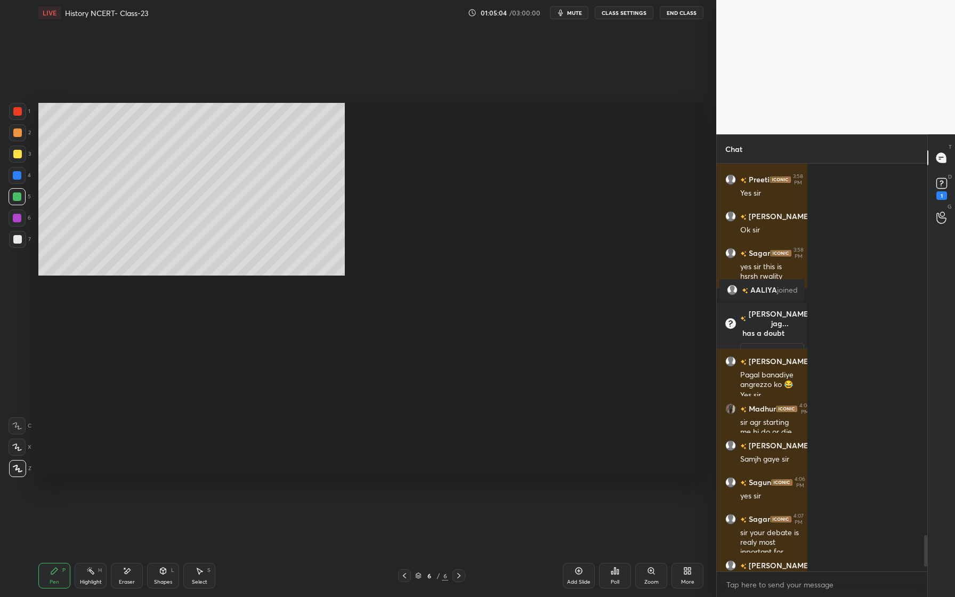
scroll to position [52753, 52608]
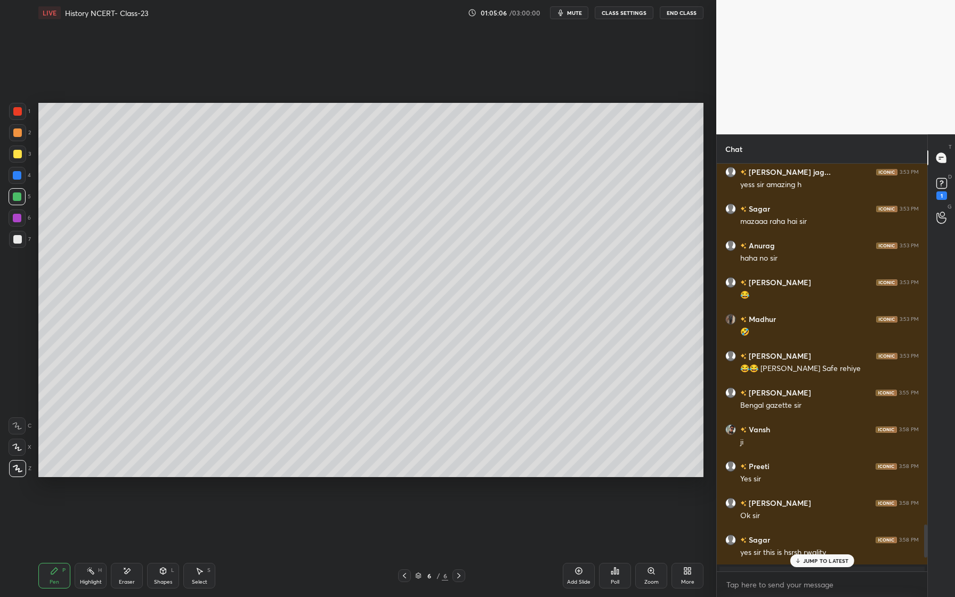
drag, startPoint x: 134, startPoint y: 571, endPoint x: 220, endPoint y: 530, distance: 94.4
click at [134, 571] on div "Eraser" at bounding box center [127, 576] width 32 height 26
drag, startPoint x: 60, startPoint y: 570, endPoint x: 126, endPoint y: 545, distance: 71.2
click at [58, 571] on div "Pen P" at bounding box center [54, 576] width 32 height 26
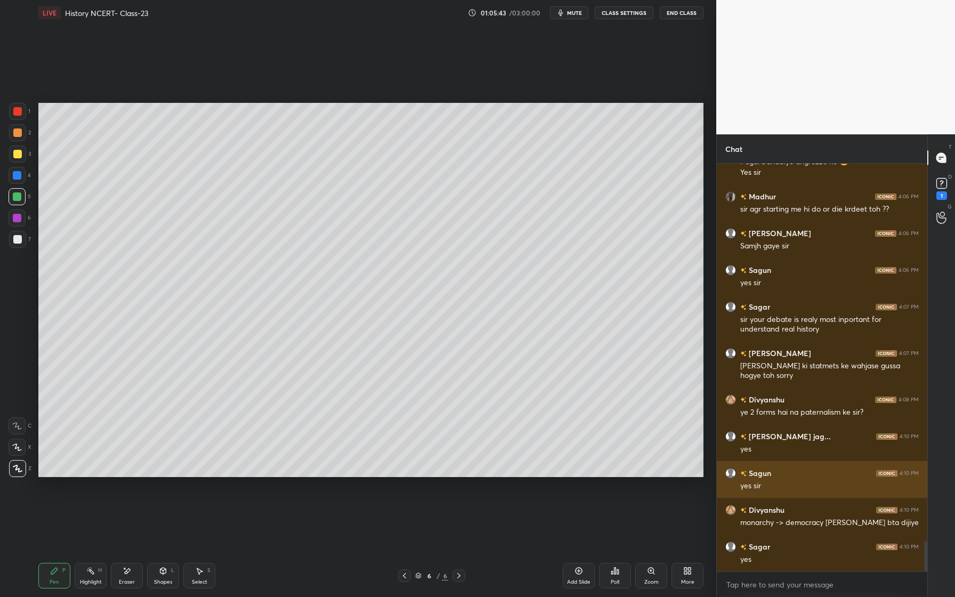
scroll to position [5030, 0]
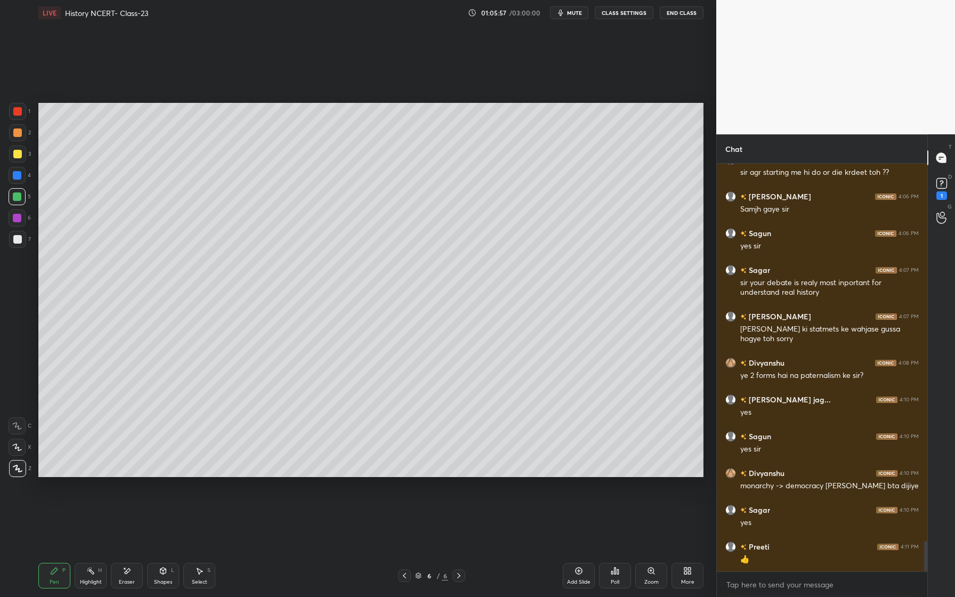
click at [581, 575] on div "Add Slide" at bounding box center [579, 576] width 32 height 26
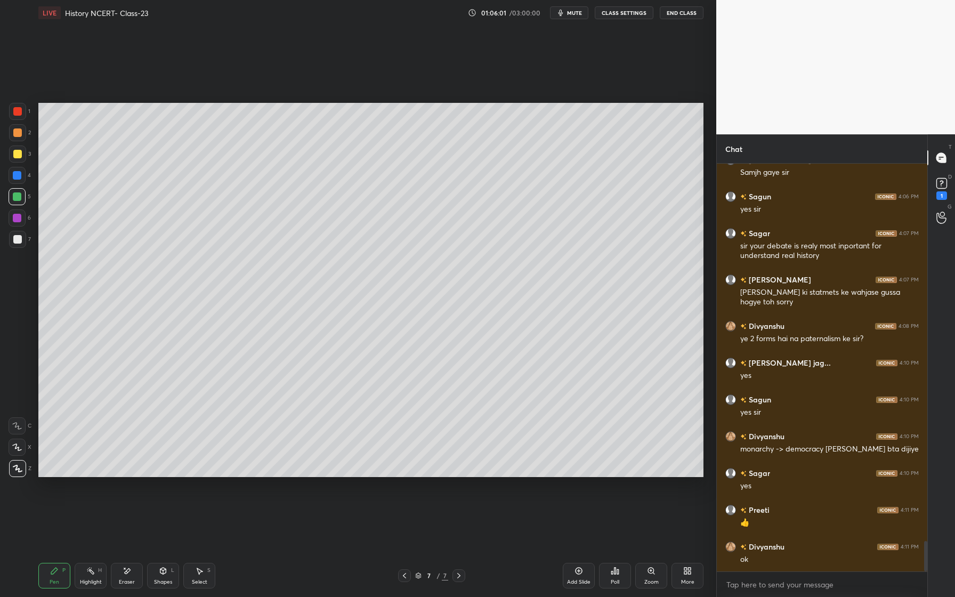
drag, startPoint x: 14, startPoint y: 243, endPoint x: 10, endPoint y: 238, distance: 6.8
click at [13, 243] on div at bounding box center [17, 239] width 9 height 9
click at [20, 158] on div at bounding box center [17, 153] width 17 height 17
click at [21, 176] on div at bounding box center [17, 175] width 17 height 17
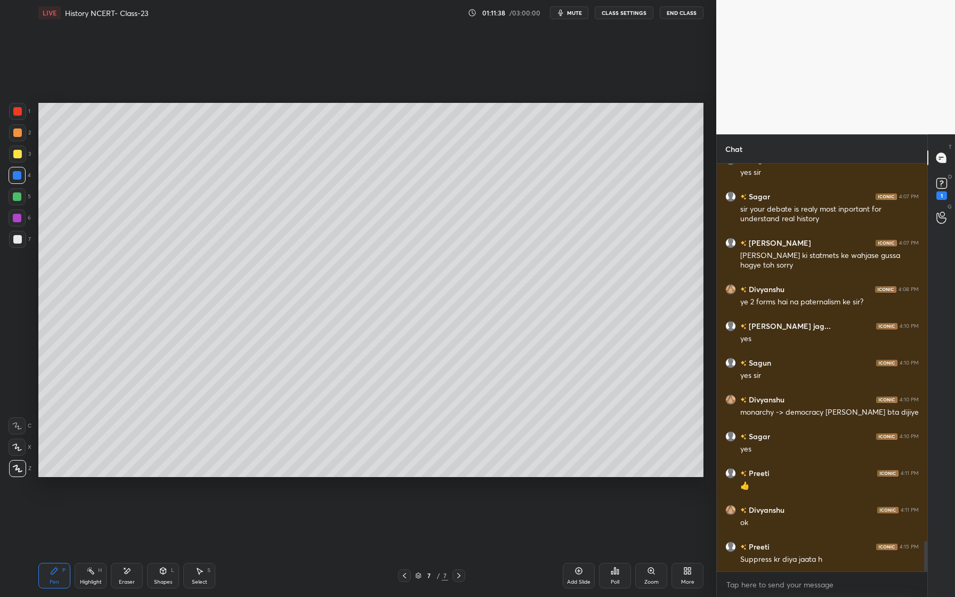
scroll to position [5140, 0]
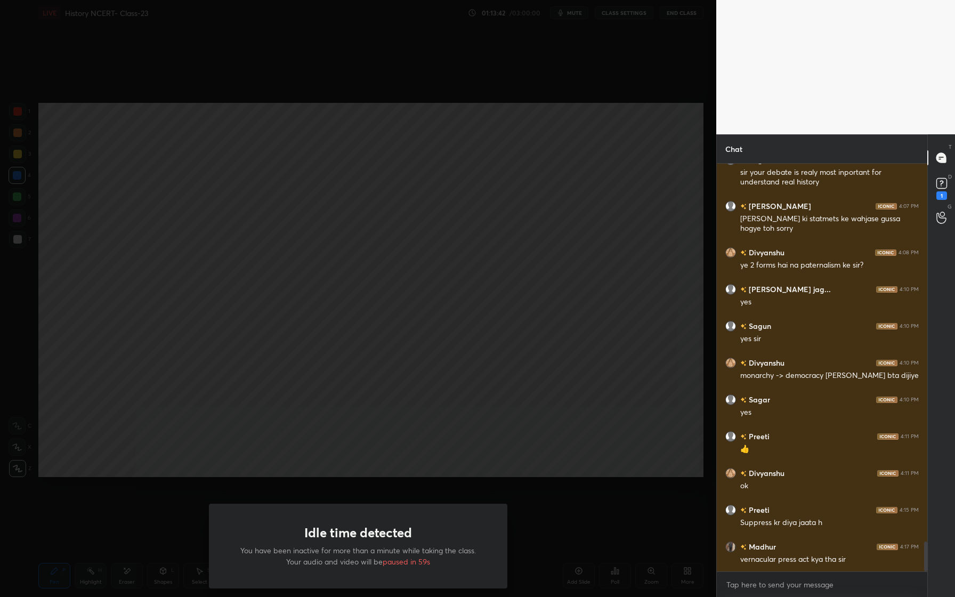
click at [572, 359] on div "Idle time detected You have been inactive for more than a minute while taking t…" at bounding box center [358, 298] width 716 height 597
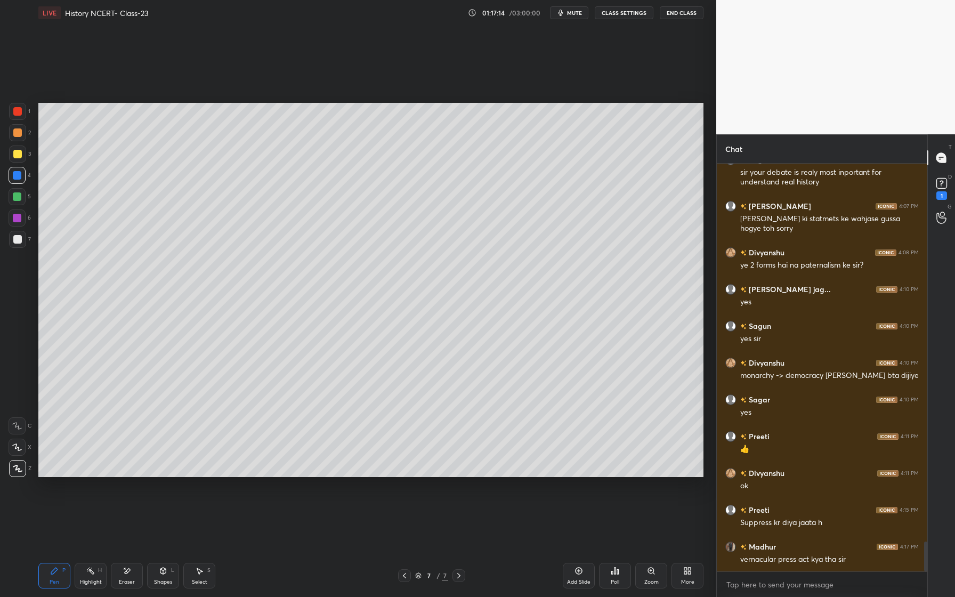
drag, startPoint x: 584, startPoint y: 576, endPoint x: 571, endPoint y: 573, distance: 13.2
click at [583, 577] on div "Add Slide" at bounding box center [579, 576] width 32 height 26
click at [19, 151] on div at bounding box center [17, 154] width 9 height 9
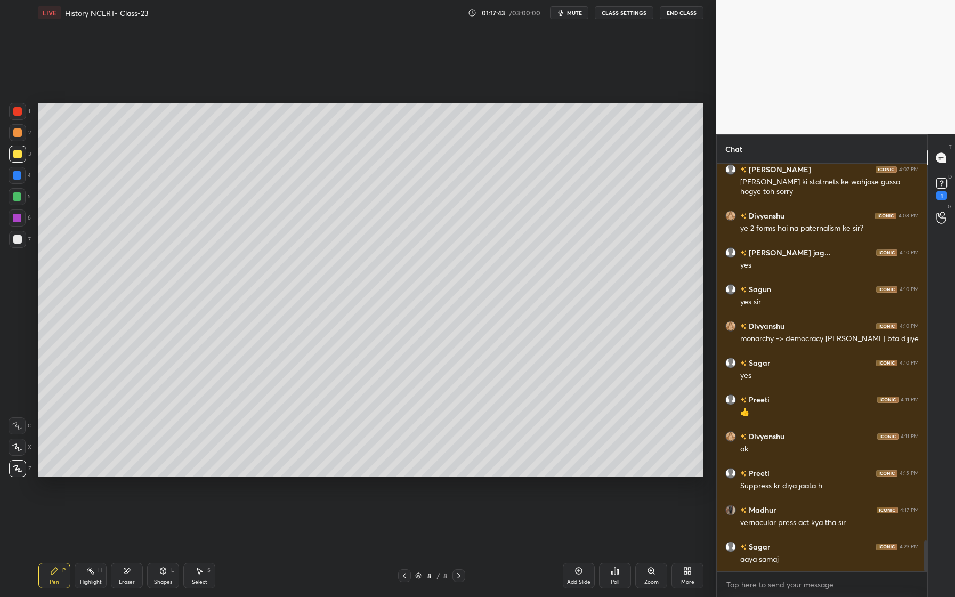
scroll to position [4985, 0]
click at [18, 197] on div at bounding box center [17, 196] width 9 height 9
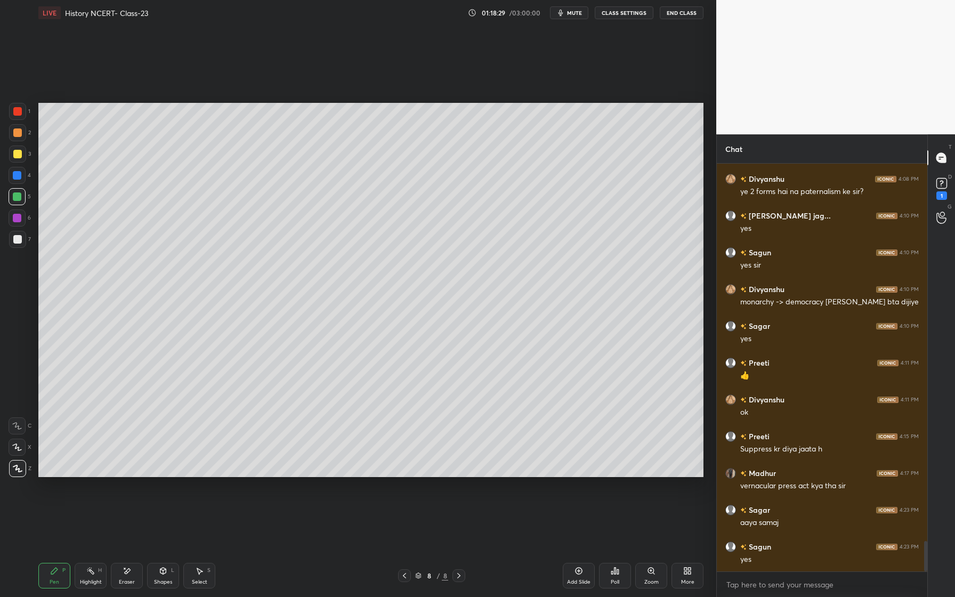
scroll to position [5058, 0]
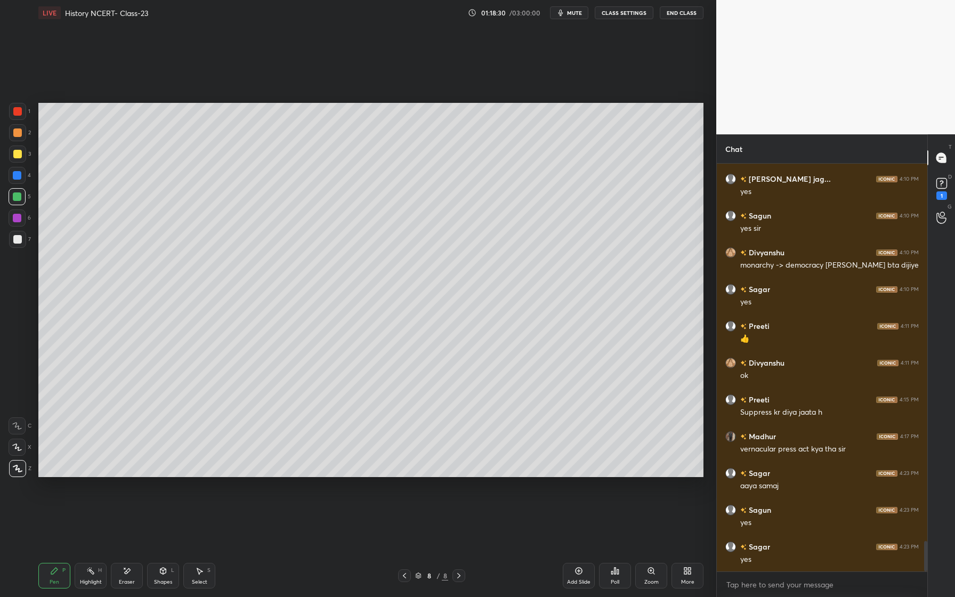
drag, startPoint x: 129, startPoint y: 580, endPoint x: 129, endPoint y: 572, distance: 8.5
click at [129, 579] on div "Eraser" at bounding box center [127, 581] width 16 height 5
click at [57, 572] on icon at bounding box center [54, 570] width 9 height 9
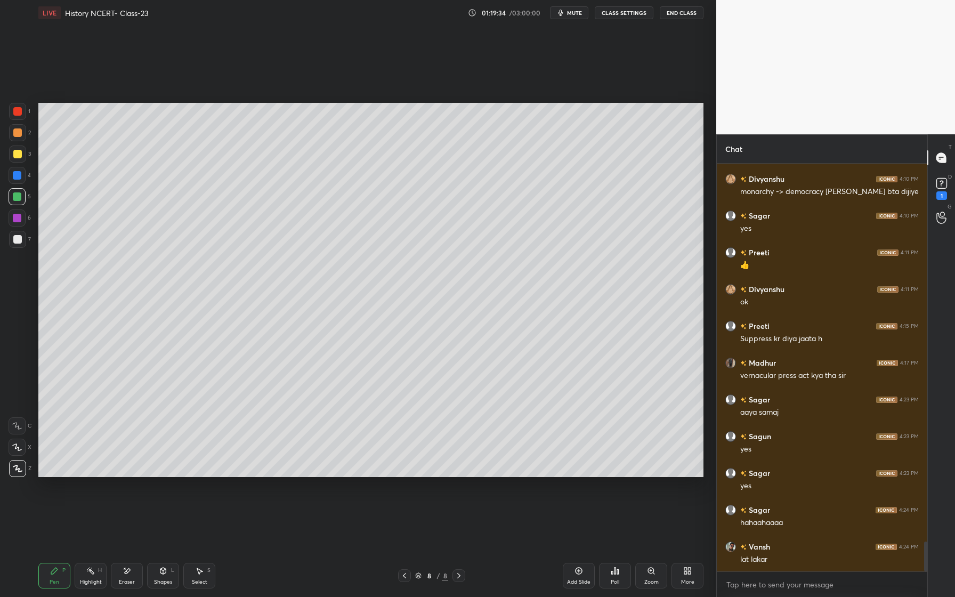
scroll to position [5168, 0]
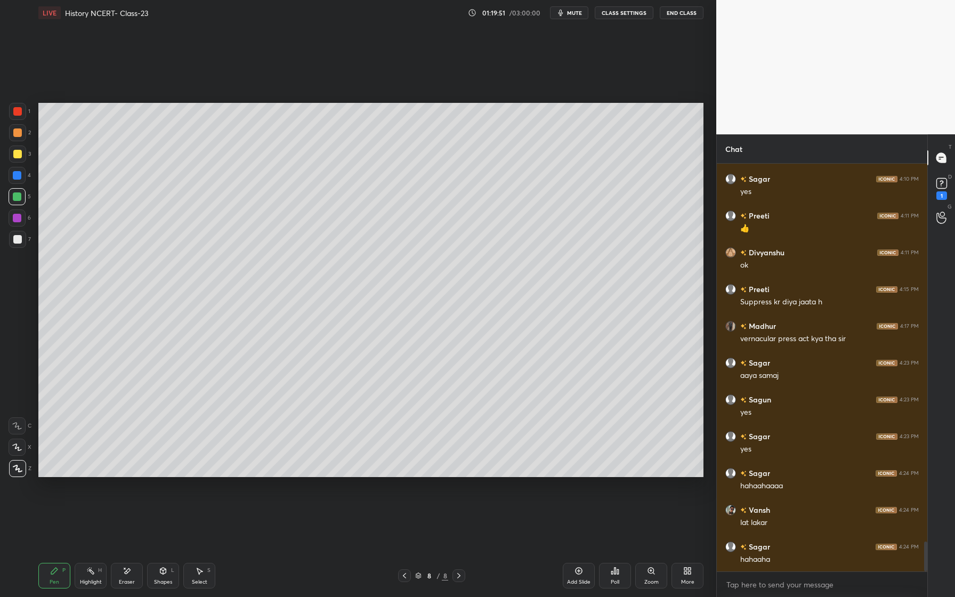
click at [15, 215] on div at bounding box center [17, 218] width 9 height 9
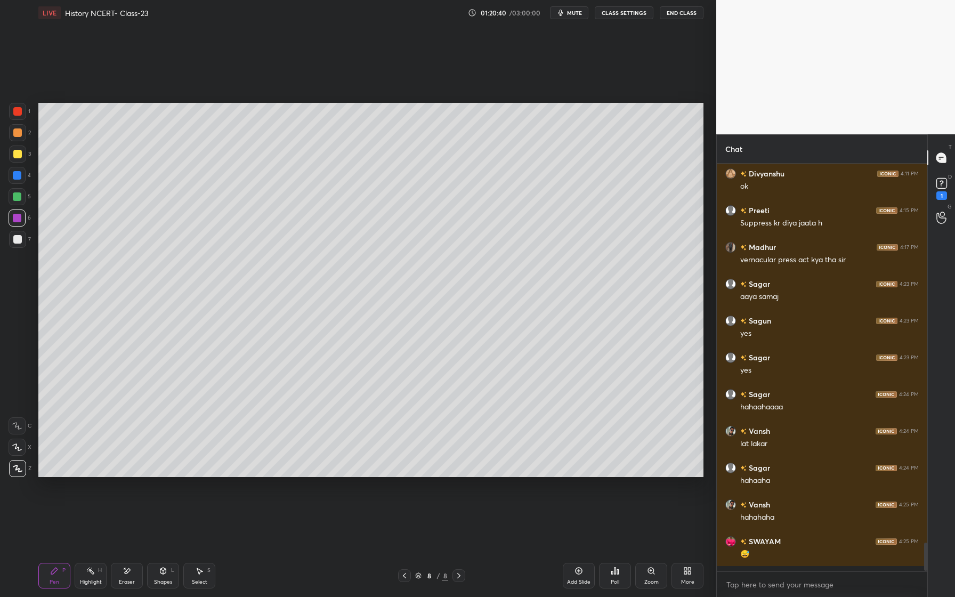
scroll to position [5242, 0]
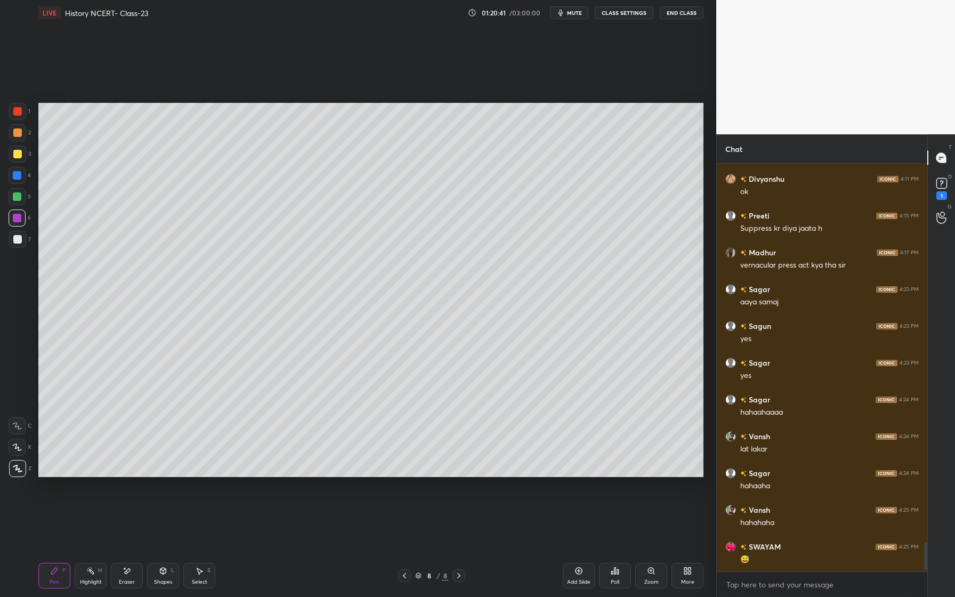
drag, startPoint x: 126, startPoint y: 576, endPoint x: 149, endPoint y: 529, distance: 52.4
click at [128, 580] on div "Eraser" at bounding box center [127, 576] width 32 height 26
click at [61, 581] on div "Pen P" at bounding box center [54, 576] width 32 height 26
drag, startPoint x: 126, startPoint y: 578, endPoint x: 131, endPoint y: 570, distance: 9.3
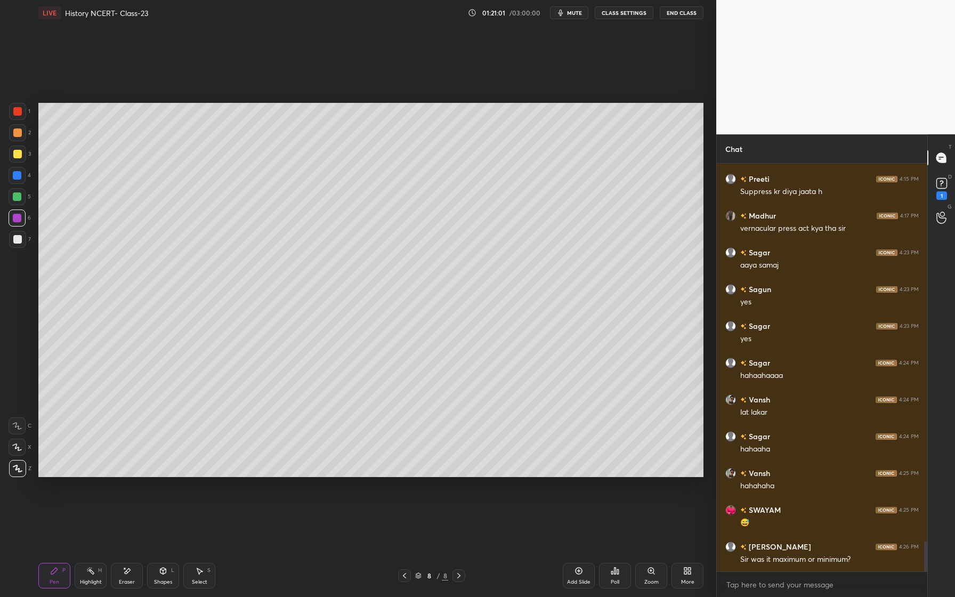
click at [126, 578] on div "Eraser" at bounding box center [127, 576] width 32 height 26
drag, startPoint x: 49, startPoint y: 575, endPoint x: 56, endPoint y: 558, distance: 17.9
click at [48, 575] on div "Pen P" at bounding box center [54, 576] width 32 height 26
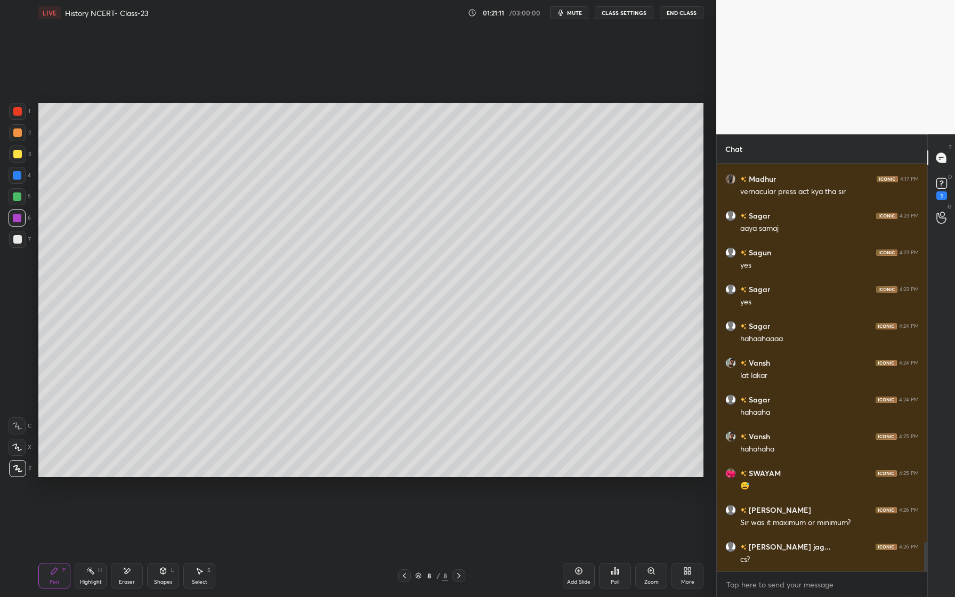
scroll to position [5273, 0]
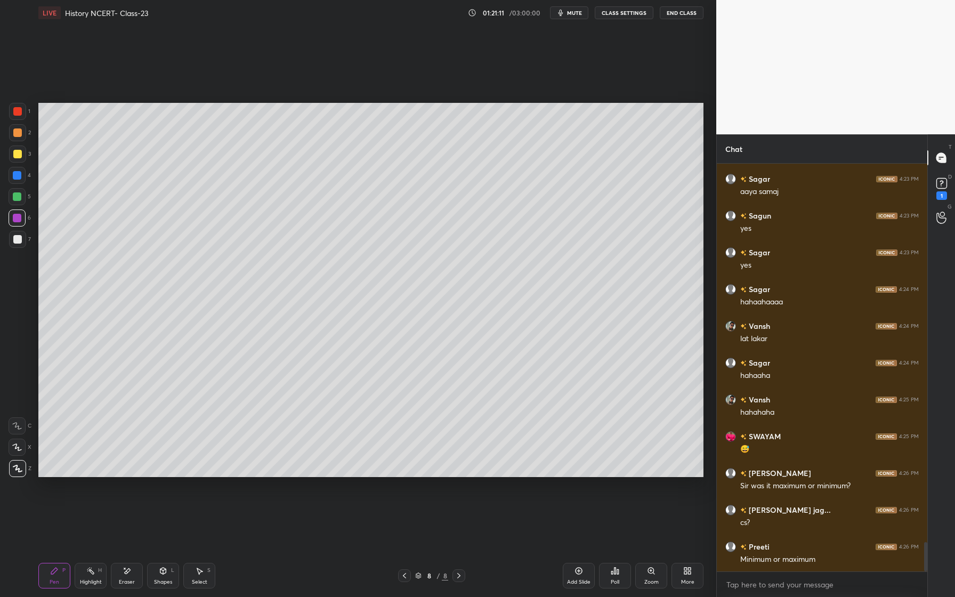
drag, startPoint x: 14, startPoint y: 197, endPoint x: 19, endPoint y: 194, distance: 5.5
click at [15, 199] on div at bounding box center [17, 196] width 9 height 9
click at [23, 109] on div at bounding box center [17, 111] width 17 height 17
click at [23, 179] on div at bounding box center [17, 175] width 17 height 17
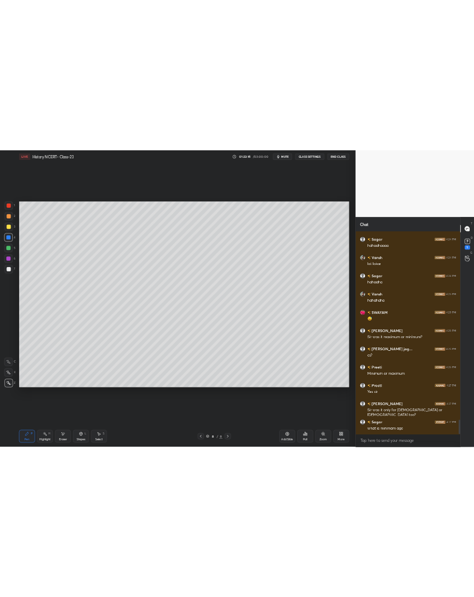
scroll to position [5394, 0]
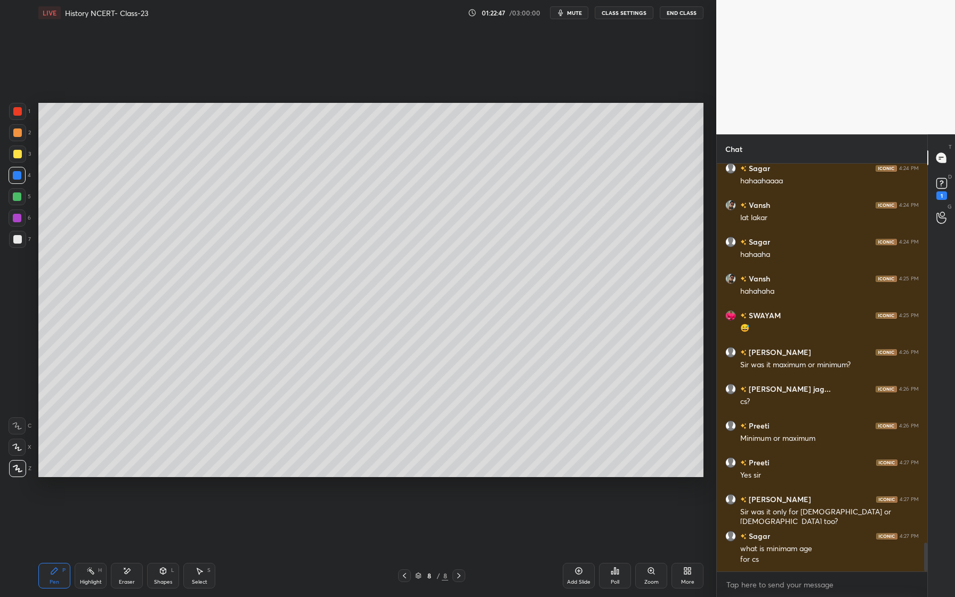
click at [58, 579] on div "Pen" at bounding box center [55, 581] width 10 height 5
drag, startPoint x: 21, startPoint y: 152, endPoint x: 28, endPoint y: 183, distance: 31.7
click at [21, 155] on div at bounding box center [17, 154] width 9 height 9
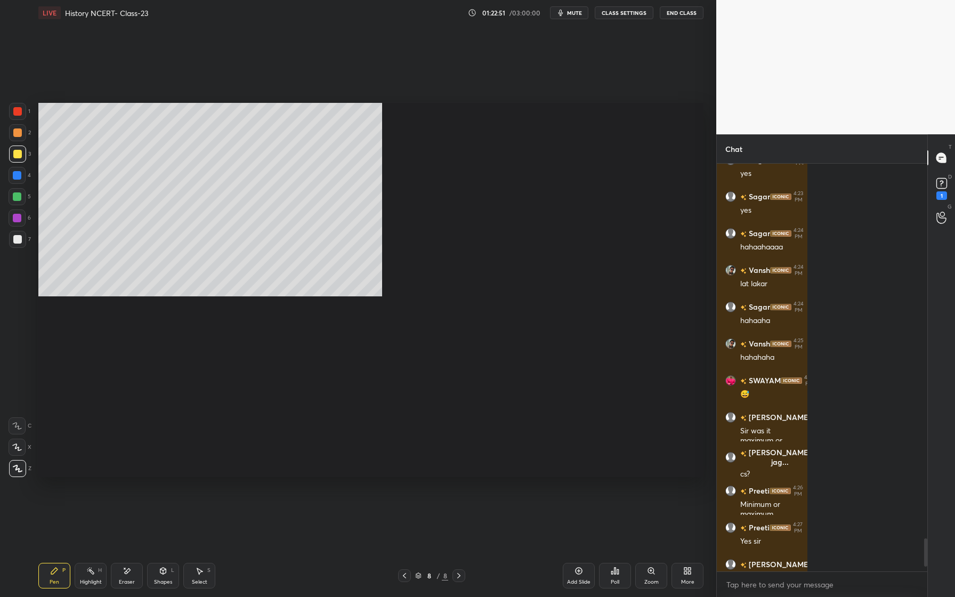
scroll to position [326, 207]
type textarea "x"
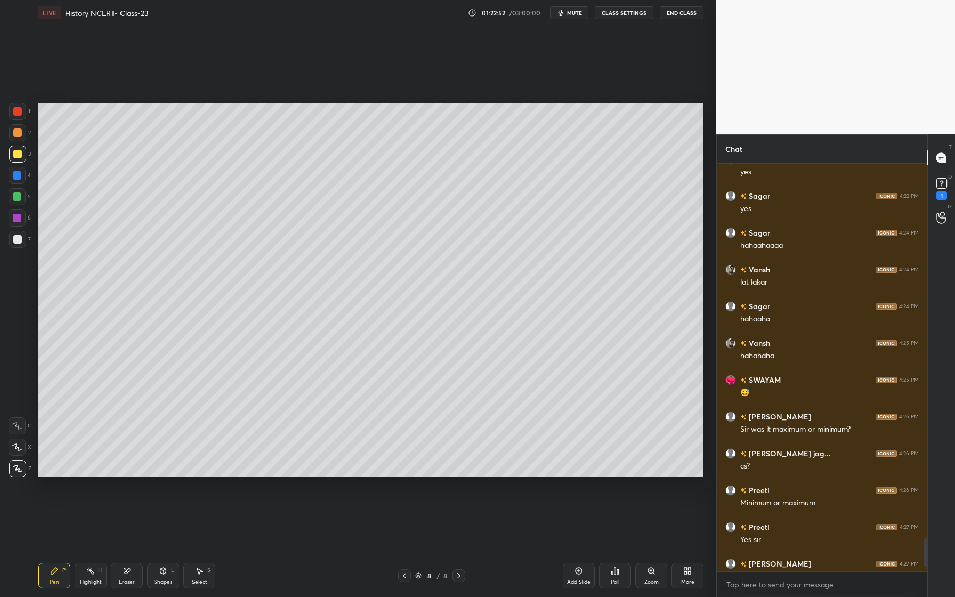
scroll to position [5080, 0]
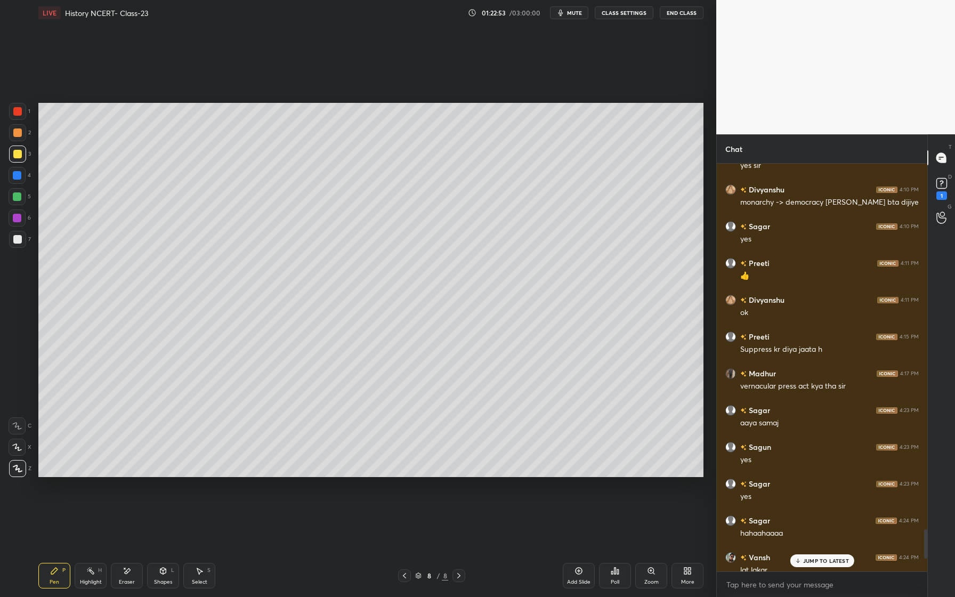
drag, startPoint x: 125, startPoint y: 573, endPoint x: 136, endPoint y: 541, distance: 33.4
click at [125, 573] on icon at bounding box center [128, 570] width 6 height 5
click at [56, 575] on div "Pen P" at bounding box center [54, 576] width 32 height 26
click at [574, 565] on div "Add Slide" at bounding box center [579, 576] width 32 height 26
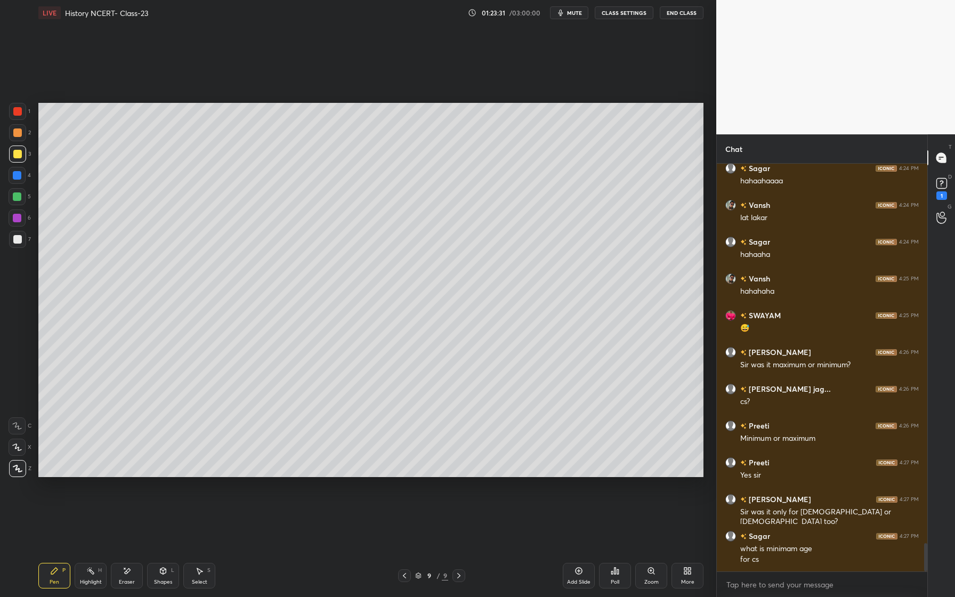
click at [0, 182] on div "1 2 3 4 5 6 7 C X Z E E Erase all H H" at bounding box center [17, 290] width 34 height 374
click at [6, 175] on div "1 2 3 4 5 6 7 C X Z E E Erase all H H" at bounding box center [17, 290] width 34 height 374
click at [24, 180] on div at bounding box center [17, 175] width 17 height 17
click at [169, 568] on div "Shapes L" at bounding box center [163, 576] width 32 height 26
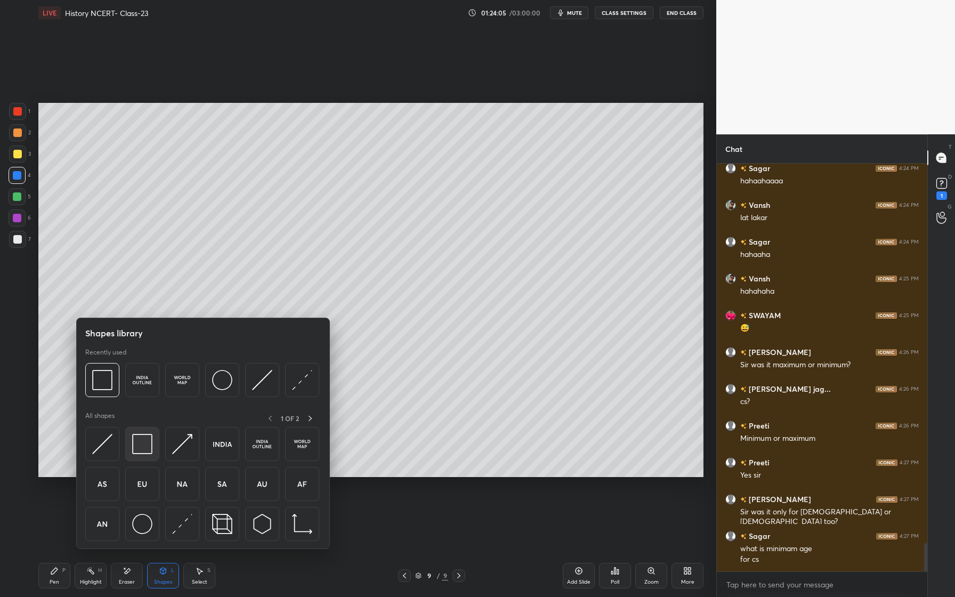
click at [151, 453] on img at bounding box center [142, 444] width 20 height 20
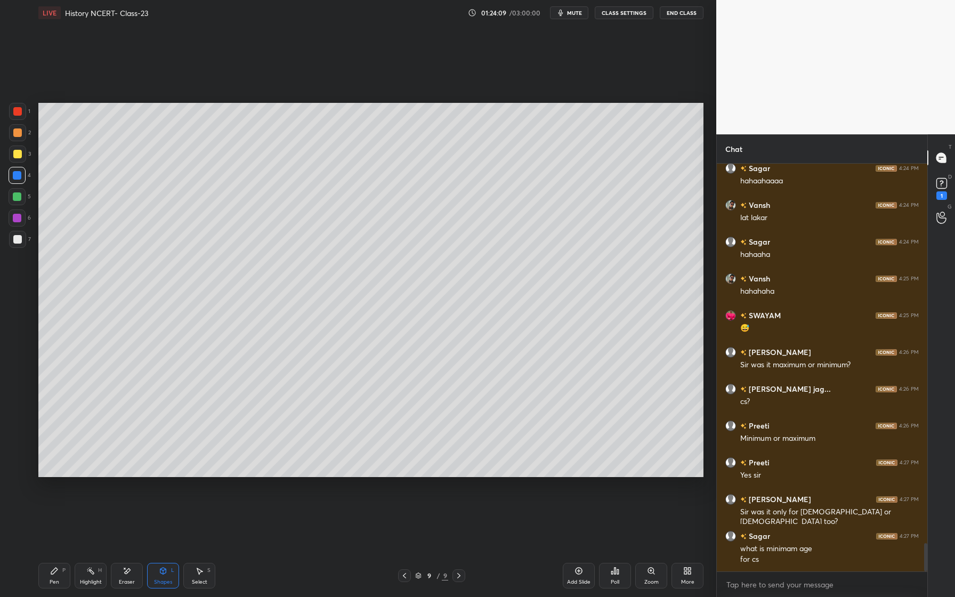
click at [21, 176] on div at bounding box center [17, 175] width 9 height 9
click at [21, 176] on div at bounding box center [17, 175] width 17 height 17
click at [12, 198] on div at bounding box center [17, 196] width 17 height 17
drag, startPoint x: 14, startPoint y: 174, endPoint x: 18, endPoint y: 183, distance: 10.5
click at [14, 174] on div at bounding box center [17, 175] width 9 height 9
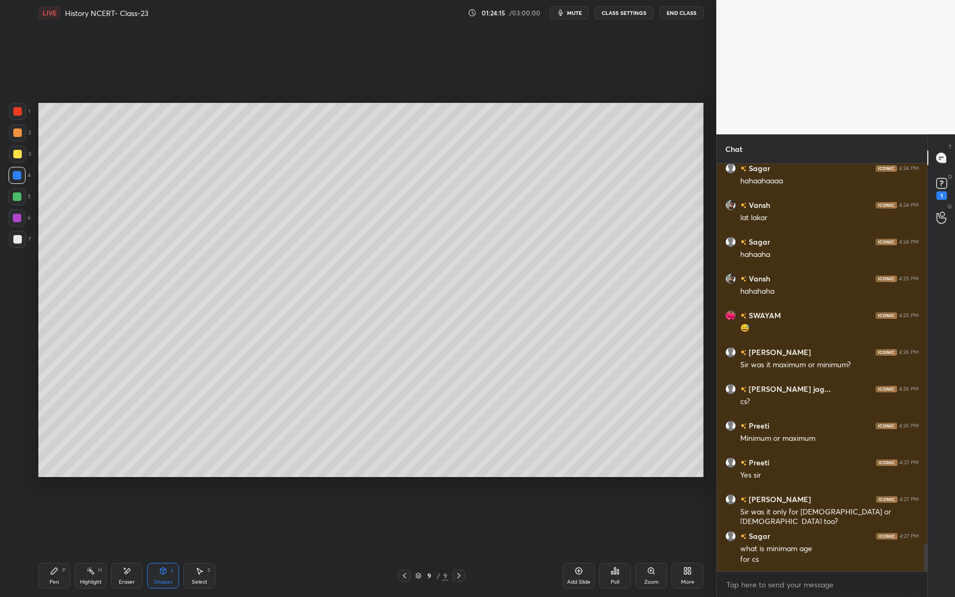
drag, startPoint x: 54, startPoint y: 573, endPoint x: 63, endPoint y: 558, distance: 16.7
click at [57, 571] on icon at bounding box center [54, 570] width 9 height 9
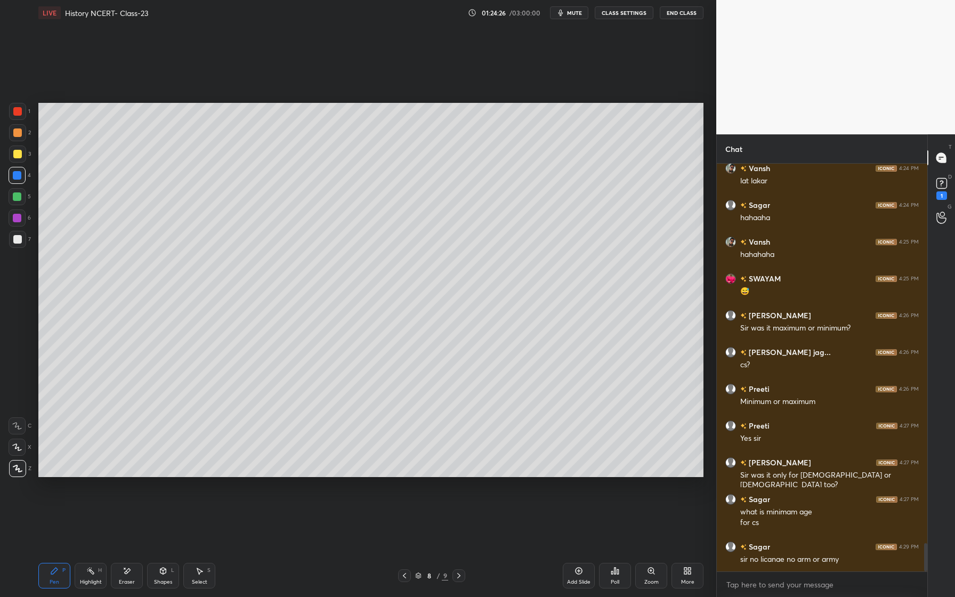
drag, startPoint x: 128, startPoint y: 577, endPoint x: 192, endPoint y: 510, distance: 92.3
click at [128, 577] on div "Eraser" at bounding box center [127, 576] width 32 height 26
click at [59, 581] on div "Pen" at bounding box center [55, 581] width 10 height 5
click at [14, 118] on div at bounding box center [17, 111] width 17 height 17
click at [19, 175] on div at bounding box center [17, 175] width 9 height 9
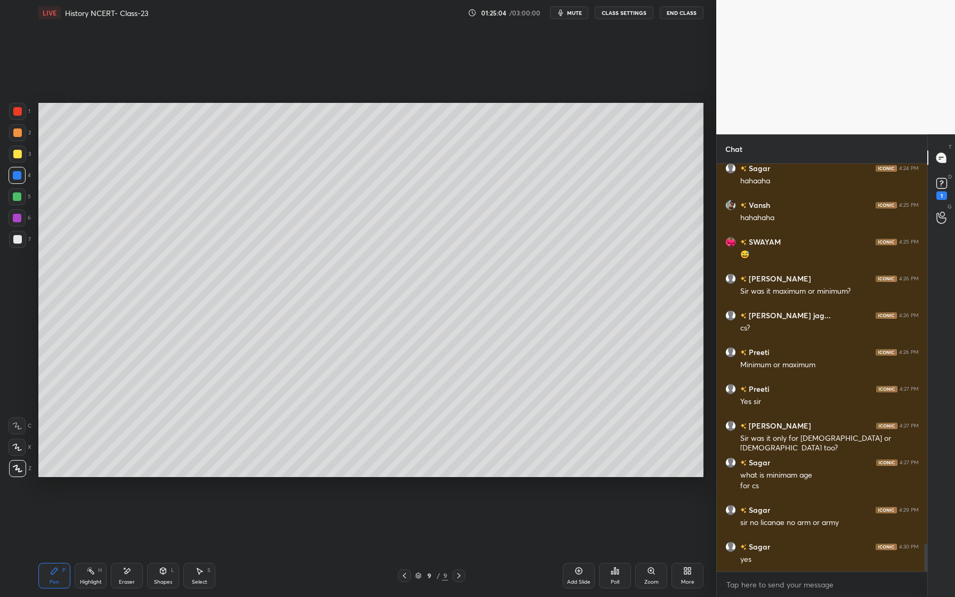
scroll to position [5543, 0]
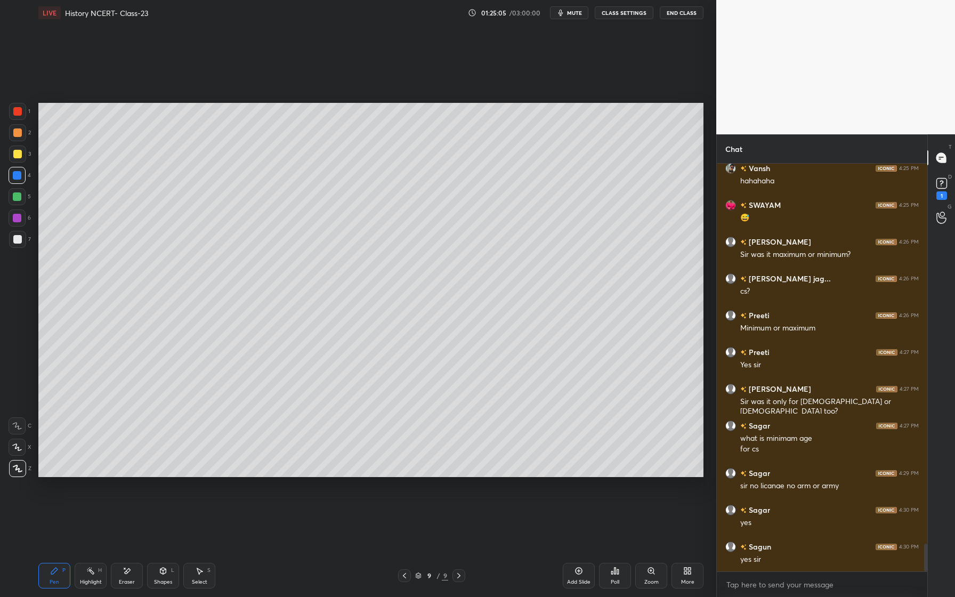
drag, startPoint x: 18, startPoint y: 202, endPoint x: 34, endPoint y: 216, distance: 21.5
click at [19, 202] on div at bounding box center [17, 196] width 17 height 17
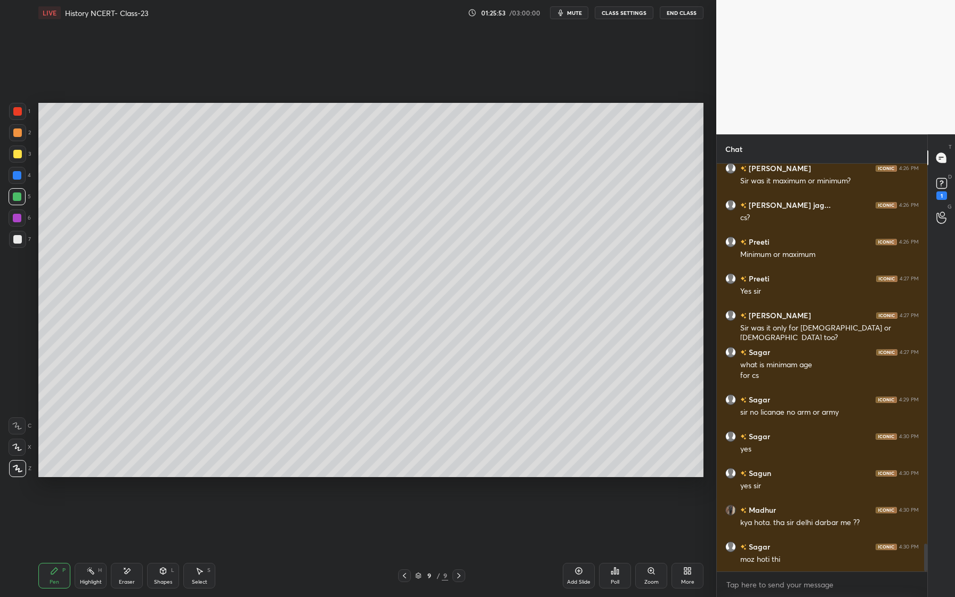
scroll to position [5653, 0]
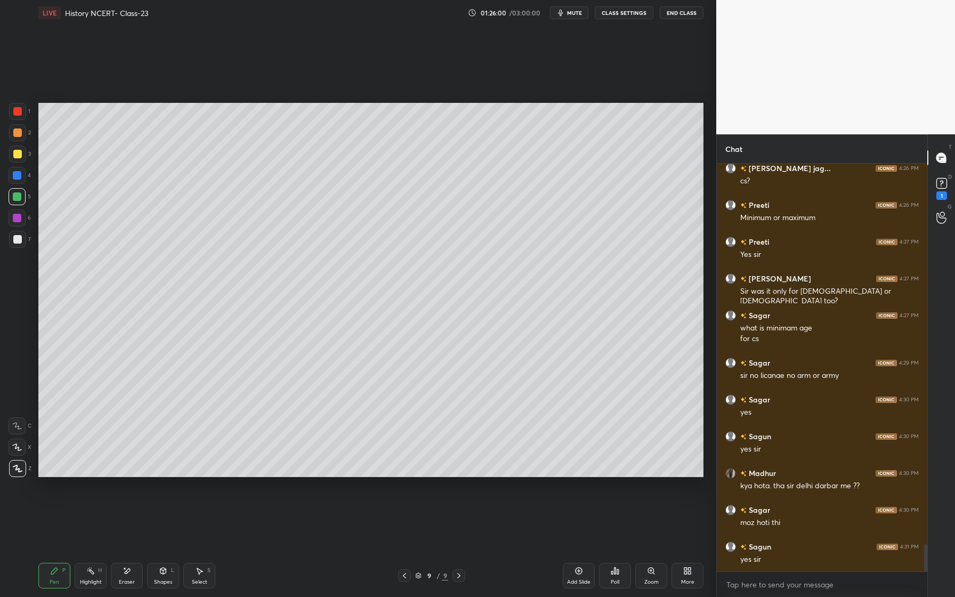
click at [629, 18] on button "CLASS SETTINGS" at bounding box center [624, 12] width 59 height 13
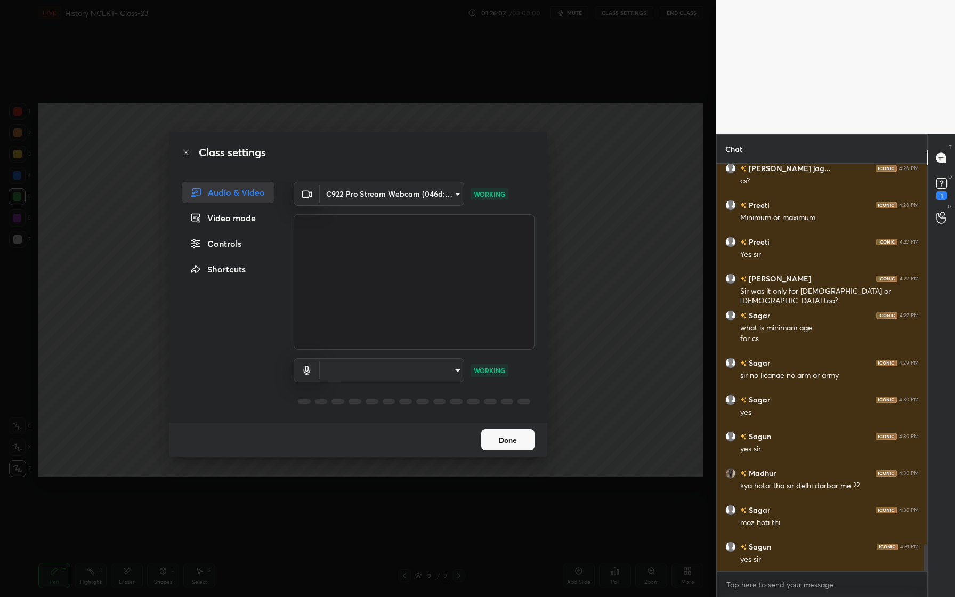
click at [437, 367] on body "1 2 3 4 5 6 7 C X Z E E Erase all H H LIVE History NCERT- Class-23 01:26:02 / 0…" at bounding box center [477, 298] width 955 height 597
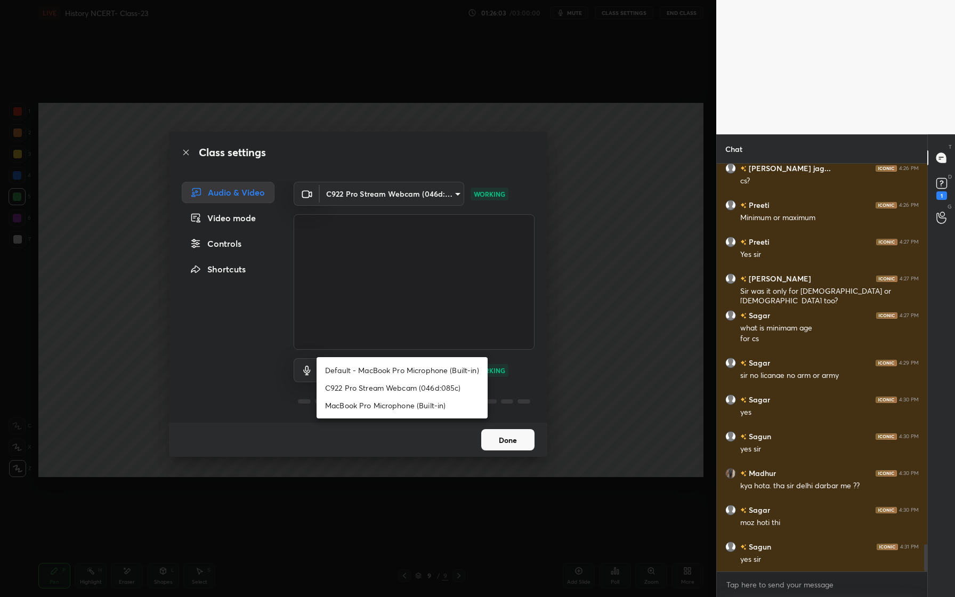
click at [417, 372] on li "Default - MacBook Pro Microphone (Built-in)" at bounding box center [401, 370] width 171 height 18
type input "default"
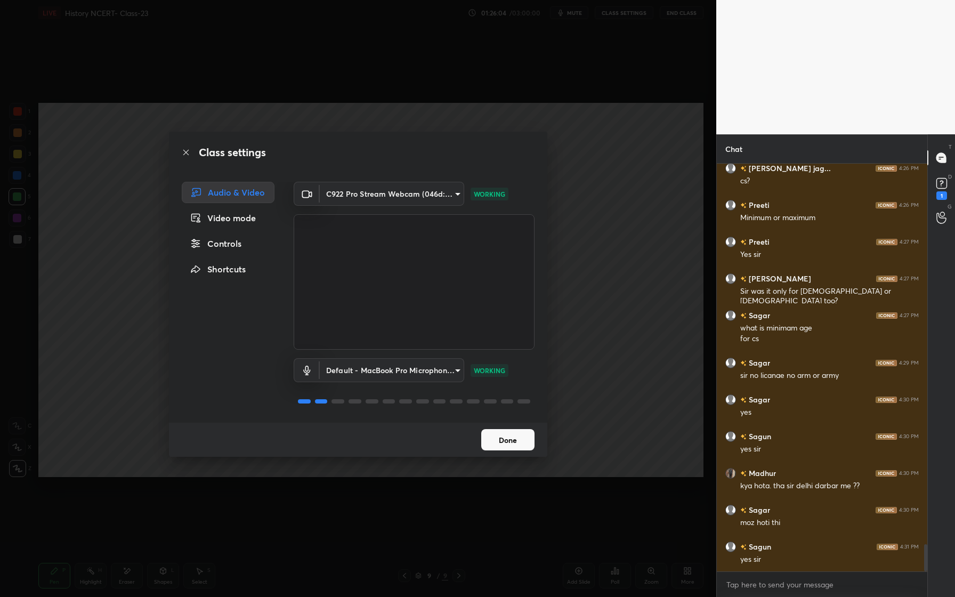
click at [513, 438] on button "Done" at bounding box center [507, 439] width 53 height 21
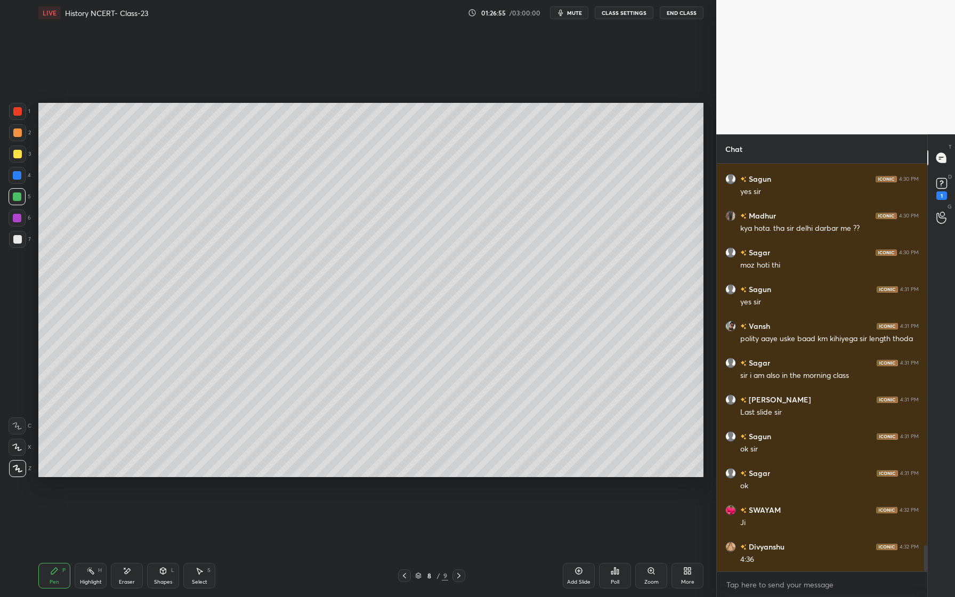
scroll to position [5947, 0]
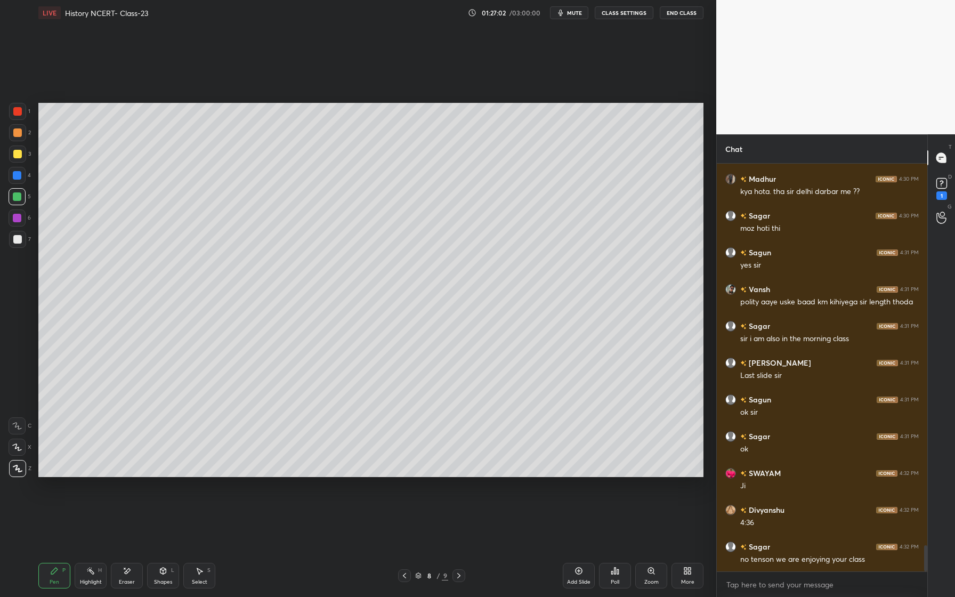
click at [563, 13] on icon "button" at bounding box center [560, 13] width 5 height 6
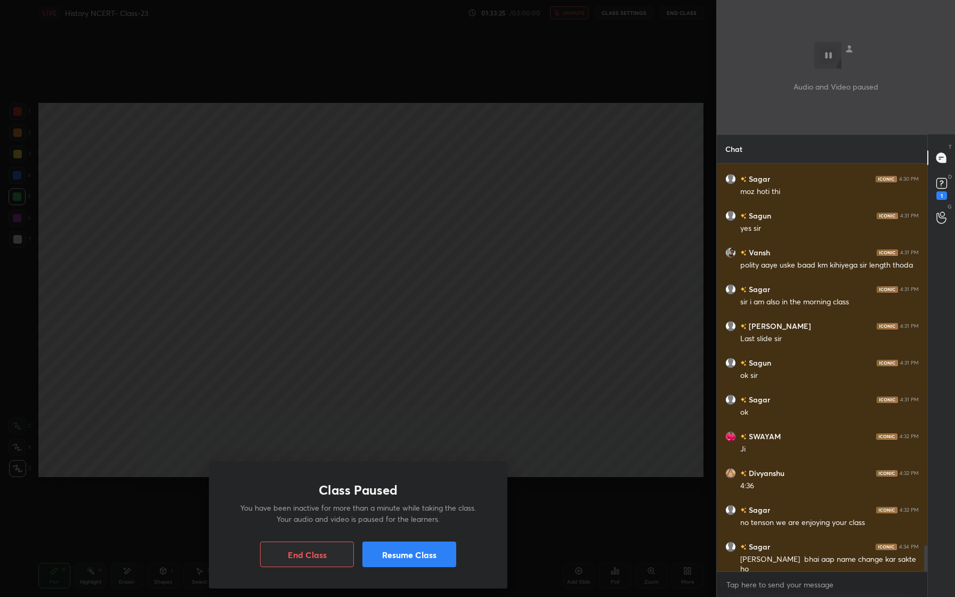
click at [433, 553] on button "Resume Class" at bounding box center [409, 554] width 94 height 26
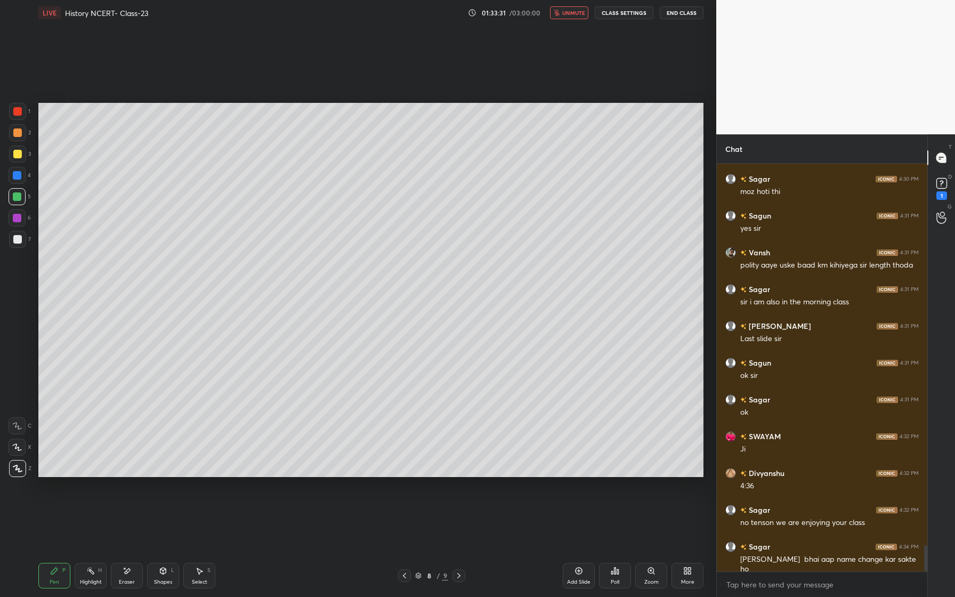
click at [580, 14] on span "unmute" at bounding box center [573, 12] width 23 height 7
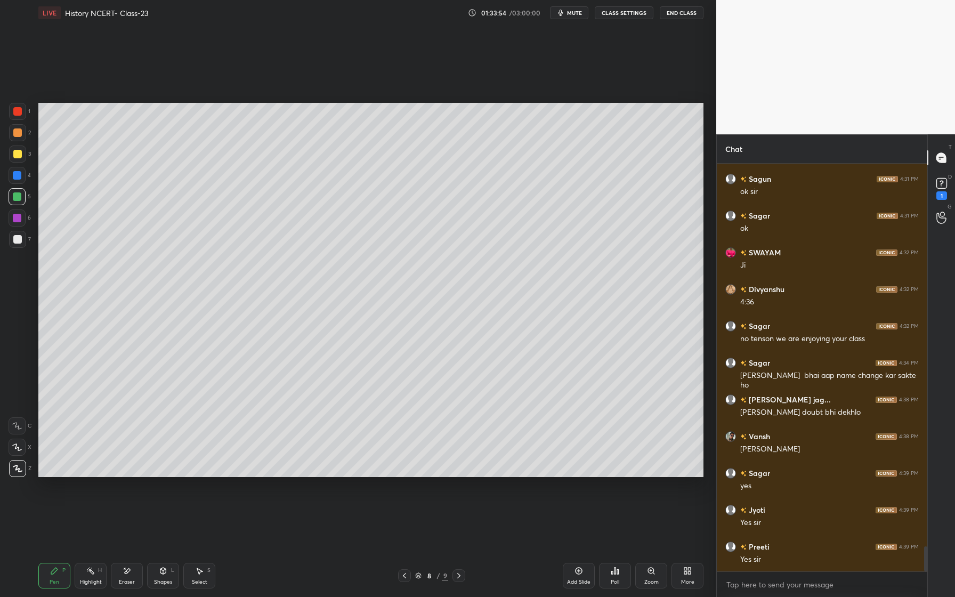
scroll to position [6205, 0]
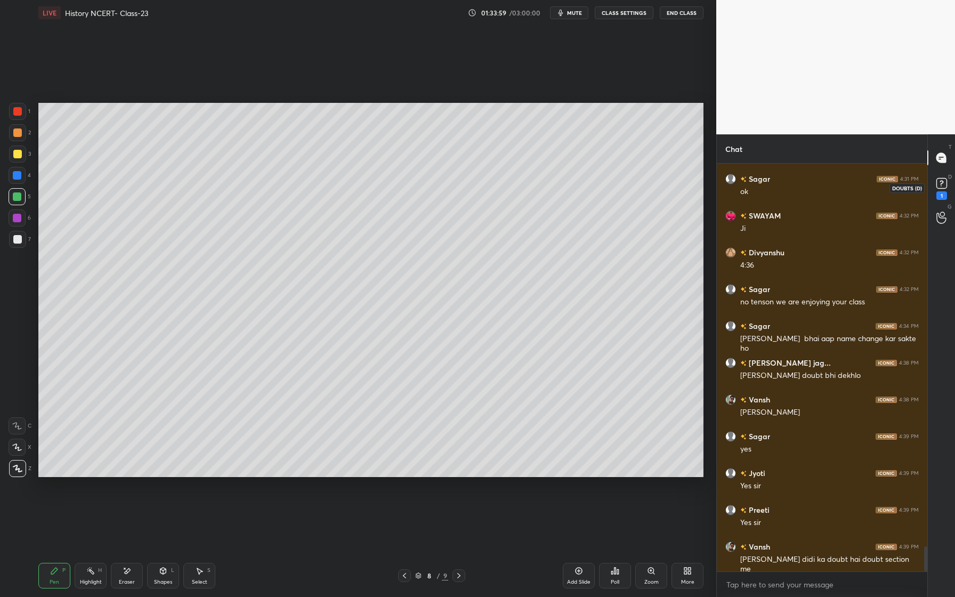
click at [931, 187] on div "1" at bounding box center [941, 187] width 21 height 19
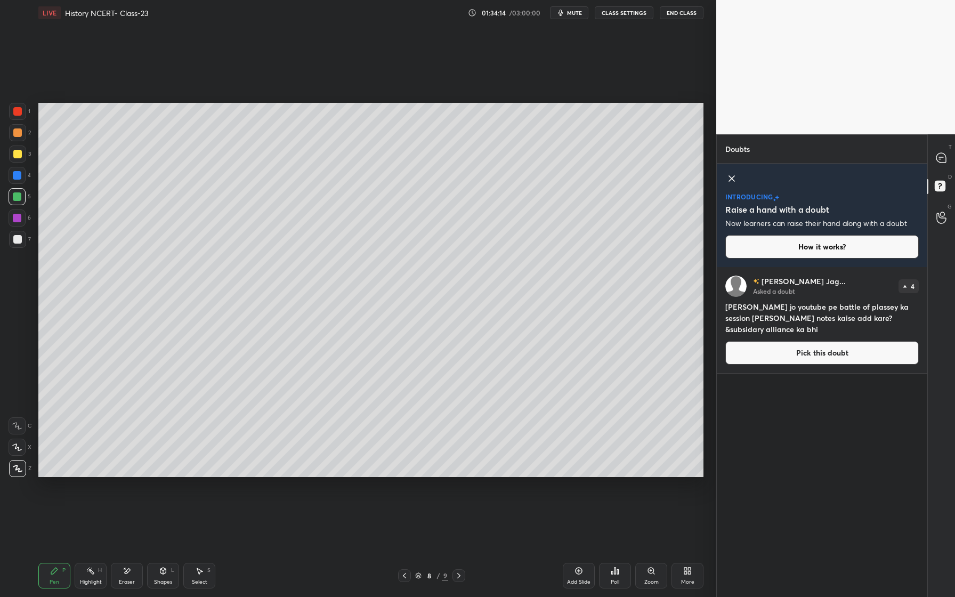
click at [733, 180] on icon at bounding box center [731, 178] width 5 height 5
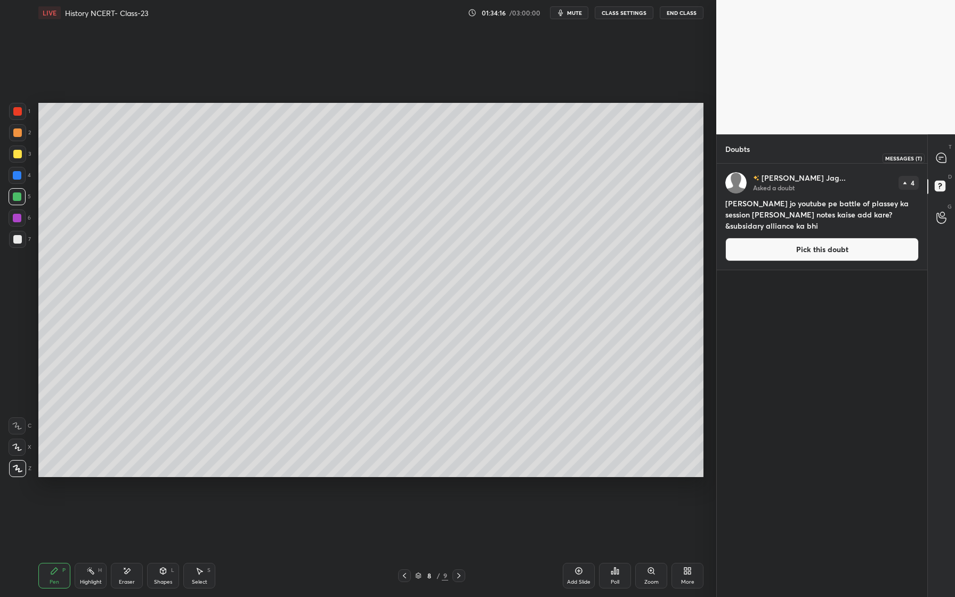
click at [941, 153] on icon at bounding box center [941, 158] width 10 height 10
type textarea "x"
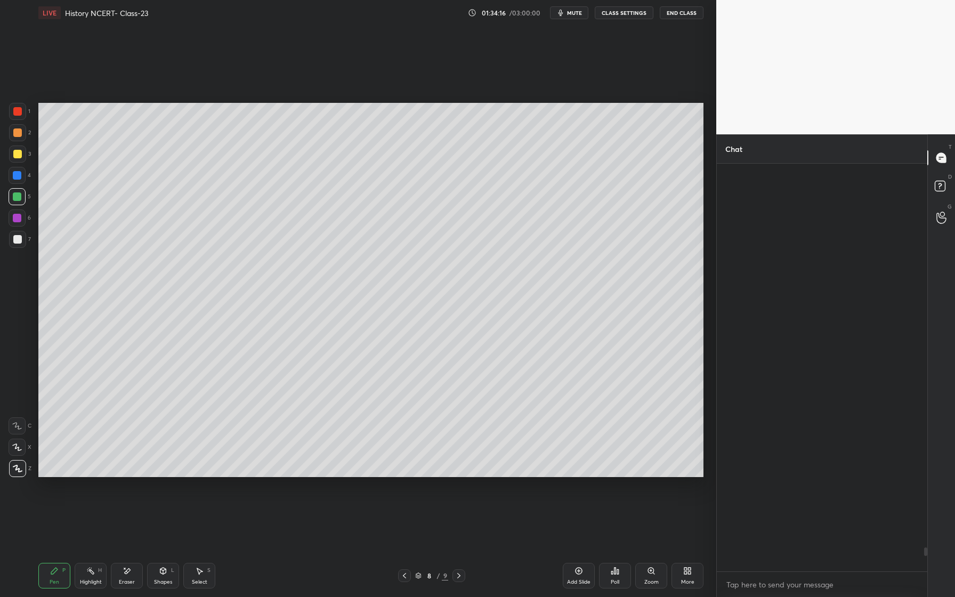
scroll to position [404, 207]
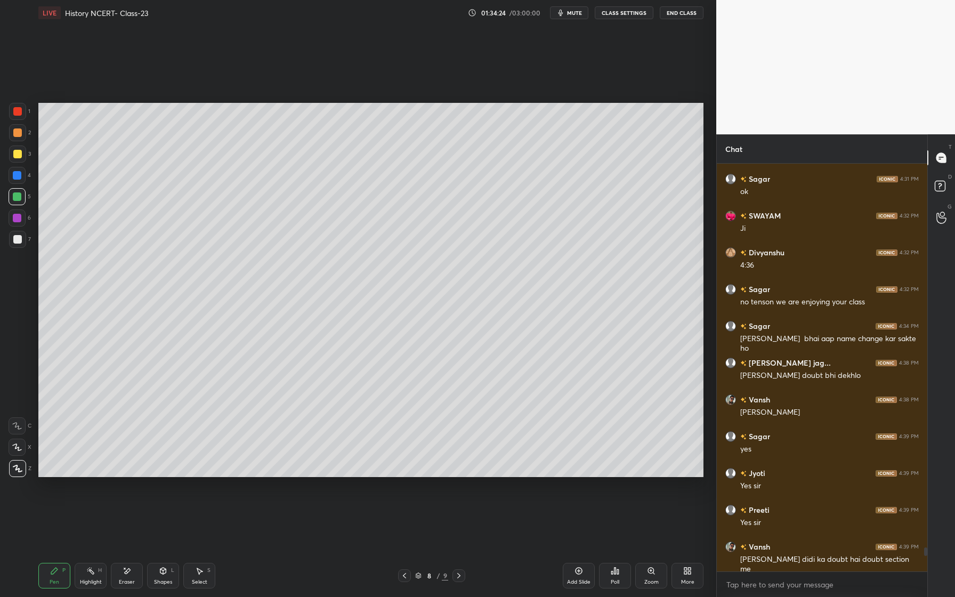
click at [635, 16] on button "CLASS SETTINGS" at bounding box center [624, 12] width 59 height 13
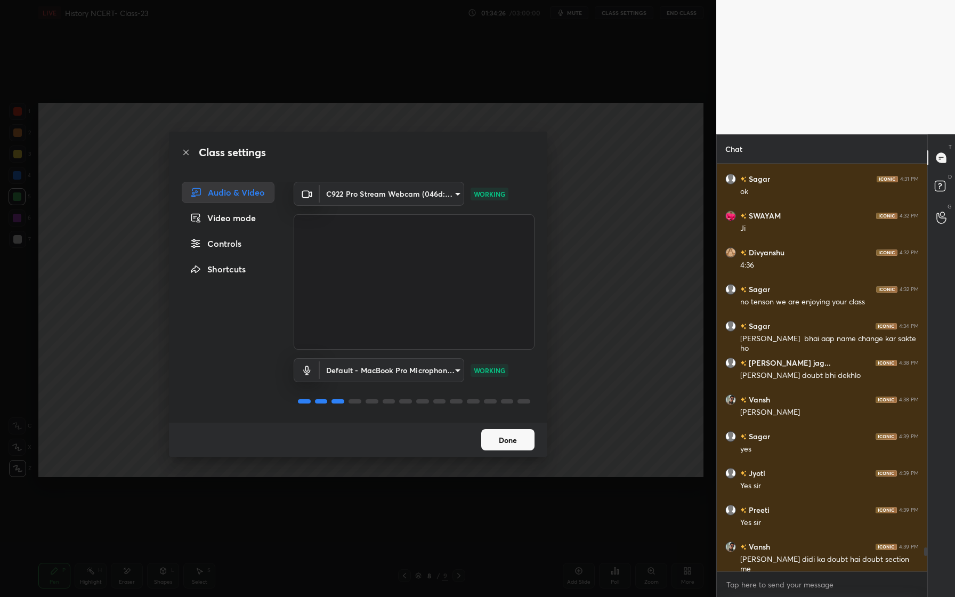
click at [442, 371] on body "1 2 3 4 5 6 7 C X Z E E Erase all H H LIVE History NCERT- Class-23 01:34:26 / 0…" at bounding box center [477, 298] width 955 height 597
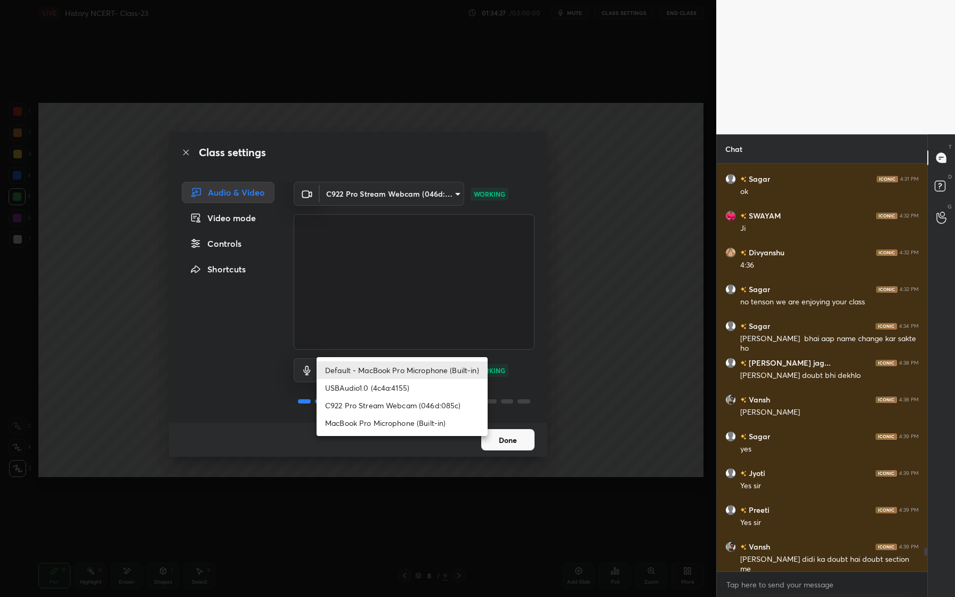
click at [421, 385] on li "USBAudio1.0 (4c4a:4155)" at bounding box center [401, 388] width 171 height 18
type input "fe77802c1116251c58ea4f0703343607ba17ab22deed9febceeeea0e0b195c41"
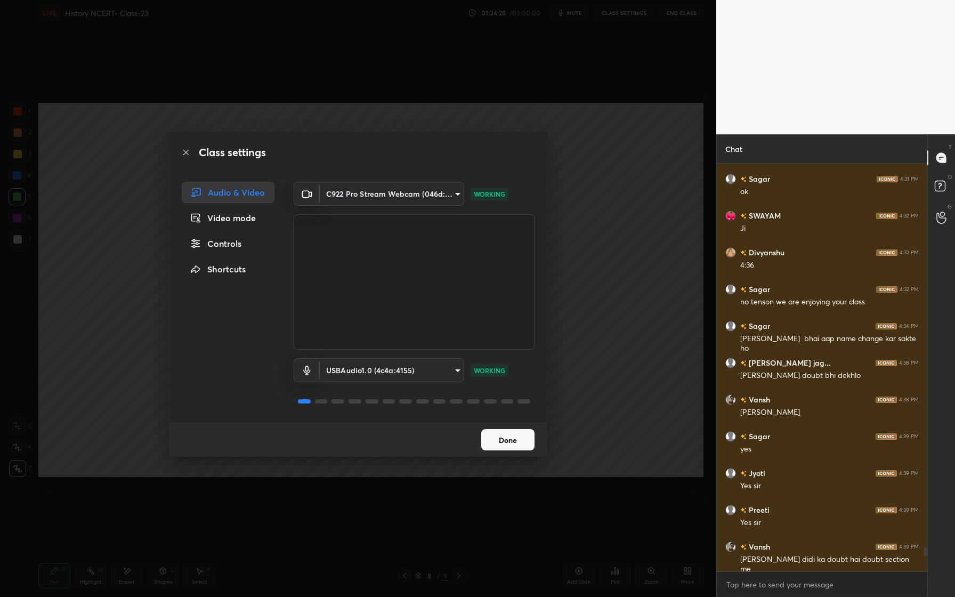
click at [498, 436] on button "Done" at bounding box center [507, 439] width 53 height 21
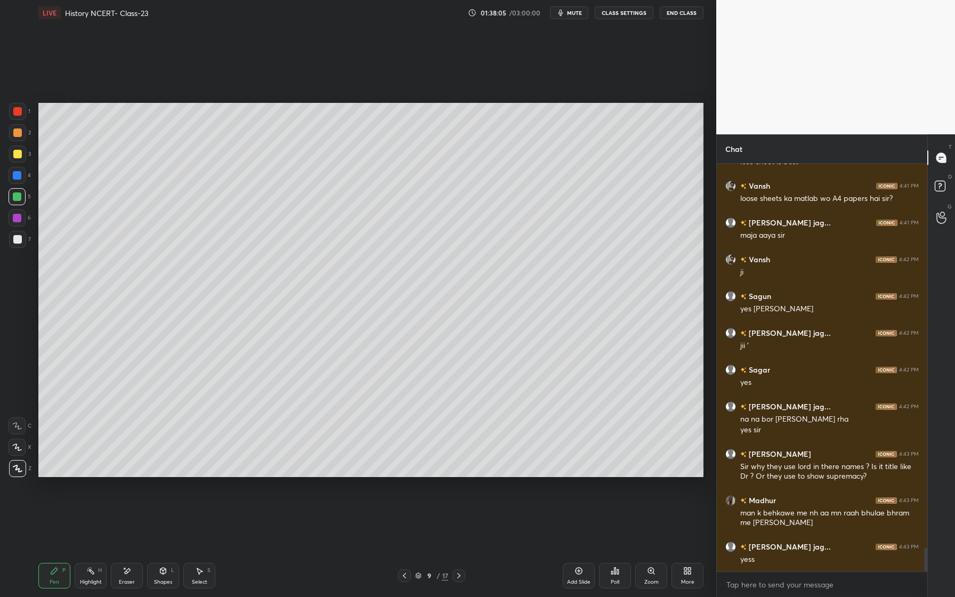
scroll to position [6676, 0]
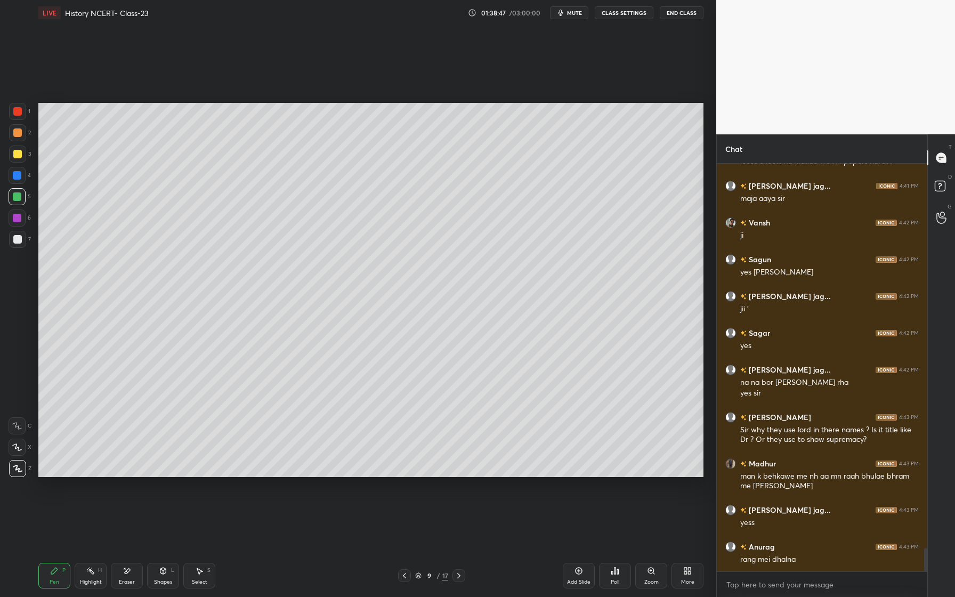
click at [16, 198] on div at bounding box center [17, 196] width 9 height 9
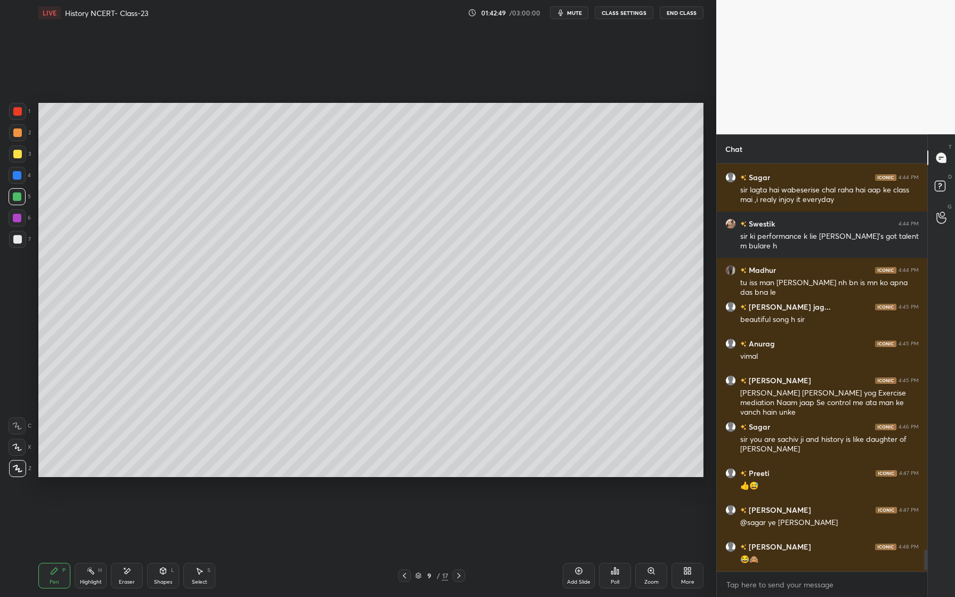
scroll to position [7156, 0]
drag, startPoint x: 125, startPoint y: 573, endPoint x: 181, endPoint y: 515, distance: 79.9
click at [125, 573] on icon at bounding box center [128, 570] width 6 height 5
click at [65, 577] on div "Pen P" at bounding box center [54, 576] width 32 height 26
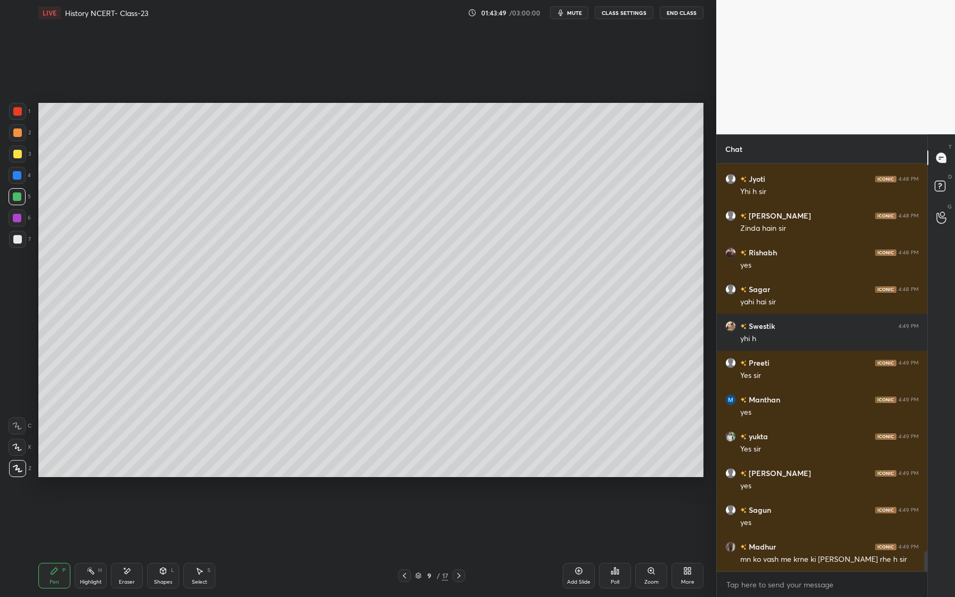
scroll to position [7707, 0]
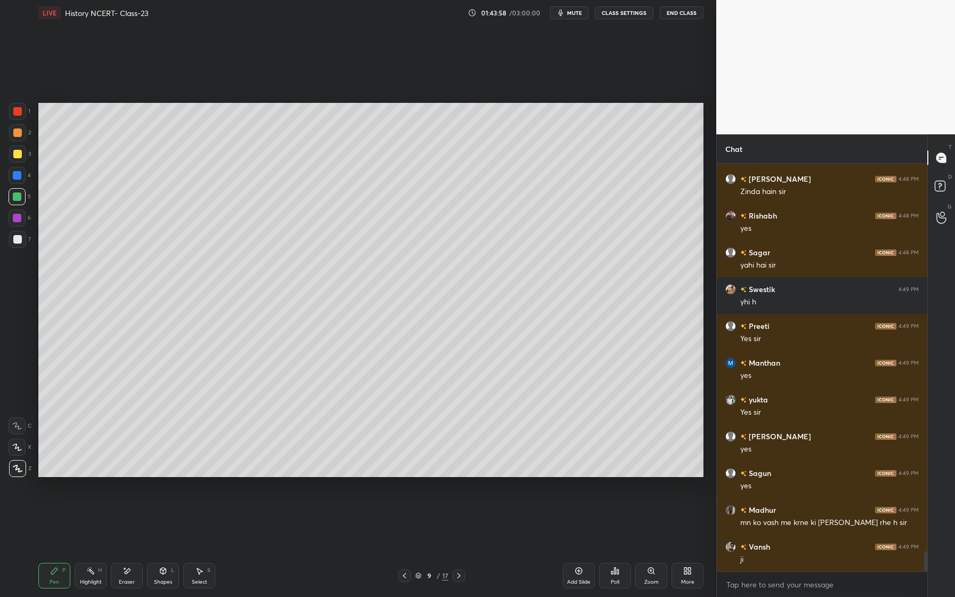
click at [21, 177] on div at bounding box center [17, 175] width 17 height 17
click at [14, 198] on div at bounding box center [17, 196] width 9 height 9
click at [17, 215] on div at bounding box center [17, 218] width 9 height 9
click at [23, 155] on div at bounding box center [17, 153] width 17 height 17
drag, startPoint x: 15, startPoint y: 188, endPoint x: 9, endPoint y: 191, distance: 6.7
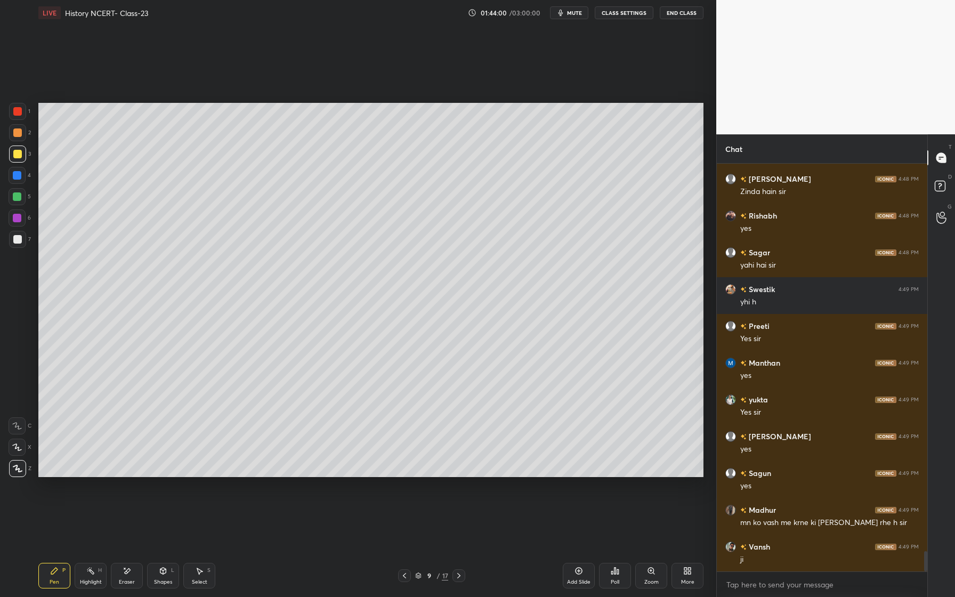
click at [17, 188] on div at bounding box center [17, 196] width 17 height 17
drag, startPoint x: 12, startPoint y: 208, endPoint x: 10, endPoint y: 218, distance: 9.7
click at [11, 209] on div "5" at bounding box center [20, 198] width 22 height 21
click at [13, 219] on div at bounding box center [17, 218] width 9 height 9
click at [15, 244] on div at bounding box center [17, 239] width 17 height 17
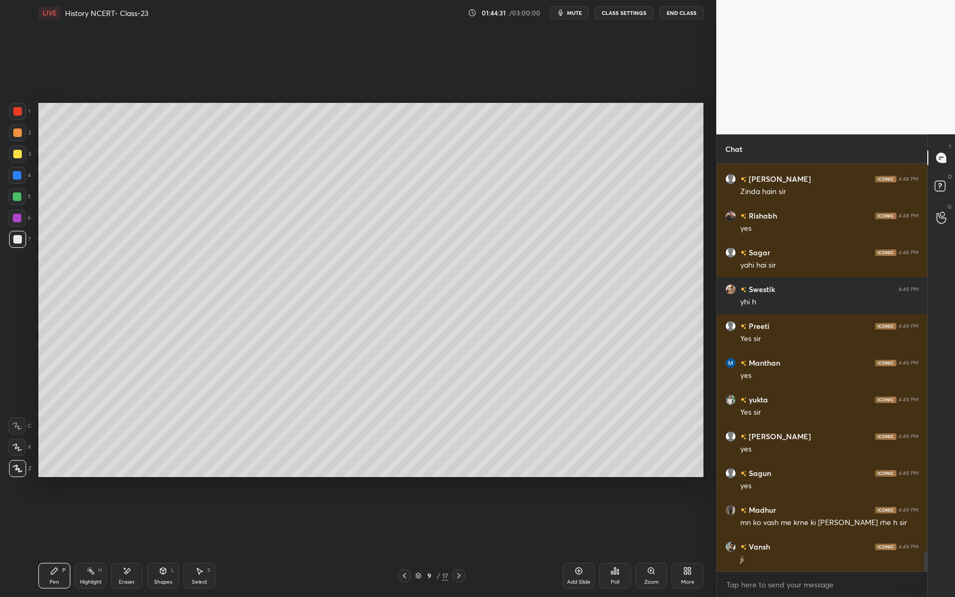
drag, startPoint x: 18, startPoint y: 176, endPoint x: 23, endPoint y: 175, distance: 6.1
click at [21, 177] on div at bounding box center [17, 175] width 9 height 9
click at [15, 156] on div at bounding box center [17, 154] width 9 height 9
click at [20, 173] on div at bounding box center [17, 175] width 9 height 9
click at [13, 148] on div at bounding box center [17, 153] width 17 height 17
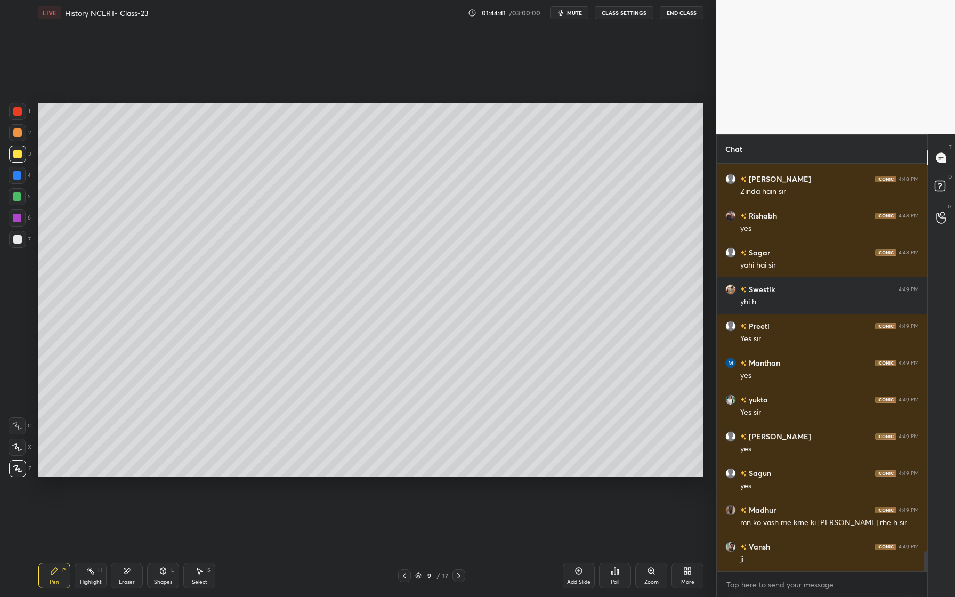
drag, startPoint x: 21, startPoint y: 132, endPoint x: 37, endPoint y: 155, distance: 27.2
click at [22, 133] on div at bounding box center [17, 132] width 17 height 17
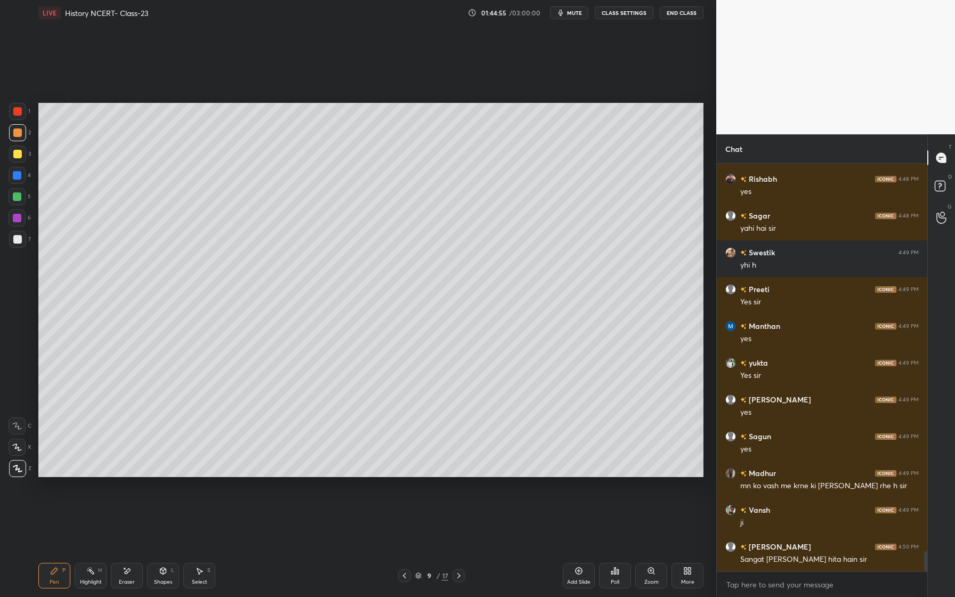
drag, startPoint x: 121, startPoint y: 582, endPoint x: 133, endPoint y: 564, distance: 21.9
click at [124, 582] on div "Eraser" at bounding box center [127, 581] width 16 height 5
drag, startPoint x: 61, startPoint y: 580, endPoint x: 79, endPoint y: 556, distance: 29.7
click at [62, 577] on div "Pen P" at bounding box center [54, 576] width 32 height 26
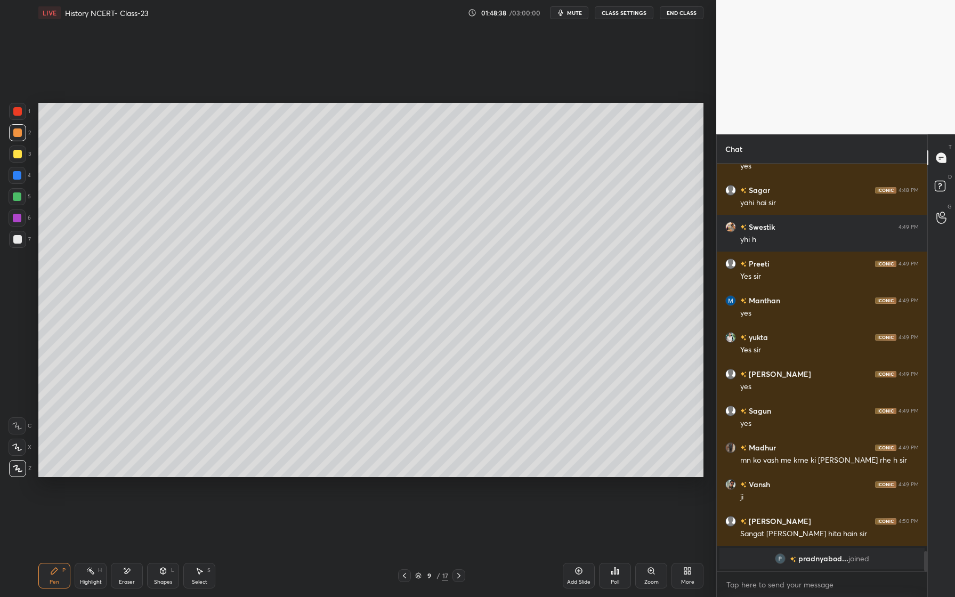
drag, startPoint x: 23, startPoint y: 198, endPoint x: 18, endPoint y: 205, distance: 8.7
click at [25, 198] on div at bounding box center [17, 196] width 17 height 17
click at [20, 180] on div at bounding box center [17, 175] width 17 height 17
click at [23, 195] on div at bounding box center [17, 196] width 17 height 17
drag, startPoint x: 19, startPoint y: 220, endPoint x: 32, endPoint y: 287, distance: 67.8
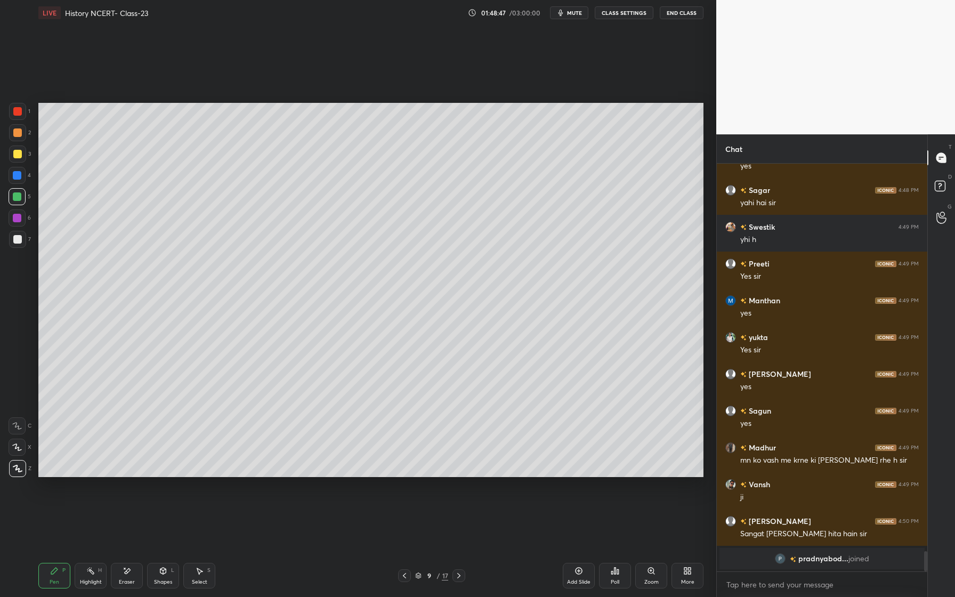
click at [19, 220] on div at bounding box center [17, 218] width 9 height 9
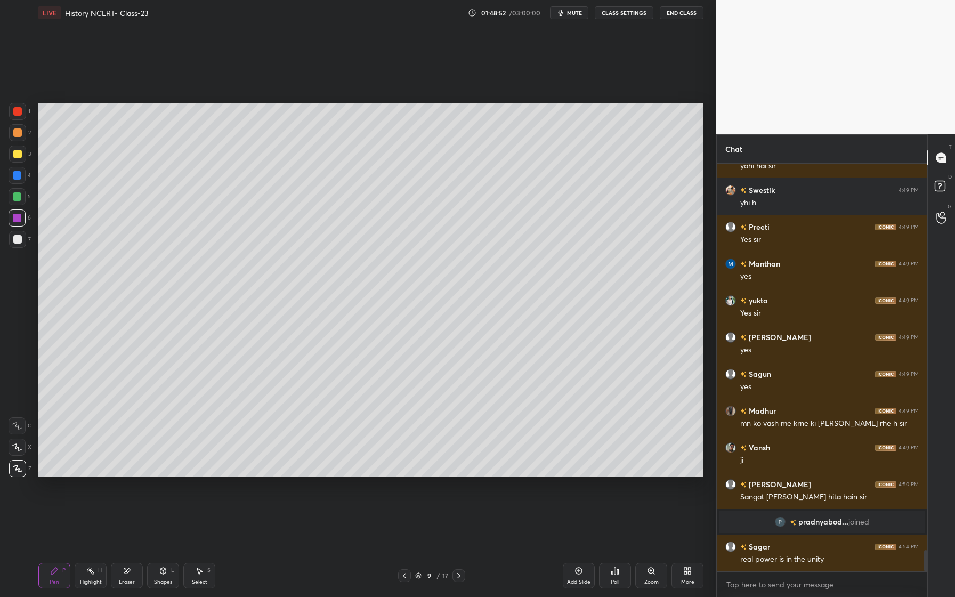
scroll to position [7296, 0]
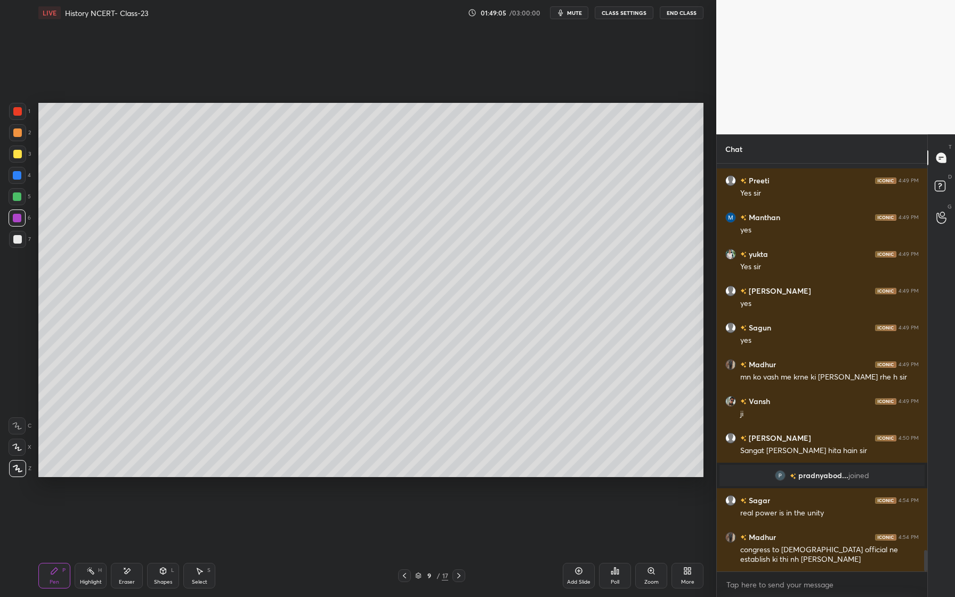
drag, startPoint x: 18, startPoint y: 156, endPoint x: 17, endPoint y: 188, distance: 31.5
click at [18, 157] on div at bounding box center [17, 154] width 9 height 9
click at [18, 237] on div at bounding box center [17, 239] width 9 height 9
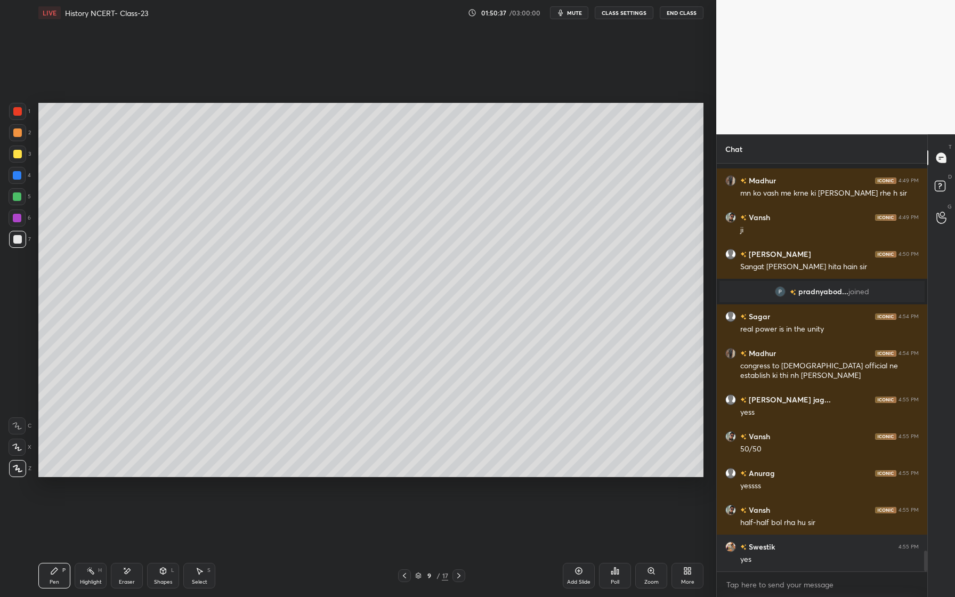
scroll to position [7526, 0]
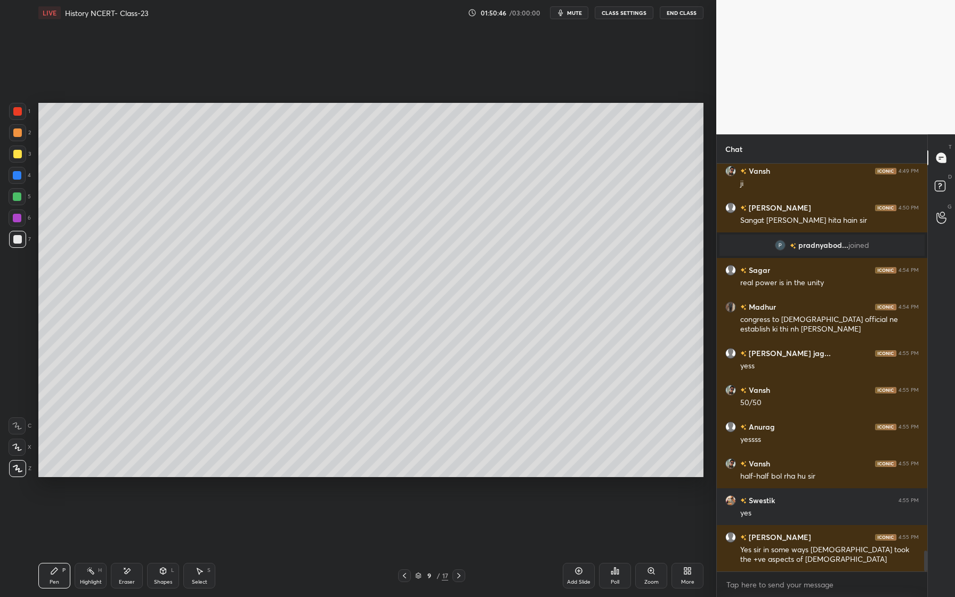
drag, startPoint x: 585, startPoint y: 573, endPoint x: 578, endPoint y: 571, distance: 7.4
click at [582, 570] on div "Add Slide" at bounding box center [579, 576] width 32 height 26
click at [18, 139] on div at bounding box center [17, 132] width 17 height 17
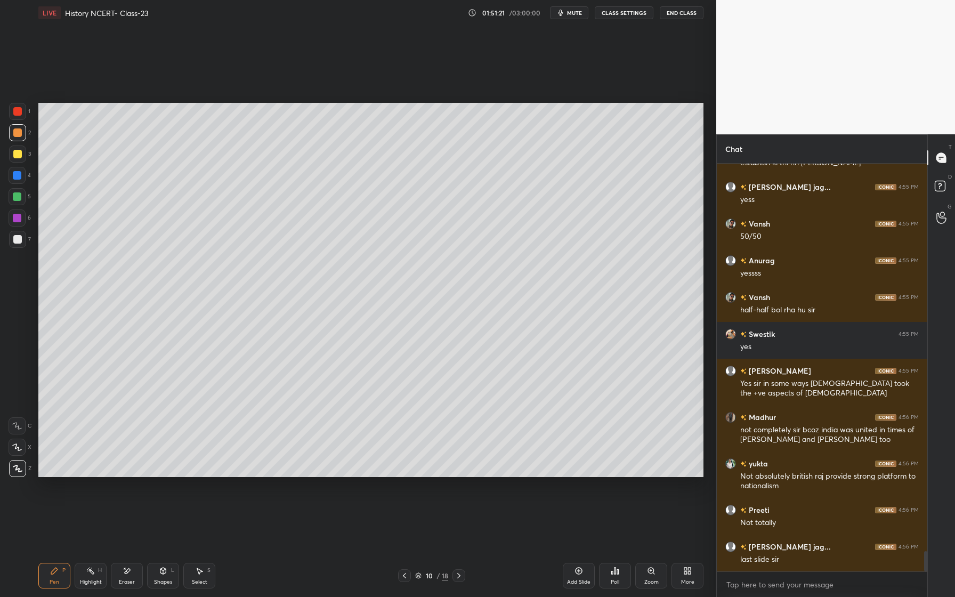
scroll to position [7718, 0]
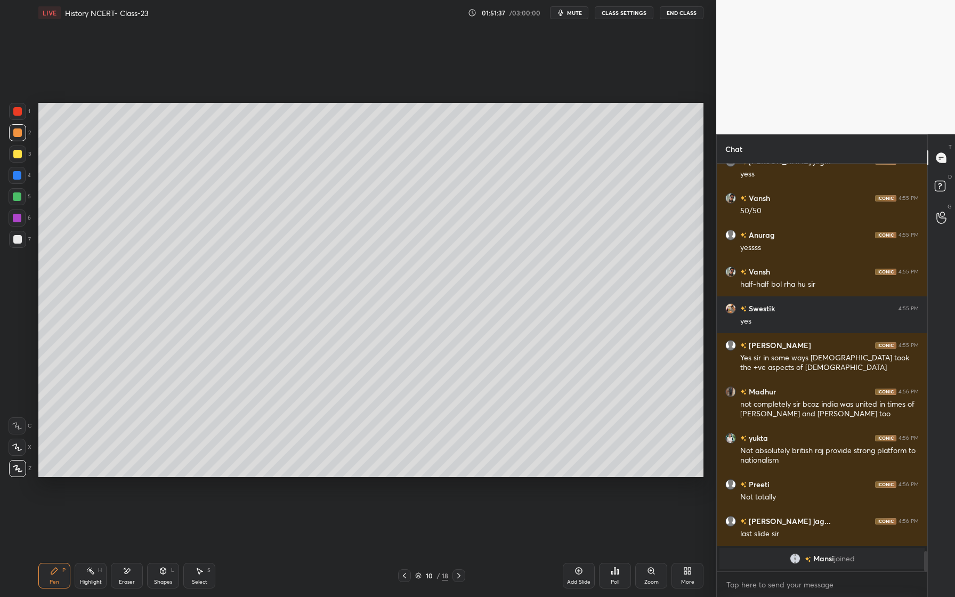
click at [6, 196] on div "1 2 3 4 5 6 7 C X Z E E Erase all H H" at bounding box center [17, 290] width 34 height 374
click at [18, 199] on div at bounding box center [17, 196] width 9 height 9
click at [15, 218] on div at bounding box center [17, 218] width 9 height 9
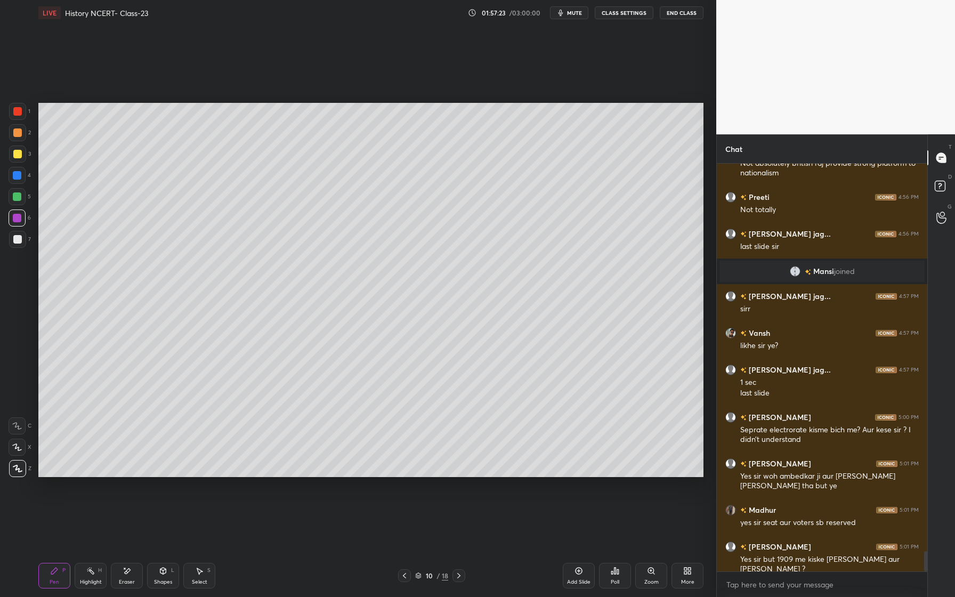
scroll to position [7881, 0]
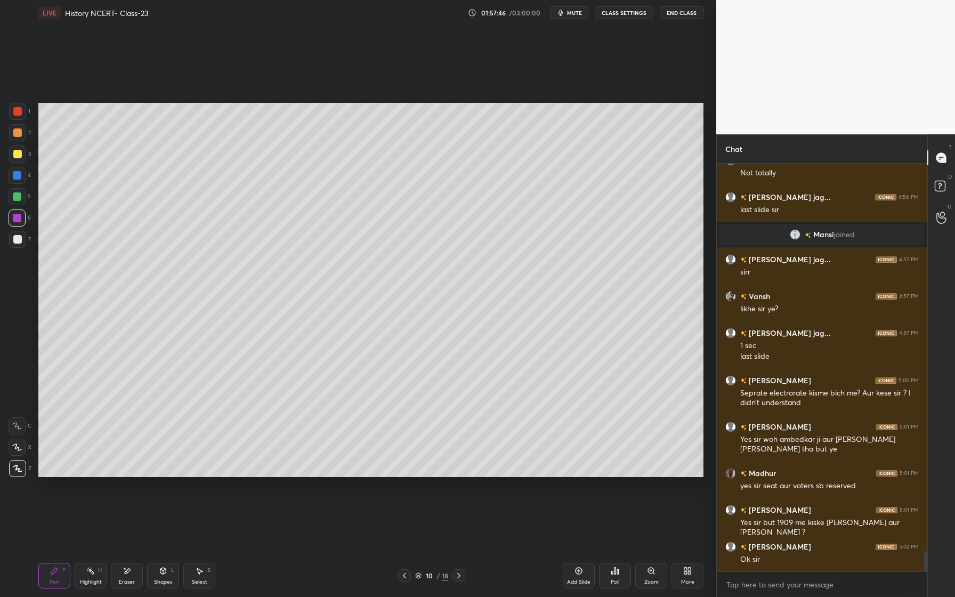
click at [16, 198] on div at bounding box center [17, 196] width 9 height 9
drag, startPoint x: 9, startPoint y: 206, endPoint x: 29, endPoint y: 205, distance: 20.3
click at [9, 206] on div "5" at bounding box center [20, 198] width 22 height 21
click at [51, 556] on div "Pen P Highlight H Eraser Shapes L Select S 10 / 18 Add Slide Poll Zoom More" at bounding box center [370, 575] width 665 height 43
click at [134, 559] on div "Pen P Highlight H Eraser Shapes L Select S 10 / 18 Add Slide Poll Zoom More" at bounding box center [370, 575] width 665 height 43
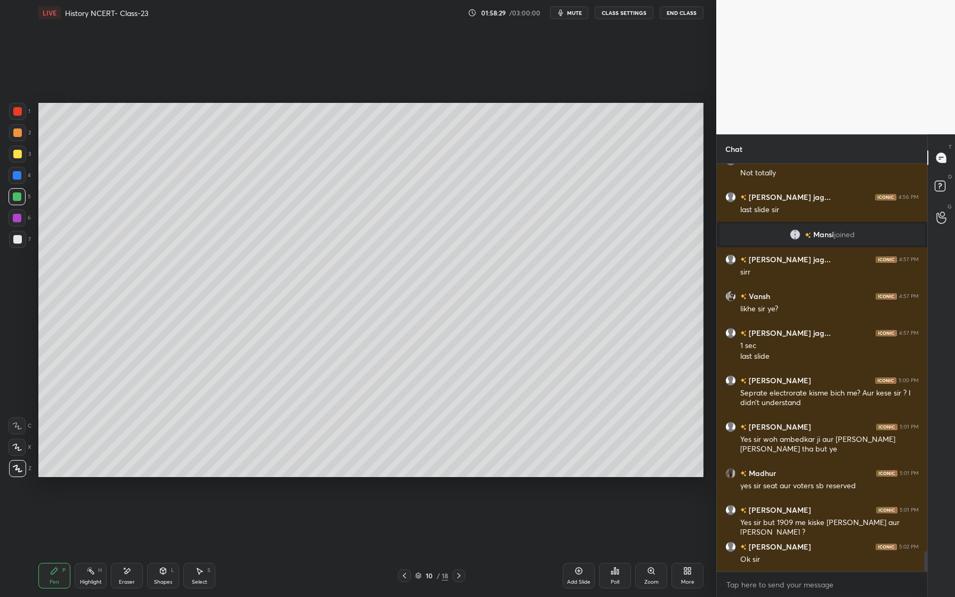
drag, startPoint x: 131, startPoint y: 581, endPoint x: 123, endPoint y: 590, distance: 11.3
click at [125, 589] on div "Pen P Highlight H Eraser Shapes L Select S 10 / 18 Add Slide Poll Zoom More" at bounding box center [370, 575] width 665 height 43
drag, startPoint x: 125, startPoint y: 576, endPoint x: 131, endPoint y: 568, distance: 9.6
click at [125, 576] on div "Eraser" at bounding box center [127, 576] width 32 height 26
click at [65, 567] on div "P" at bounding box center [63, 569] width 3 height 5
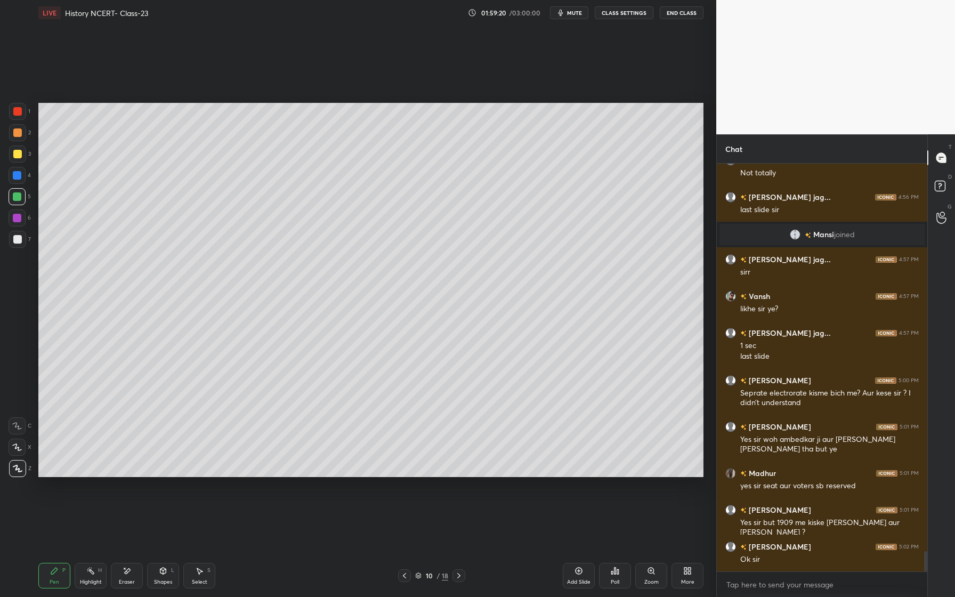
click at [6, 245] on div "1 2 3 4 5 6 7 C X Z E E Erase all H H" at bounding box center [17, 290] width 34 height 374
drag, startPoint x: 19, startPoint y: 239, endPoint x: 10, endPoint y: 267, distance: 29.1
click at [18, 240] on div at bounding box center [17, 239] width 9 height 9
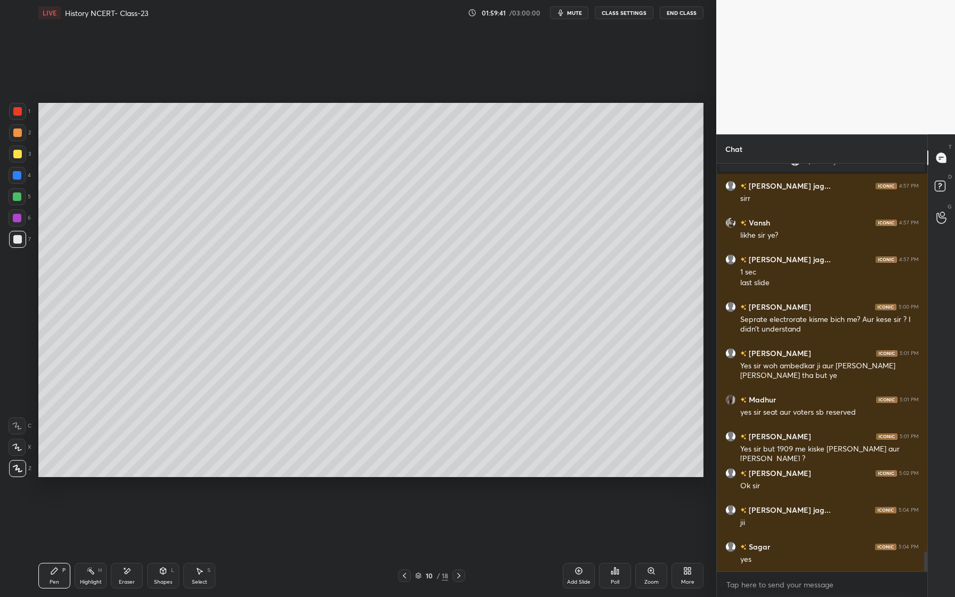
scroll to position [7991, 0]
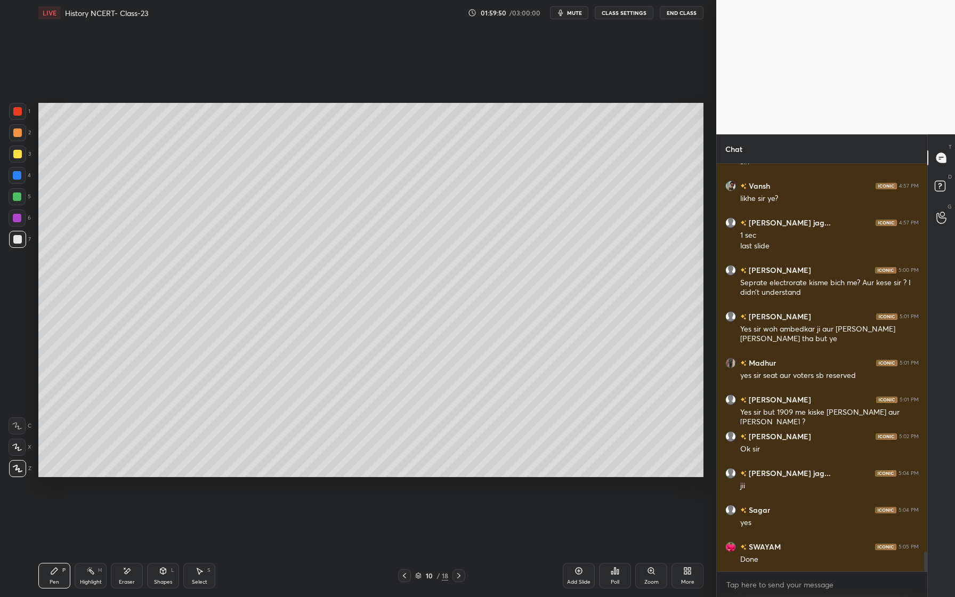
click at [586, 581] on div "Add Slide" at bounding box center [578, 581] width 23 height 5
click at [23, 137] on div at bounding box center [17, 132] width 17 height 17
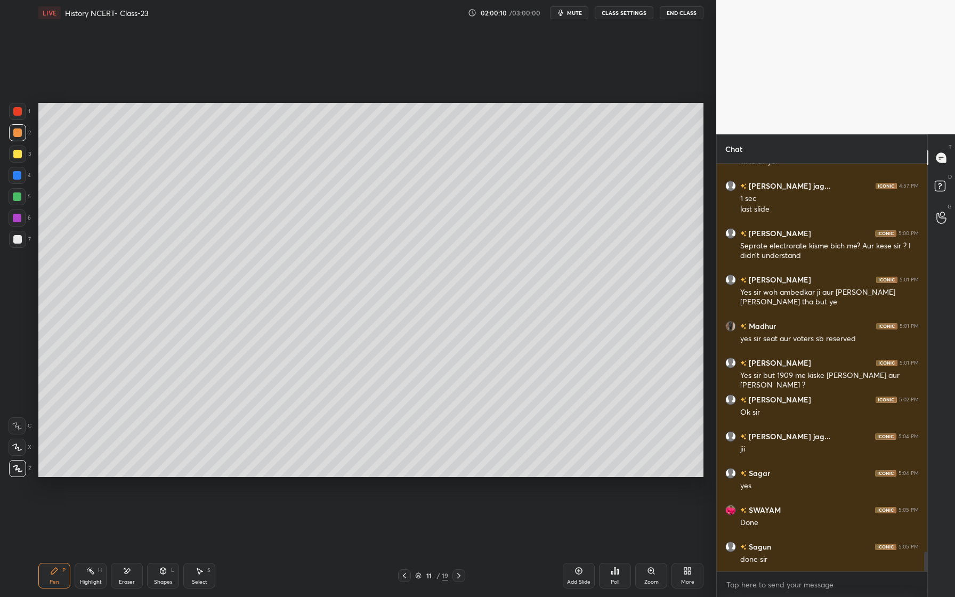
click at [142, 572] on div "Eraser" at bounding box center [127, 576] width 32 height 26
click at [56, 574] on icon at bounding box center [54, 570] width 9 height 9
drag, startPoint x: 129, startPoint y: 578, endPoint x: 130, endPoint y: 534, distance: 44.2
click at [128, 574] on div "Eraser" at bounding box center [127, 576] width 32 height 26
click at [53, 571] on icon at bounding box center [54, 570] width 6 height 6
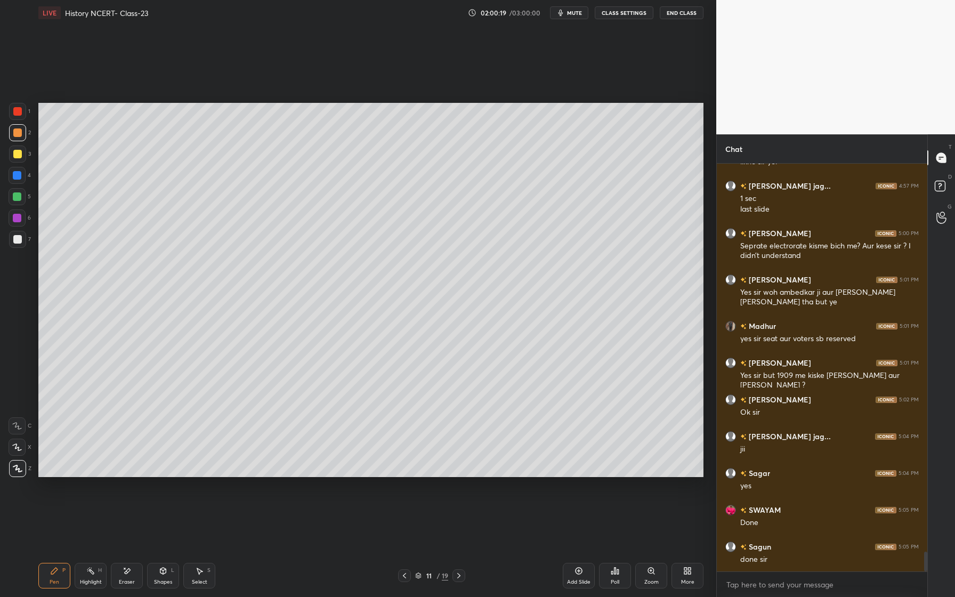
drag, startPoint x: 126, startPoint y: 574, endPoint x: 129, endPoint y: 523, distance: 51.2
click at [127, 572] on icon at bounding box center [127, 570] width 9 height 9
click at [58, 567] on icon at bounding box center [54, 570] width 9 height 9
click at [126, 572] on icon at bounding box center [127, 570] width 9 height 9
drag, startPoint x: 57, startPoint y: 575, endPoint x: 60, endPoint y: 559, distance: 15.7
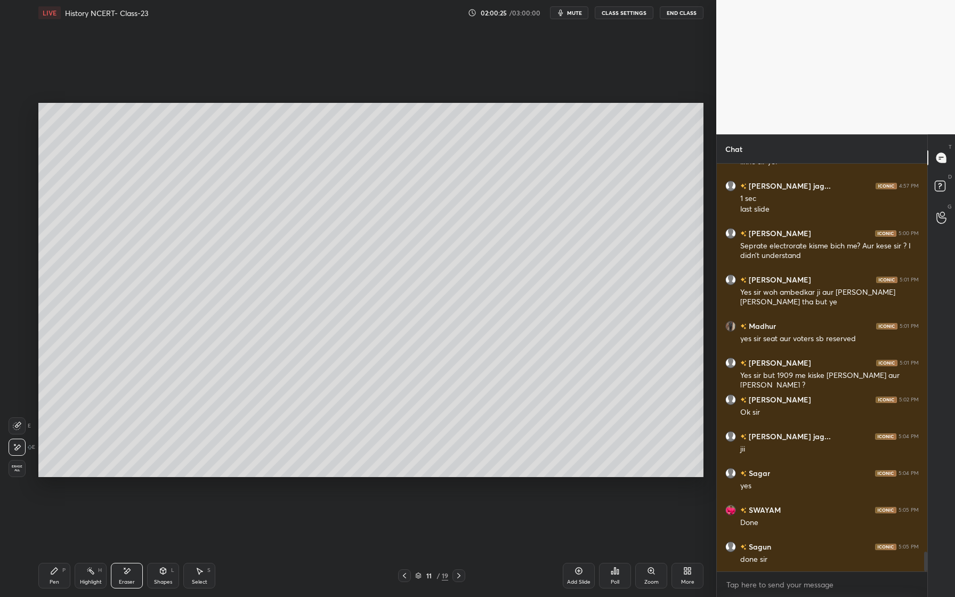
click at [57, 575] on div "Pen P" at bounding box center [54, 576] width 32 height 26
click at [132, 570] on div "Eraser" at bounding box center [127, 576] width 32 height 26
drag, startPoint x: 49, startPoint y: 573, endPoint x: 52, endPoint y: 525, distance: 48.1
click at [48, 574] on div "Pen P" at bounding box center [54, 576] width 32 height 26
drag, startPoint x: 22, startPoint y: 199, endPoint x: 32, endPoint y: 194, distance: 11.2
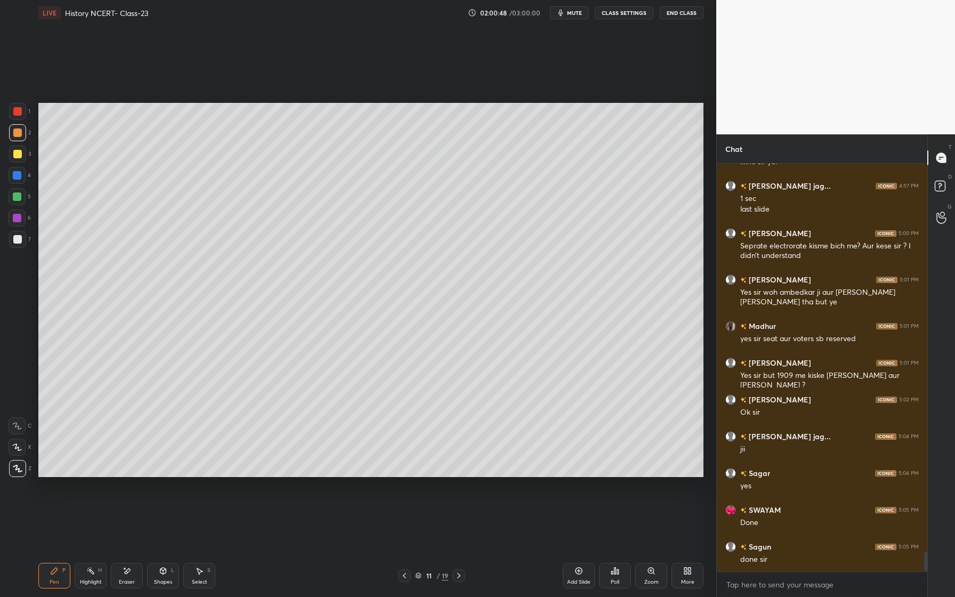
click at [21, 199] on div at bounding box center [17, 196] width 17 height 17
click at [18, 178] on div at bounding box center [17, 175] width 9 height 9
click at [20, 151] on div at bounding box center [17, 153] width 17 height 17
click at [581, 572] on div "Add Slide" at bounding box center [579, 576] width 32 height 26
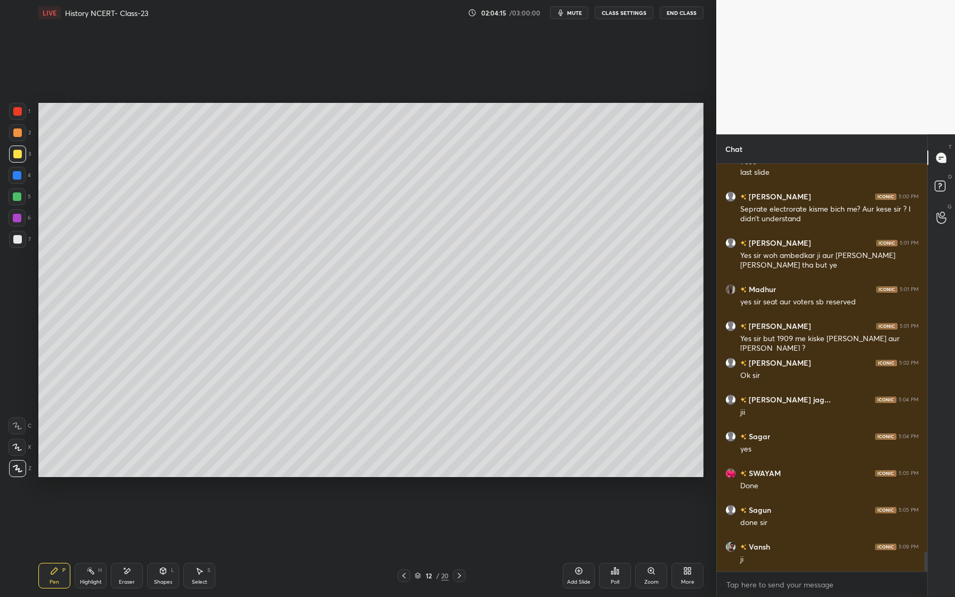
click at [22, 181] on div at bounding box center [17, 175] width 17 height 17
click at [18, 196] on div at bounding box center [17, 196] width 9 height 9
click at [20, 115] on div at bounding box center [17, 111] width 9 height 9
drag, startPoint x: 13, startPoint y: 118, endPoint x: 23, endPoint y: 119, distance: 10.8
click at [14, 117] on div at bounding box center [17, 111] width 17 height 17
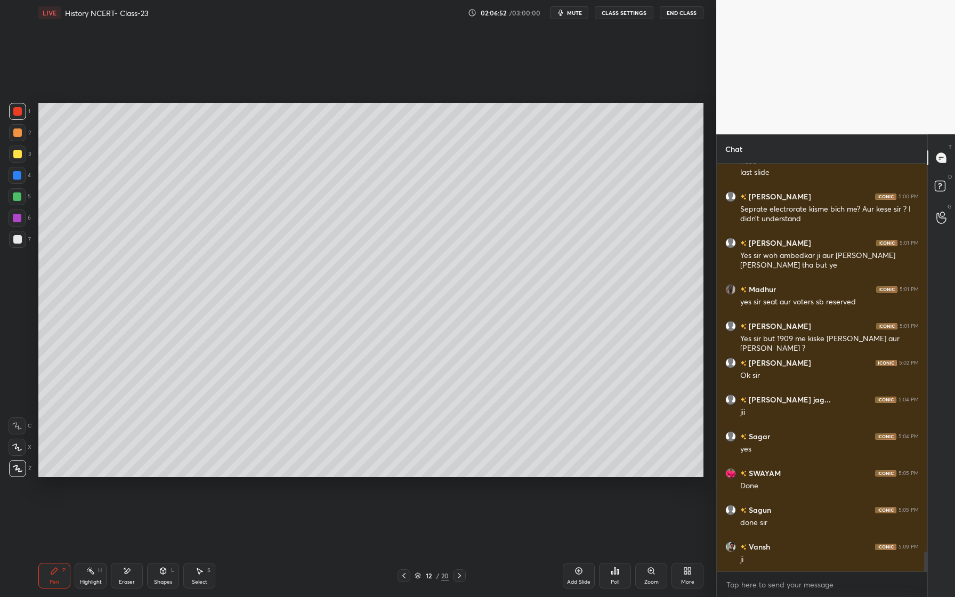
click at [19, 223] on div at bounding box center [17, 217] width 17 height 17
click at [132, 581] on div "Eraser" at bounding box center [127, 581] width 16 height 5
click at [55, 575] on div "Pen P" at bounding box center [54, 576] width 32 height 26
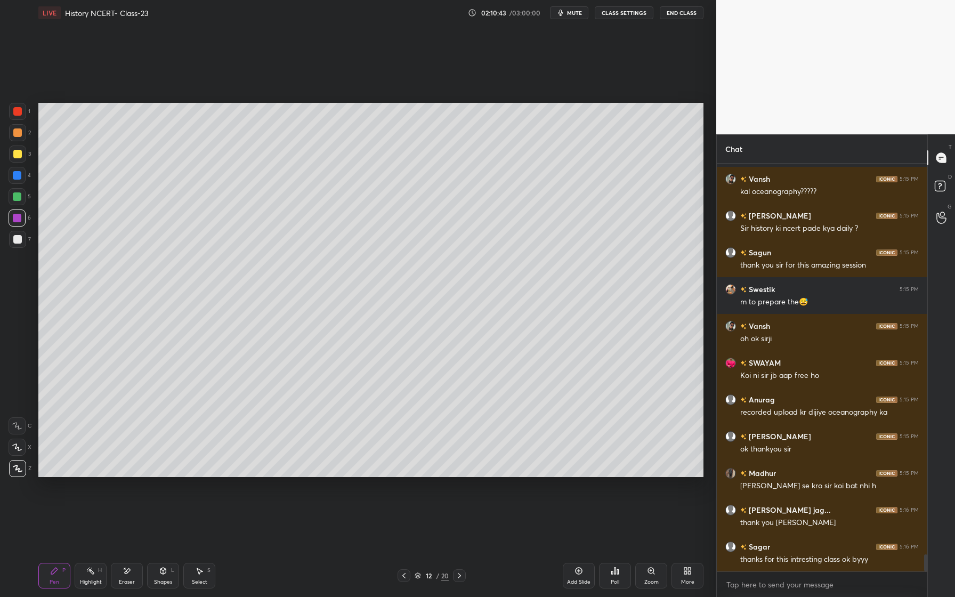
scroll to position [9225, 0]
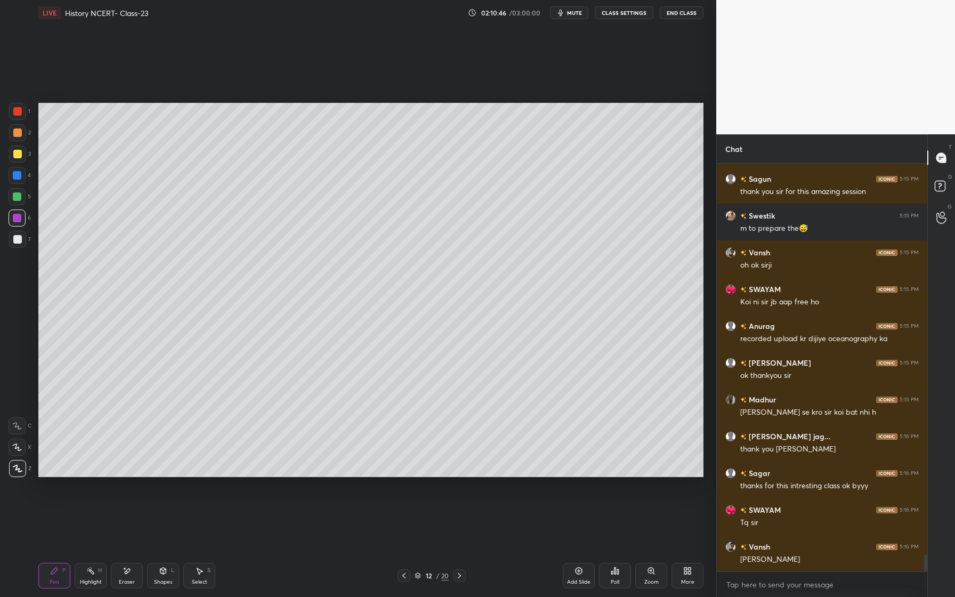
click at [678, 17] on button "End Class" at bounding box center [682, 12] width 44 height 13
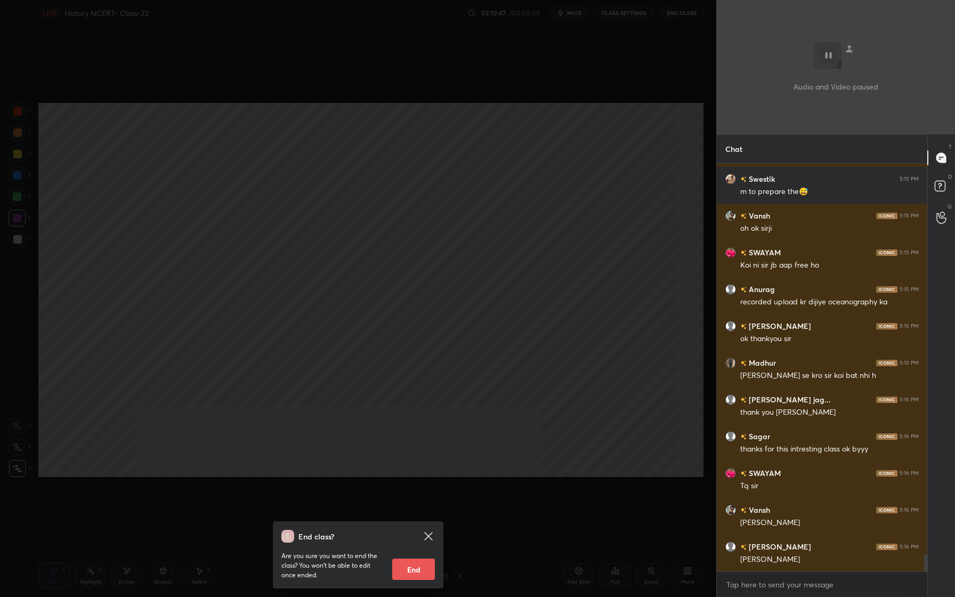
scroll to position [9335, 0]
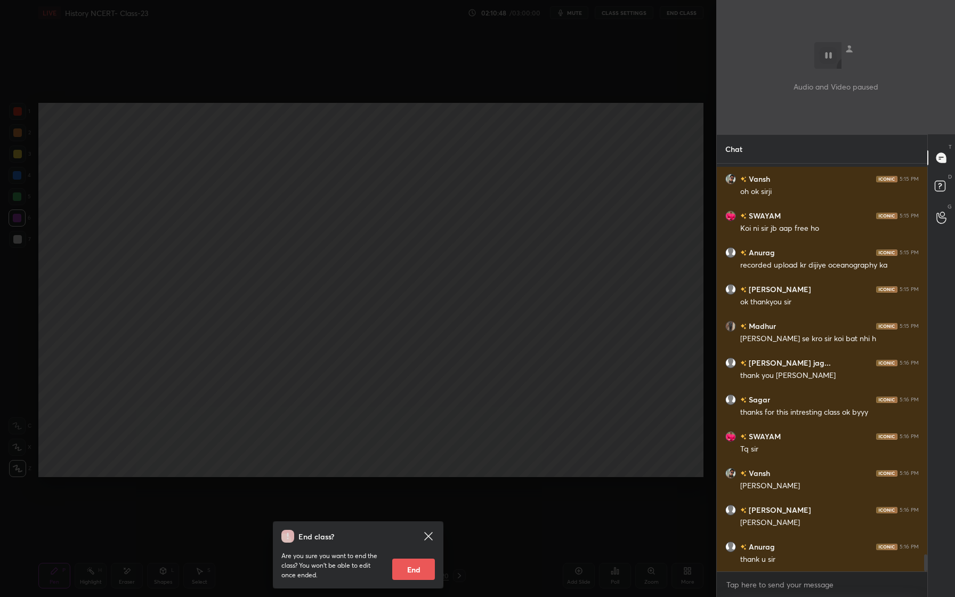
click at [415, 574] on button "End" at bounding box center [413, 568] width 43 height 21
type textarea "x"
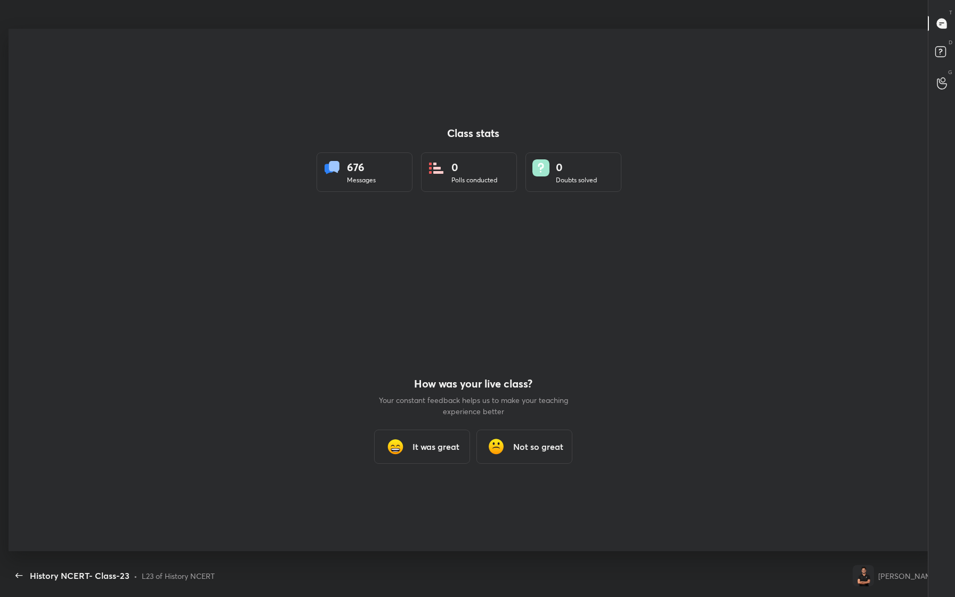
scroll to position [0, 0]
click at [413, 458] on div "It was great" at bounding box center [422, 448] width 96 height 34
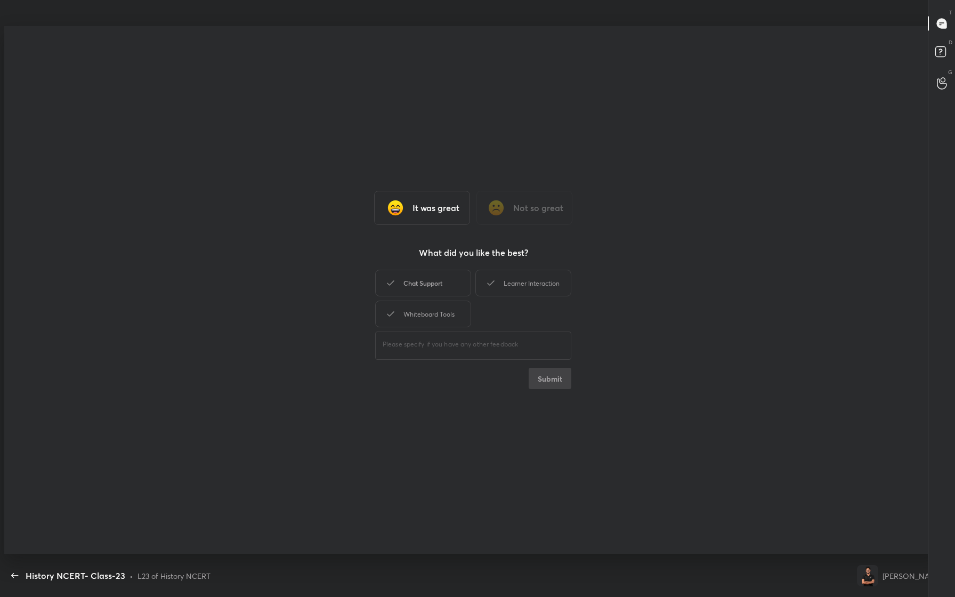
click at [427, 286] on div "Chat Support" at bounding box center [423, 283] width 96 height 27
click at [511, 296] on div "Learner Interaction" at bounding box center [523, 283] width 96 height 27
click at [454, 307] on div "Whiteboard Tools" at bounding box center [423, 314] width 96 height 27
click at [537, 380] on button "Submit" at bounding box center [550, 378] width 43 height 21
